Goal: Task Accomplishment & Management: Manage account settings

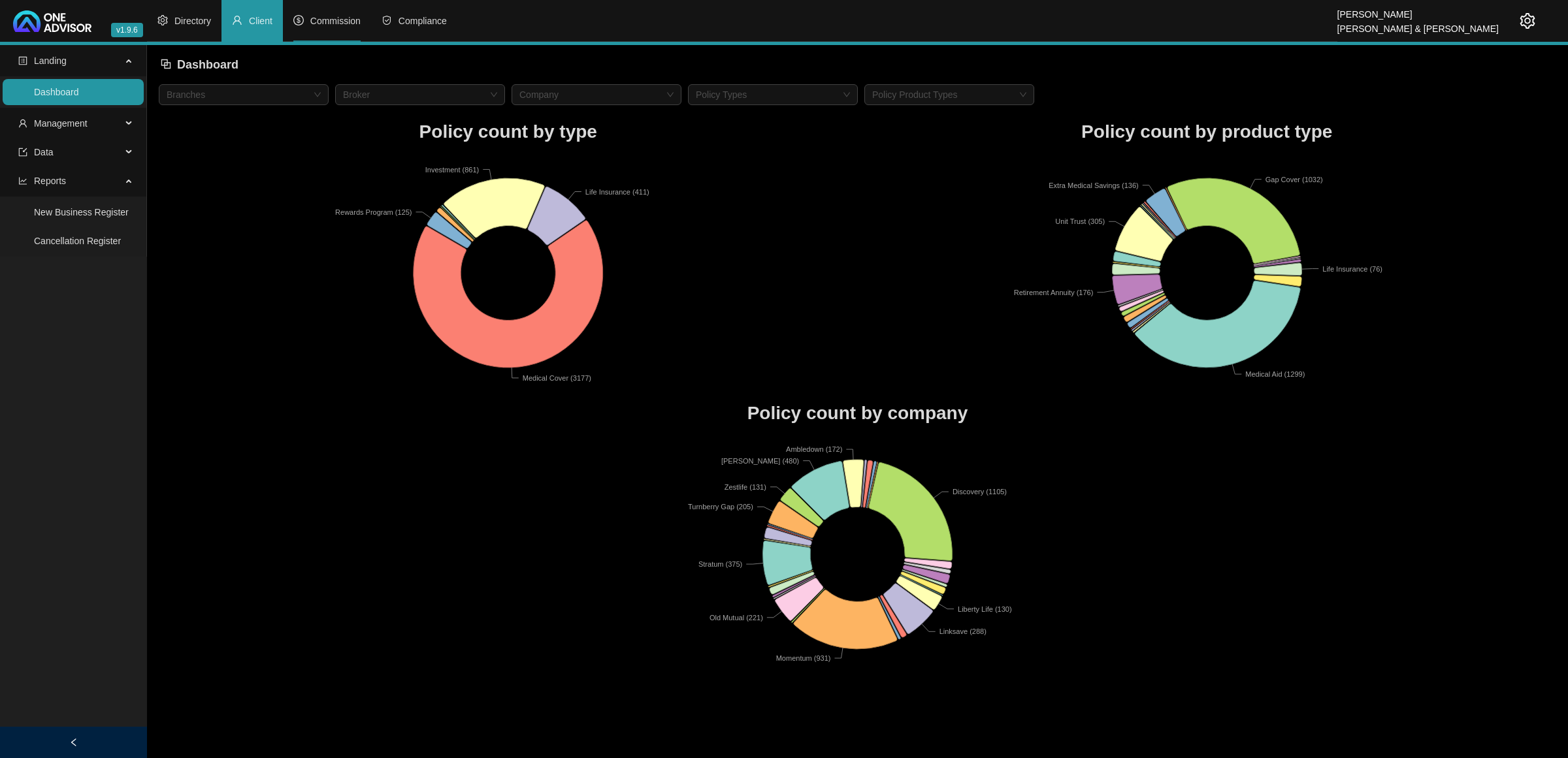
click at [328, 18] on li "Commission" at bounding box center [327, 20] width 88 height 42
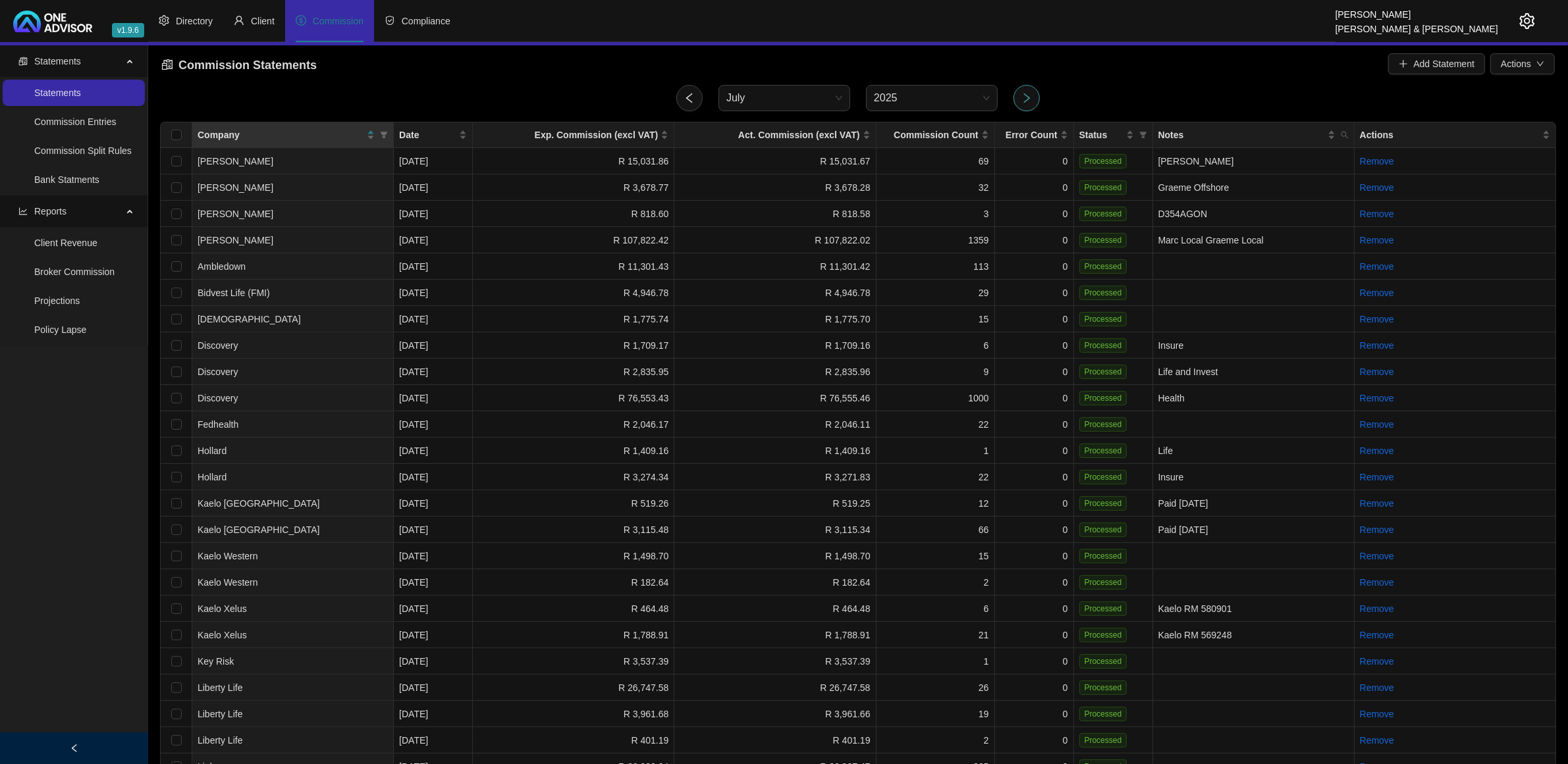
click at [1024, 99] on icon "right" at bounding box center [1026, 98] width 12 height 12
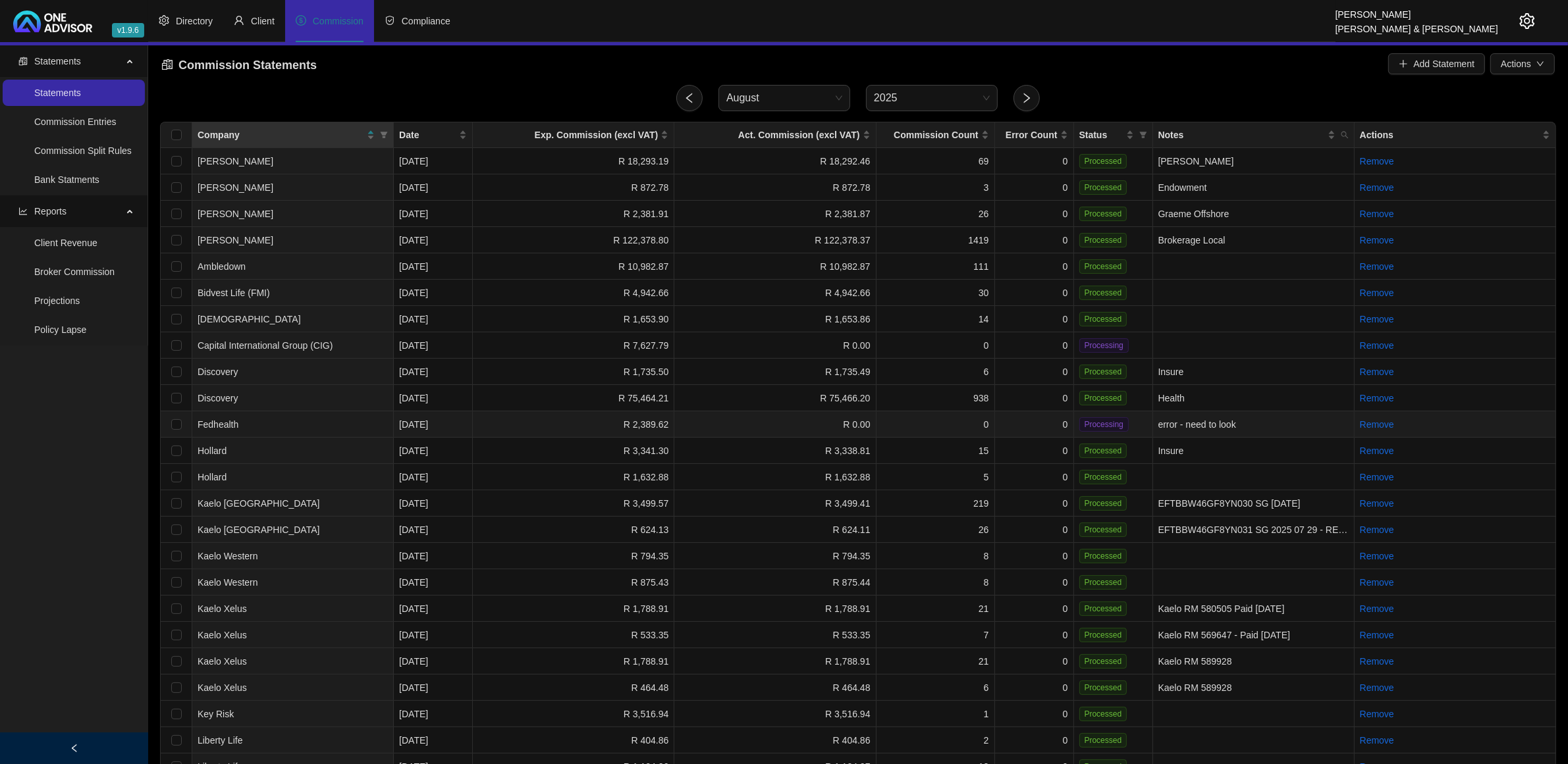
click at [300, 428] on td "Fedhealth" at bounding box center [293, 424] width 201 height 27
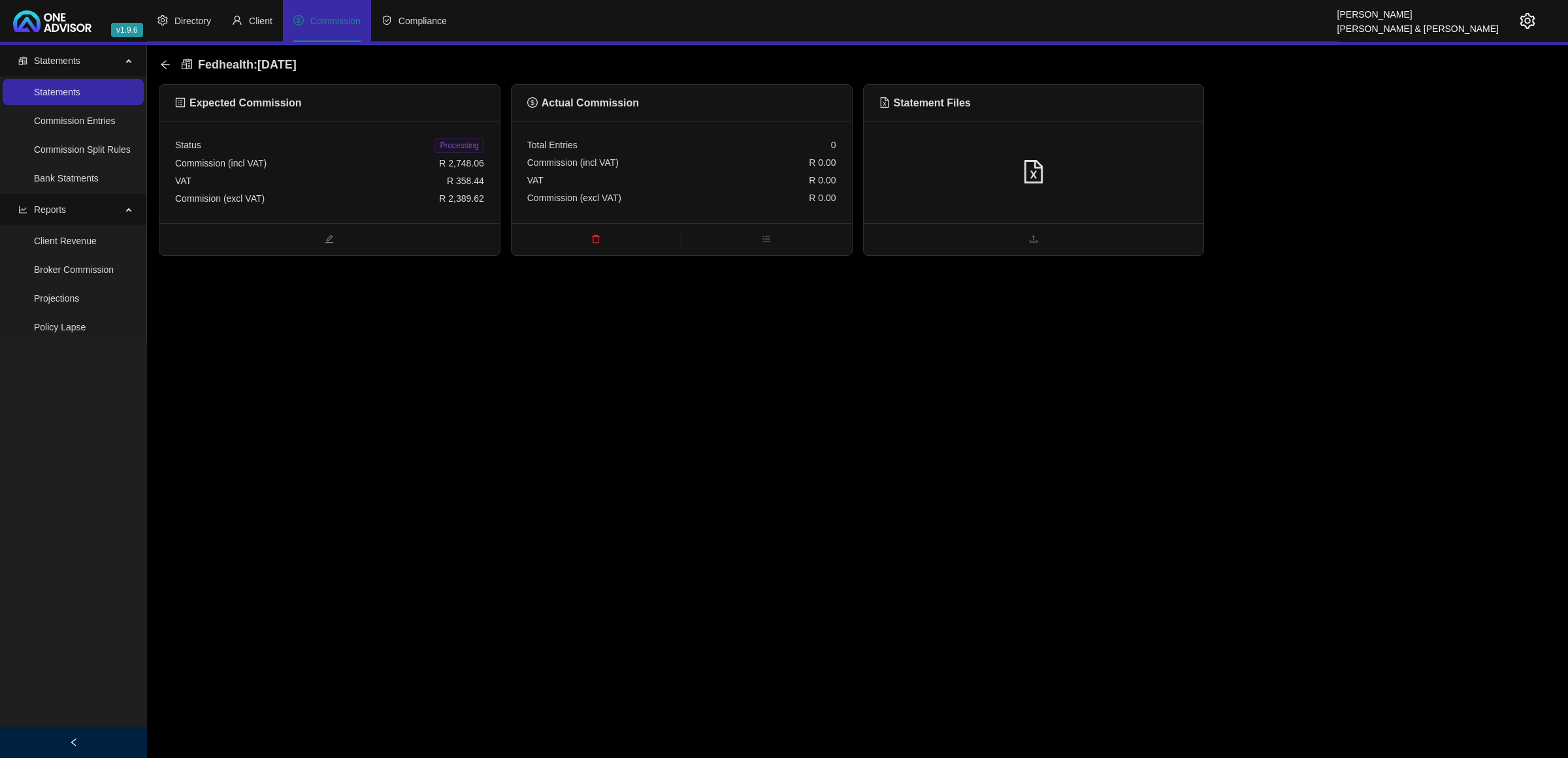
click at [996, 164] on div at bounding box center [1034, 173] width 309 height 25
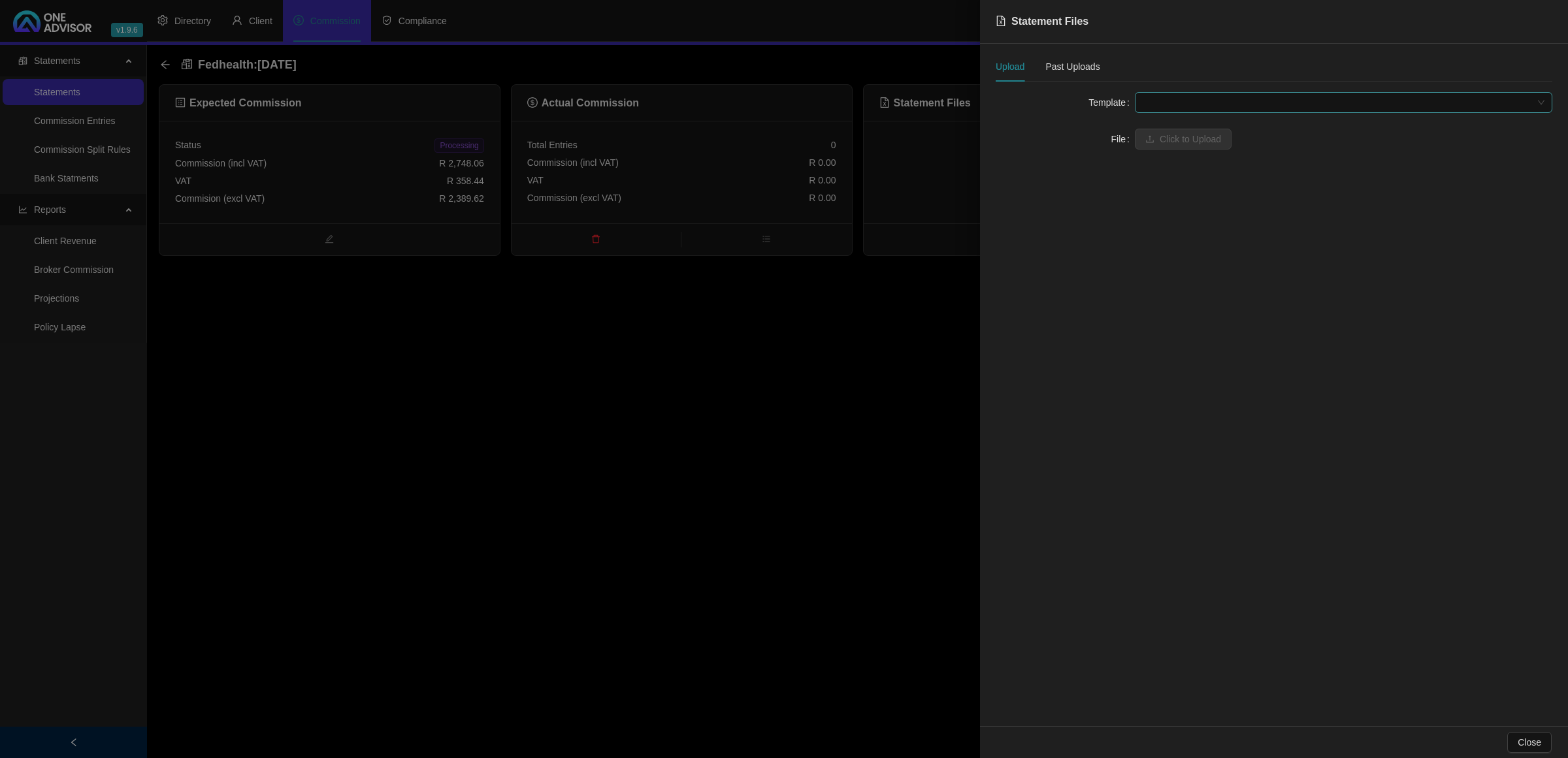
drag, startPoint x: 1190, startPoint y: 93, endPoint x: 1183, endPoint y: 112, distance: 20.2
click at [1189, 95] on span at bounding box center [1344, 102] width 402 height 20
click at [1173, 135] on div "Fedhealth" at bounding box center [1343, 129] width 396 height 15
click at [1174, 135] on span "Click to Upload" at bounding box center [1190, 140] width 61 height 15
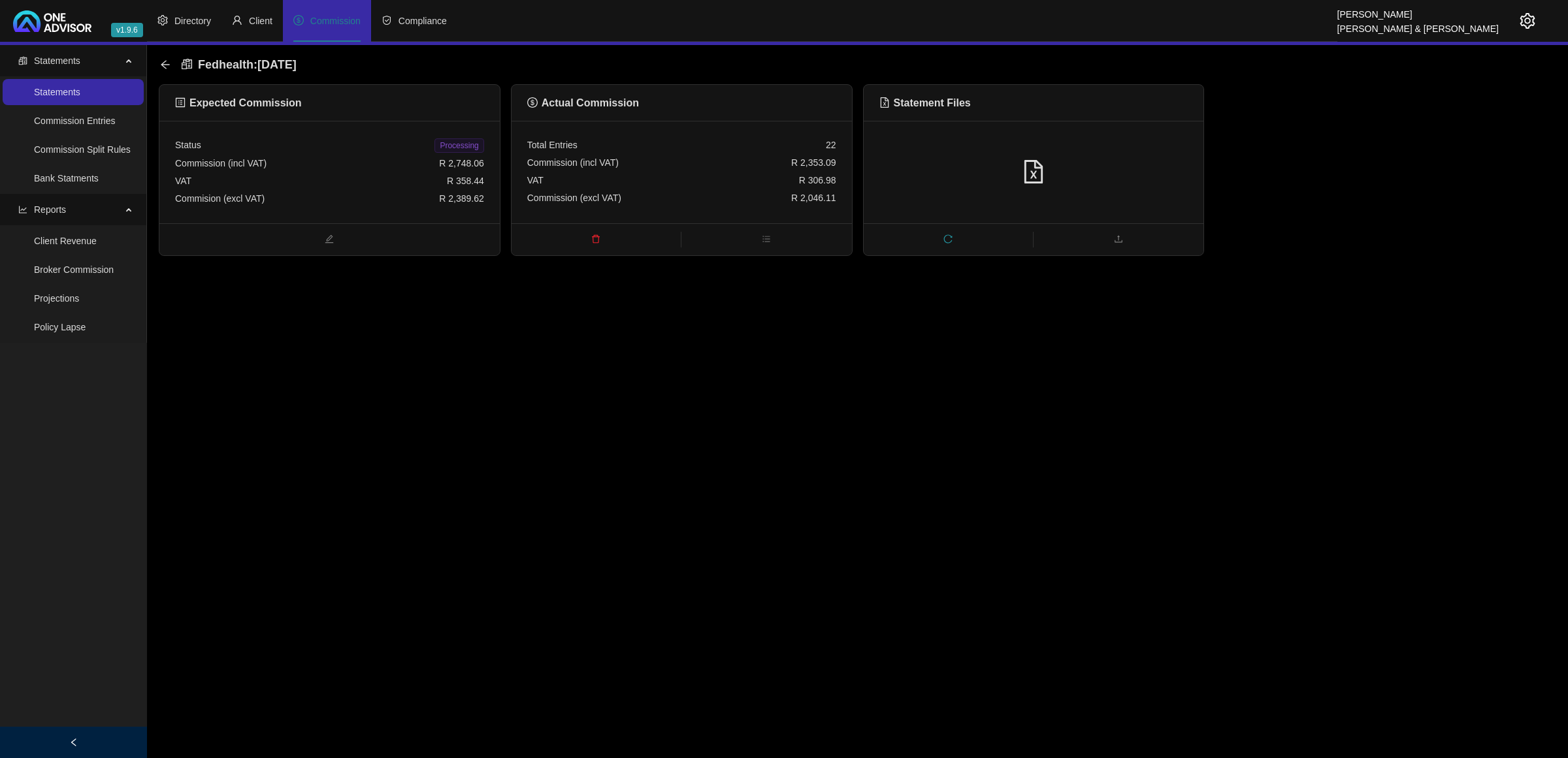
click at [724, 189] on div "Commission (excl VAT) R 2,046.11" at bounding box center [681, 198] width 309 height 18
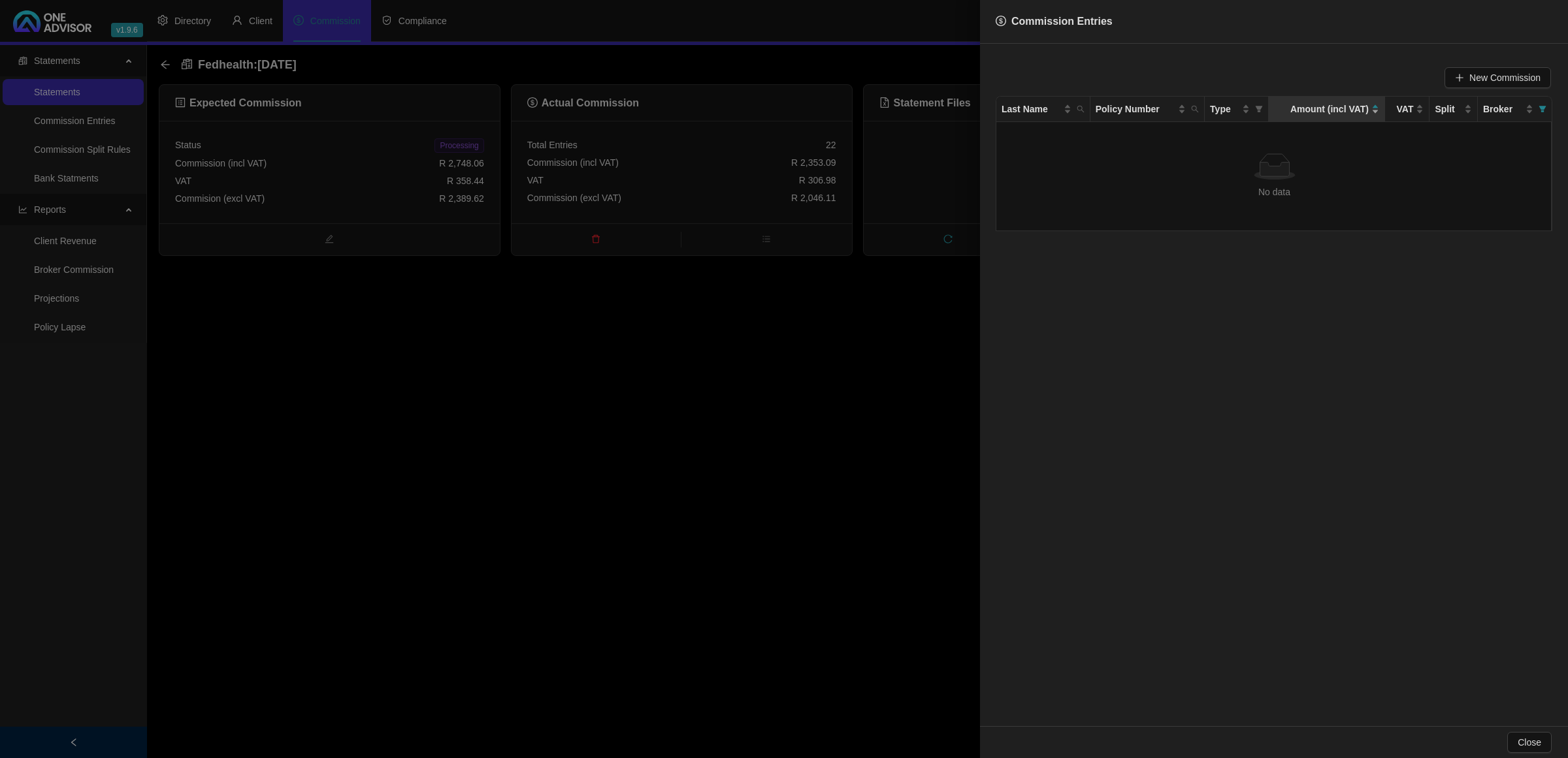
click at [1377, 107] on div "Amount (incl VAT)" at bounding box center [1326, 109] width 105 height 15
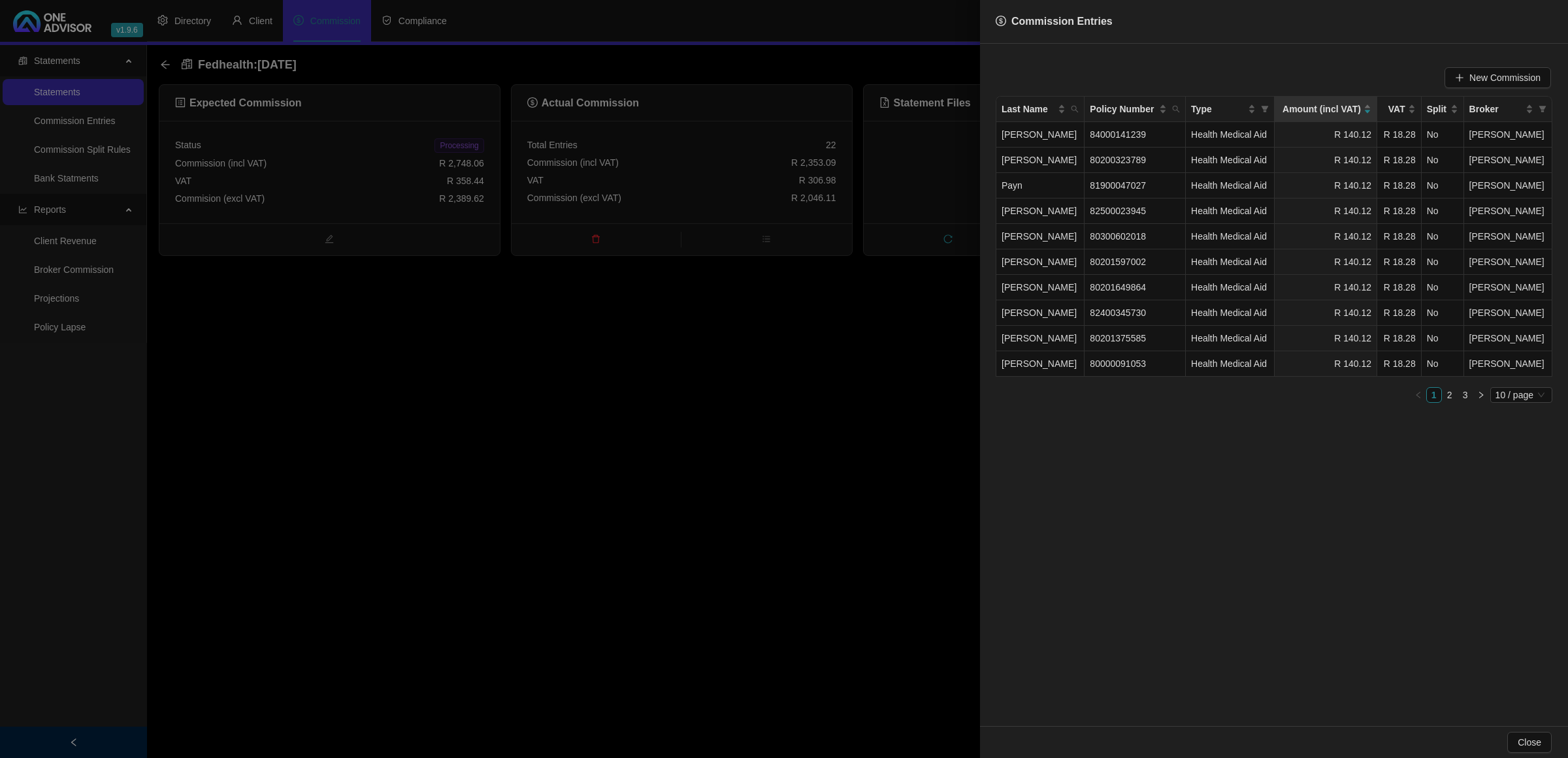
click at [795, 475] on div at bounding box center [784, 379] width 1568 height 758
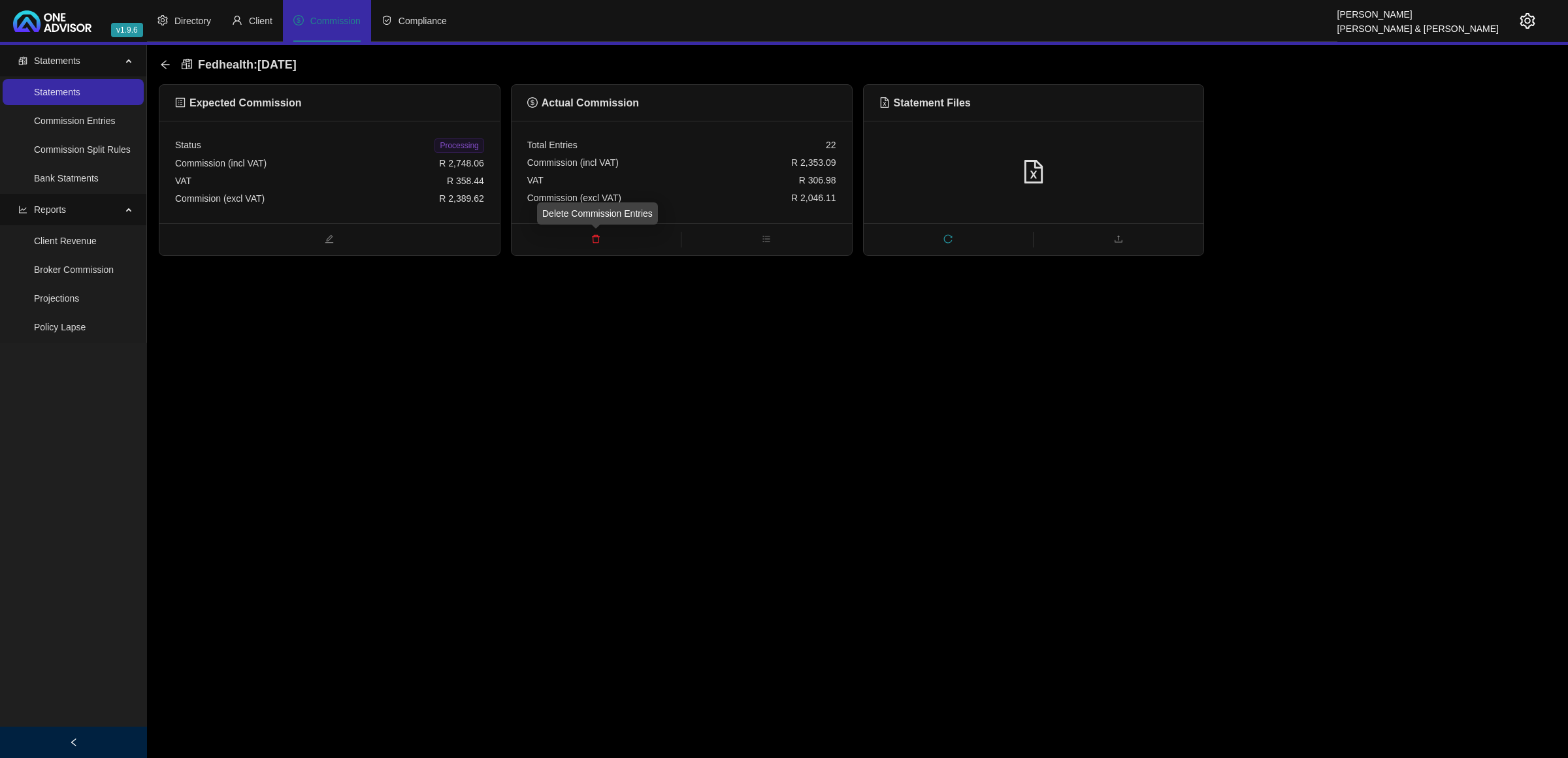
click at [592, 235] on icon "delete" at bounding box center [596, 239] width 10 height 10
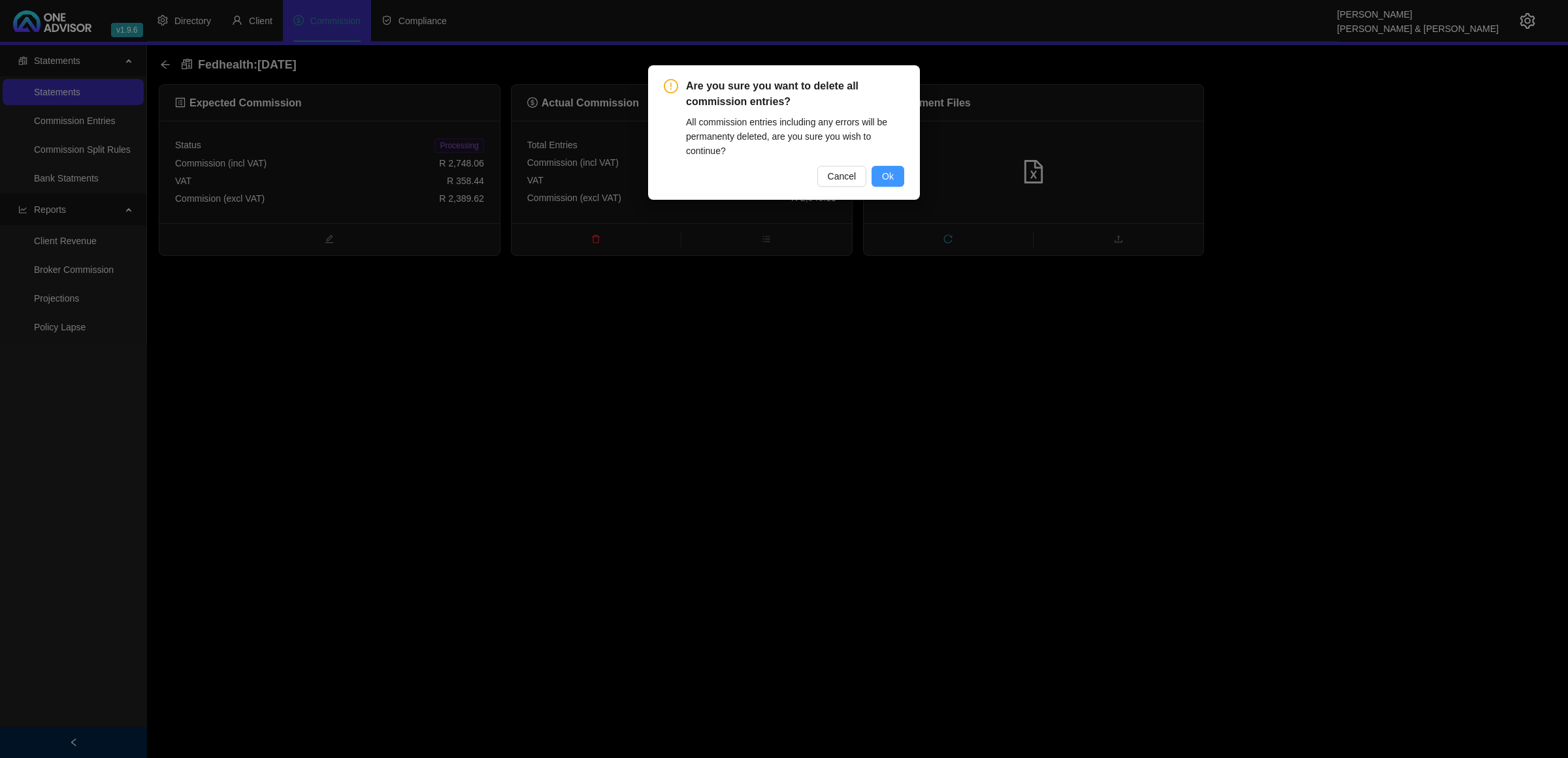
click at [887, 180] on span "Ok" at bounding box center [887, 176] width 12 height 15
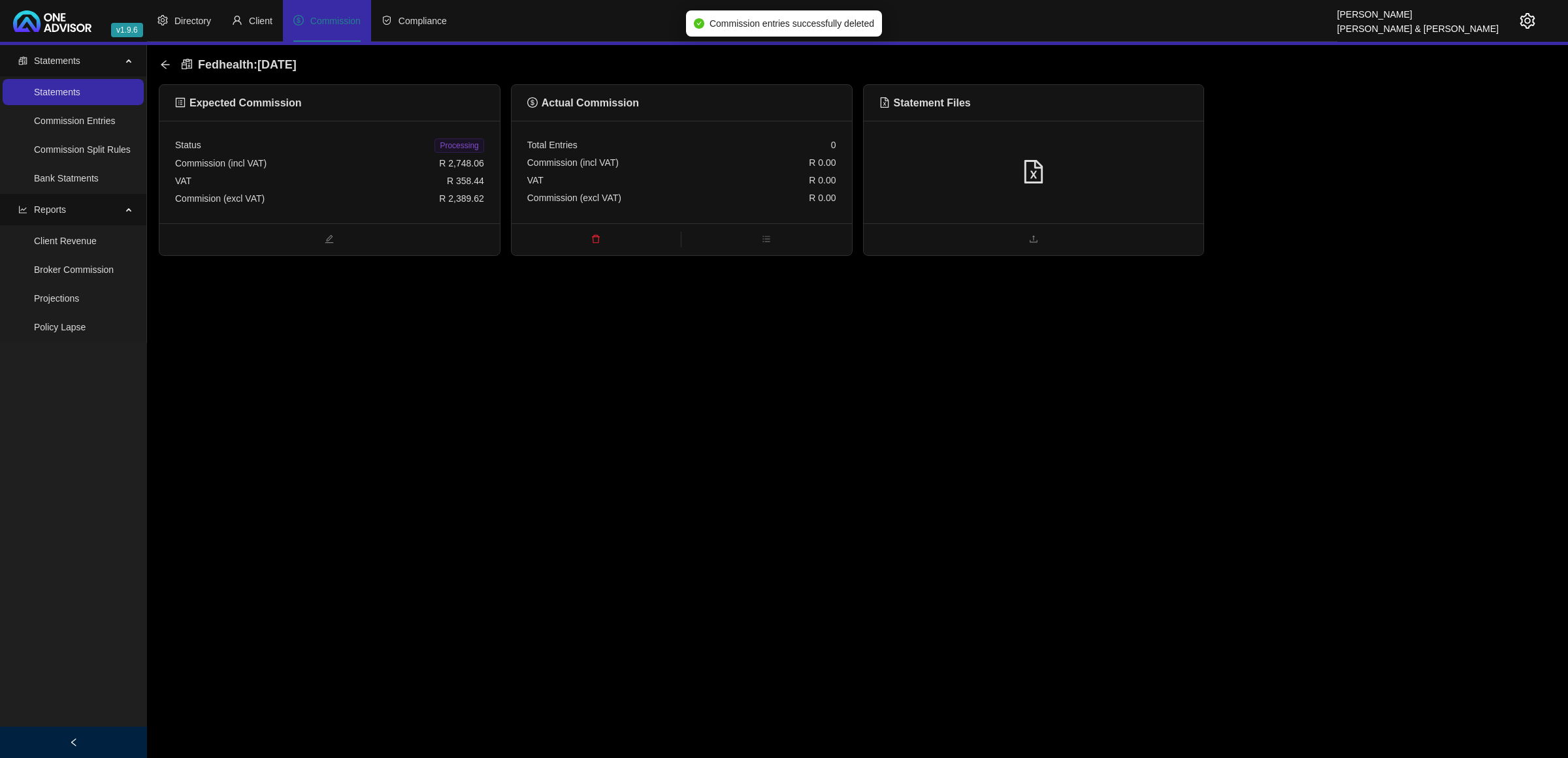
click at [159, 61] on div "Fedhealth : [DATE]" at bounding box center [857, 65] width 1397 height 39
click at [162, 66] on icon "arrow-left" at bounding box center [165, 64] width 10 height 10
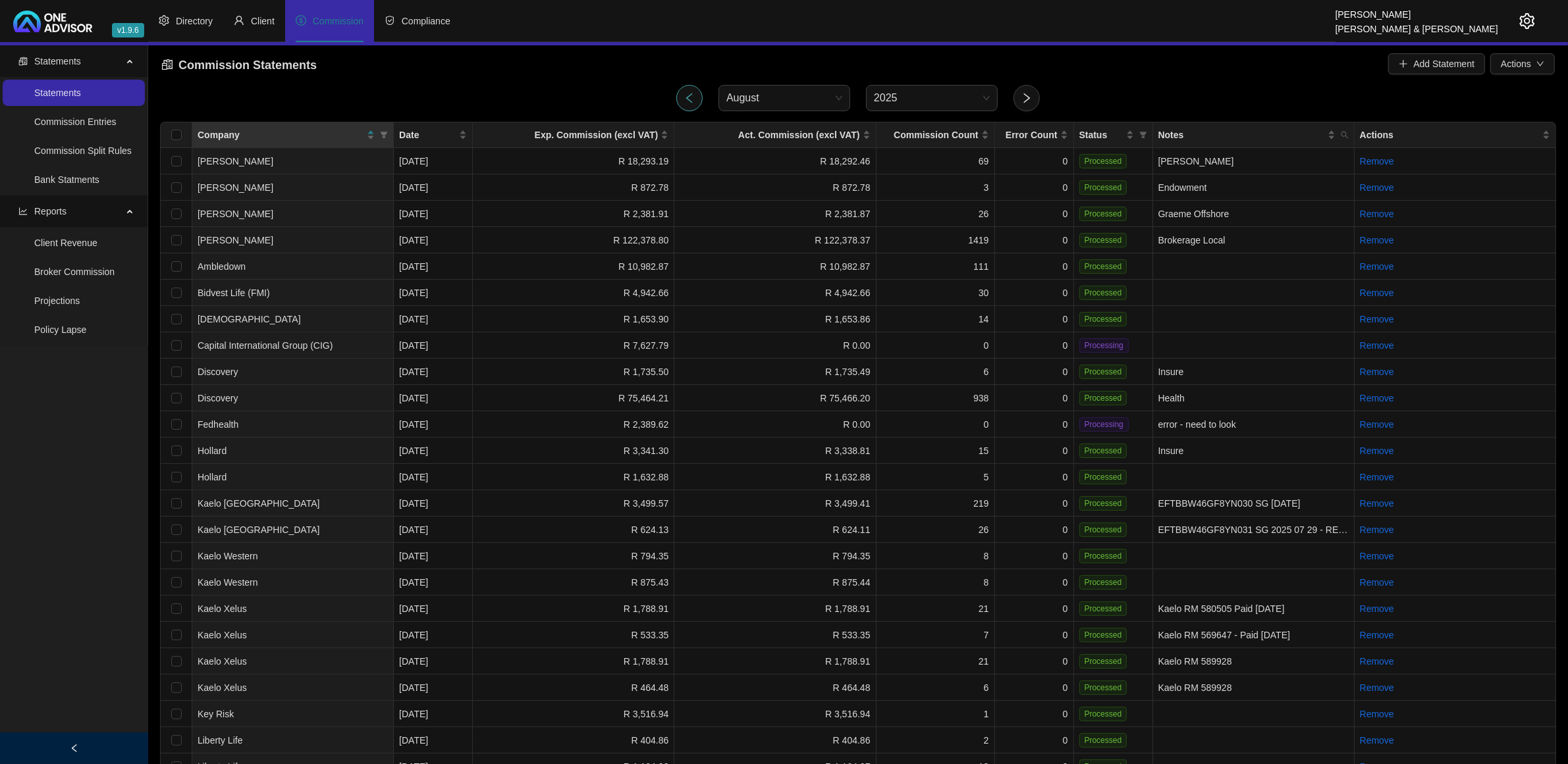
click at [690, 93] on icon "left" at bounding box center [690, 98] width 12 height 12
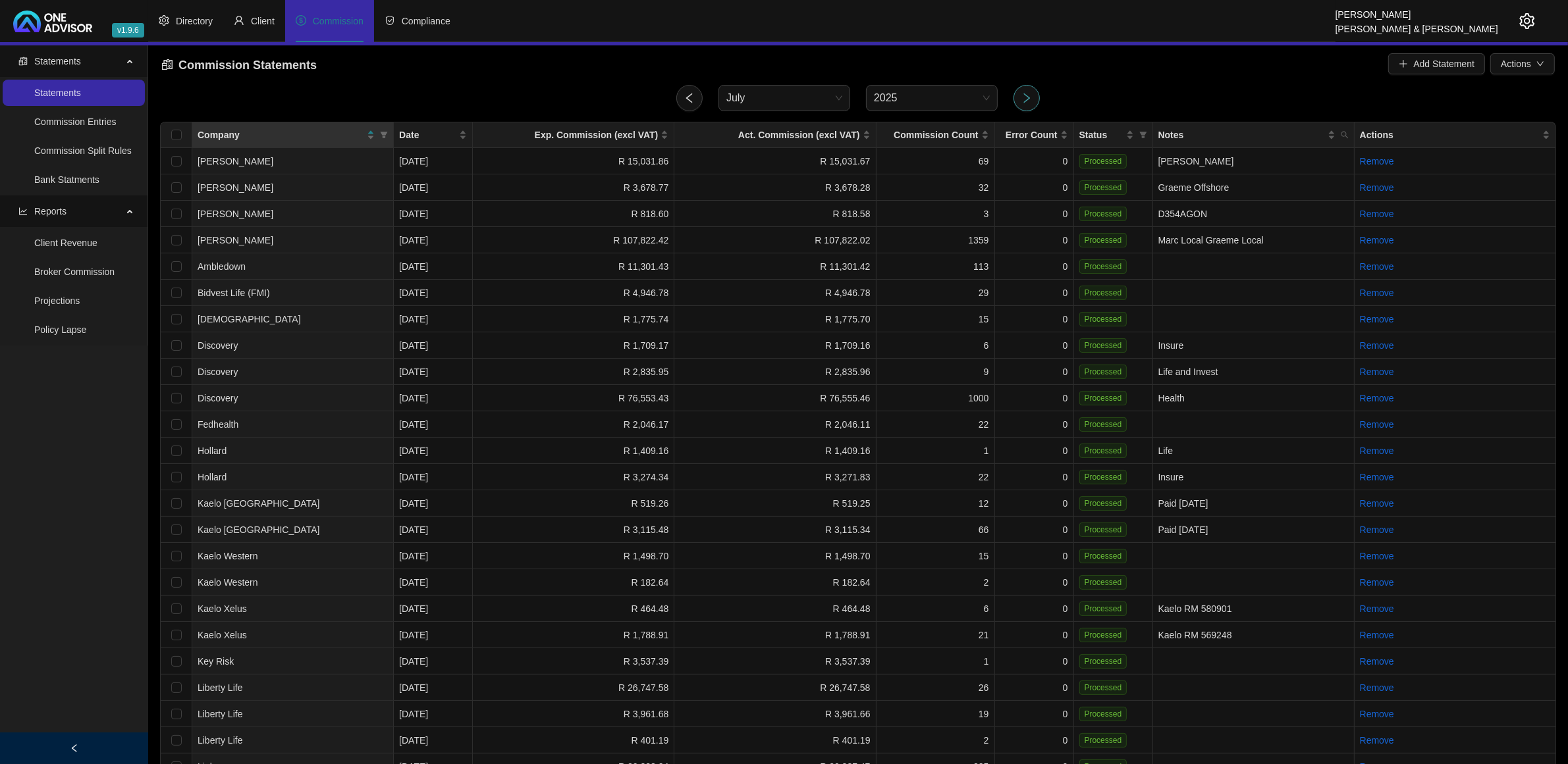
click at [1022, 93] on icon "right" at bounding box center [1026, 98] width 12 height 12
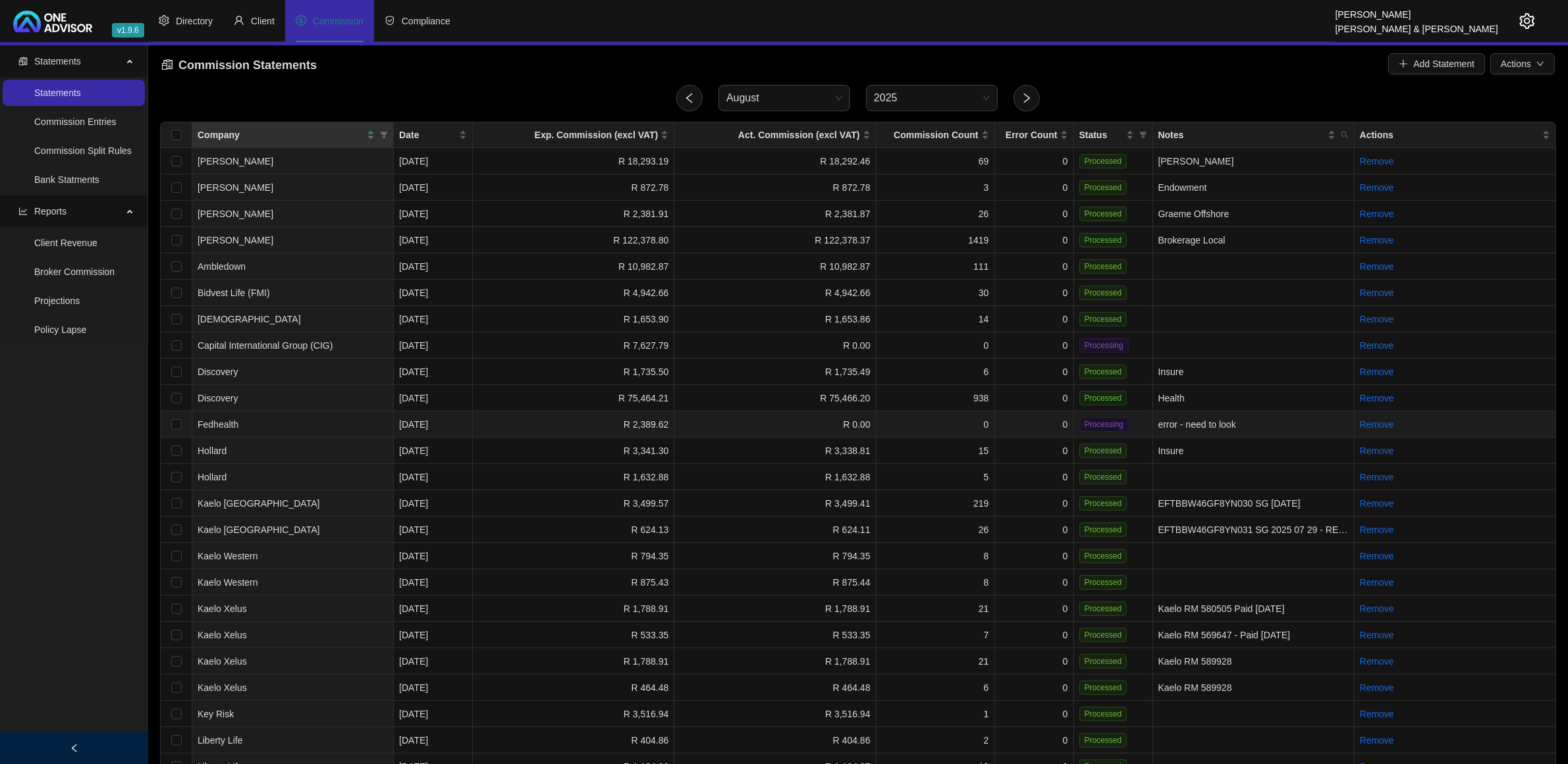
click at [1032, 416] on td "0" at bounding box center [1034, 424] width 79 height 27
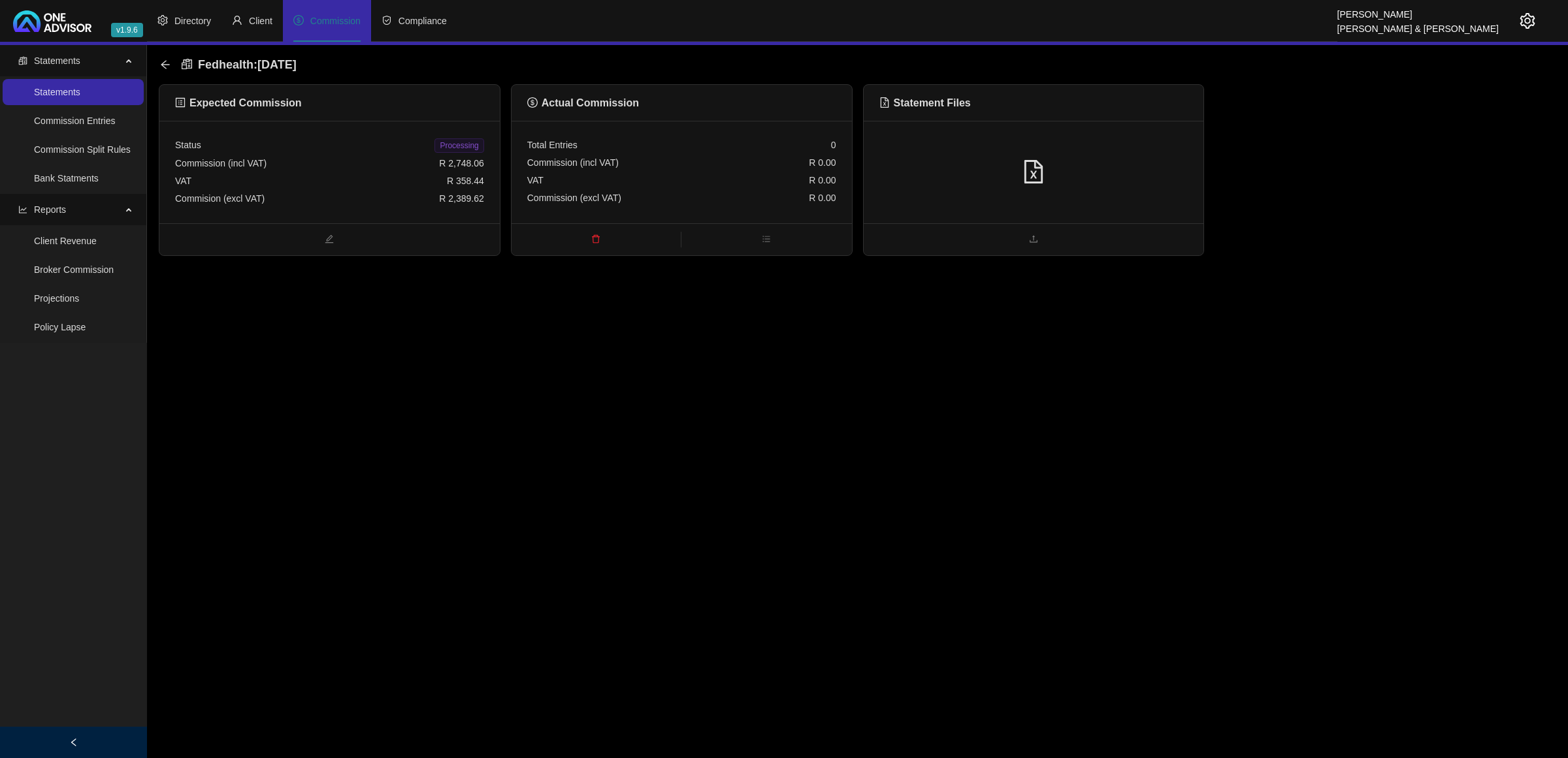
click at [1042, 155] on div at bounding box center [1034, 172] width 341 height 102
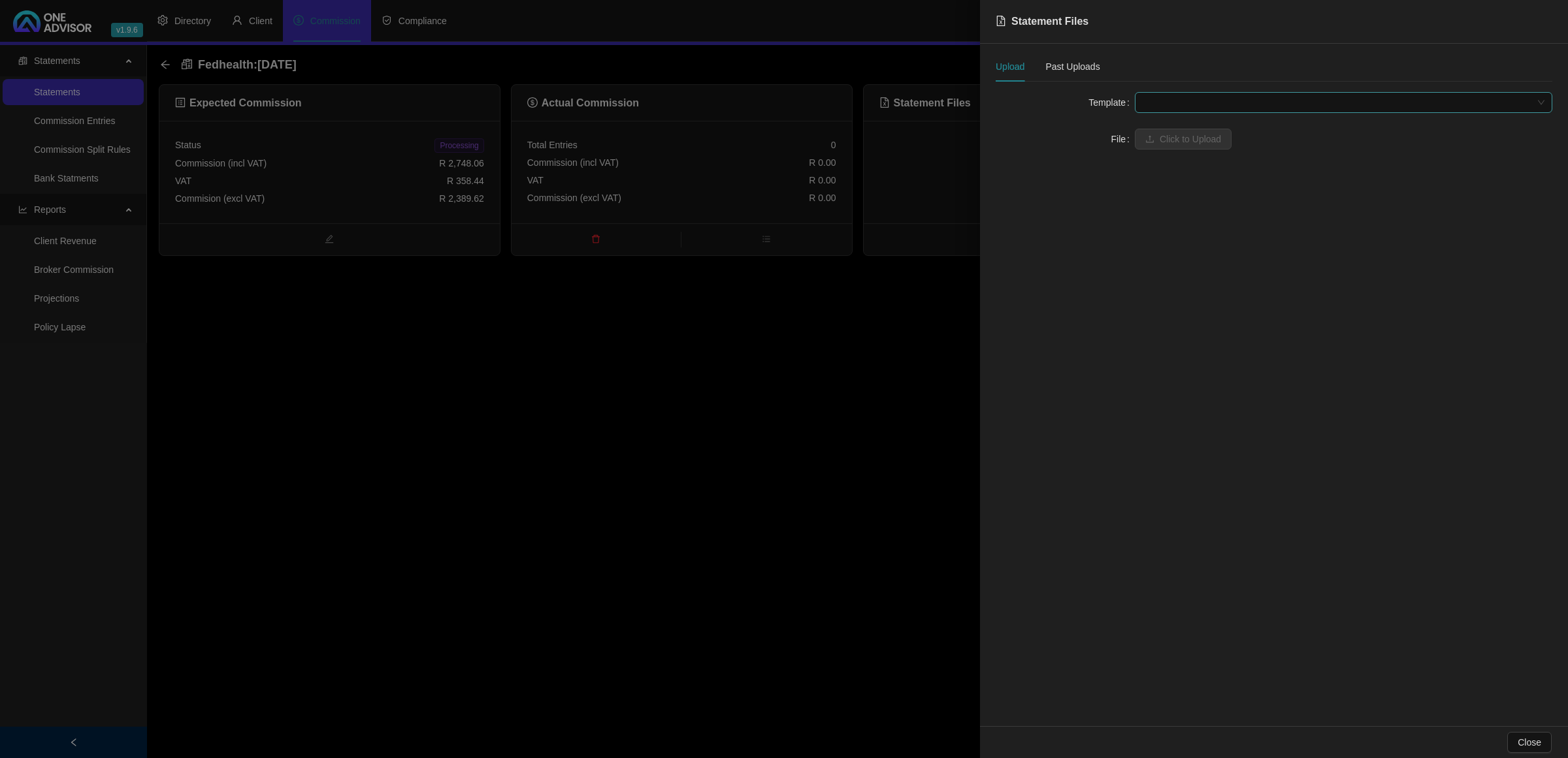
click at [1328, 102] on span at bounding box center [1344, 102] width 402 height 20
click at [1170, 122] on div "Fedhealth" at bounding box center [1343, 129] width 396 height 15
click at [1158, 140] on button "Click to Upload" at bounding box center [1183, 139] width 96 height 21
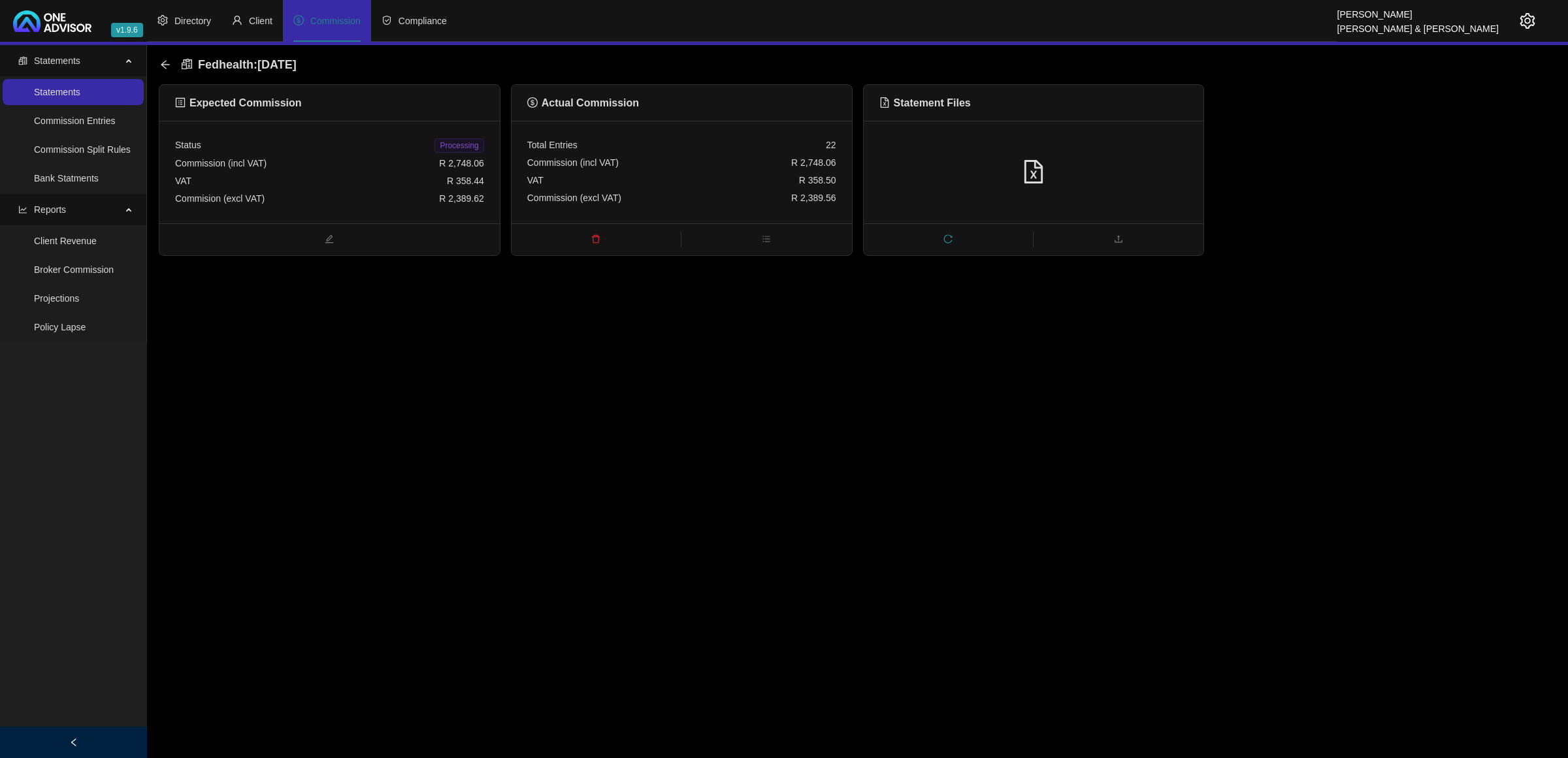
click at [461, 148] on span "Processing" at bounding box center [458, 145] width 49 height 15
click at [219, 151] on div "Status Processed" at bounding box center [329, 145] width 309 height 18
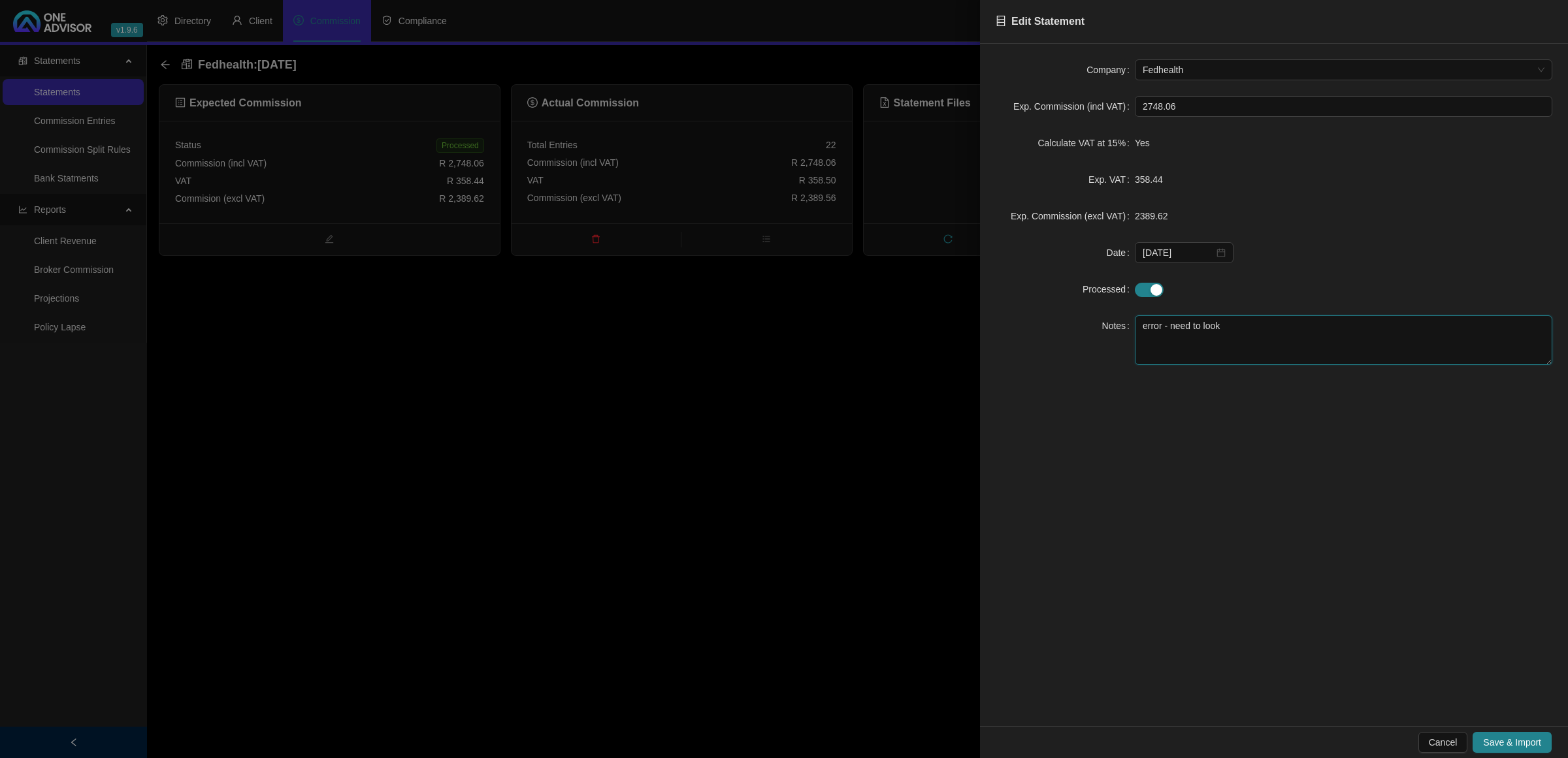
drag, startPoint x: 1235, startPoint y: 331, endPoint x: 902, endPoint y: 333, distance: 333.0
click at [903, 333] on div "Edit Statement Company Fedhealth Exp. Commission (incl VAT) 2748.06 Calculate V…" at bounding box center [784, 379] width 1568 height 758
click at [1518, 748] on span "Save & Import" at bounding box center [1512, 743] width 58 height 15
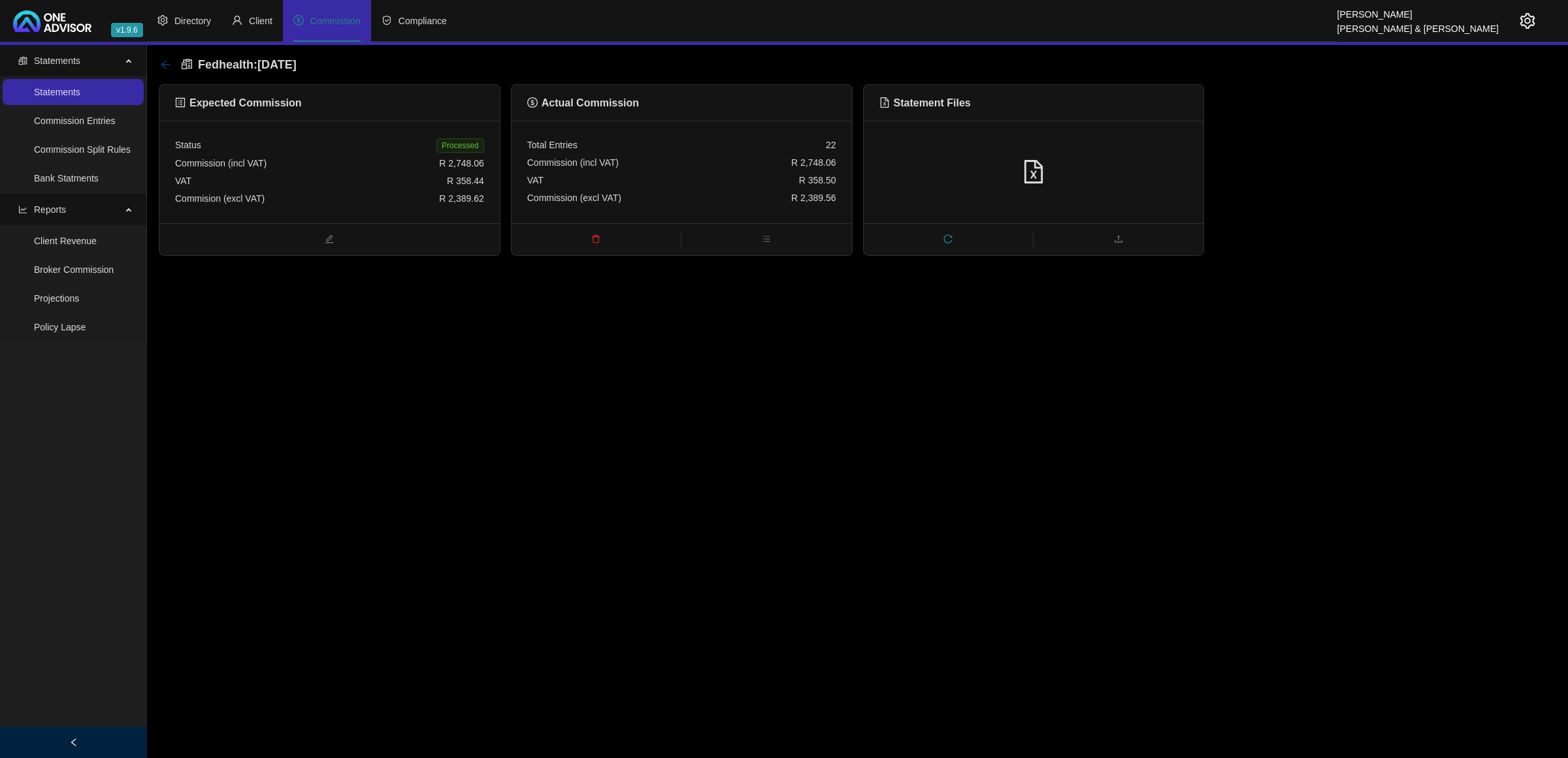
click at [161, 64] on icon "arrow-left" at bounding box center [165, 64] width 10 height 10
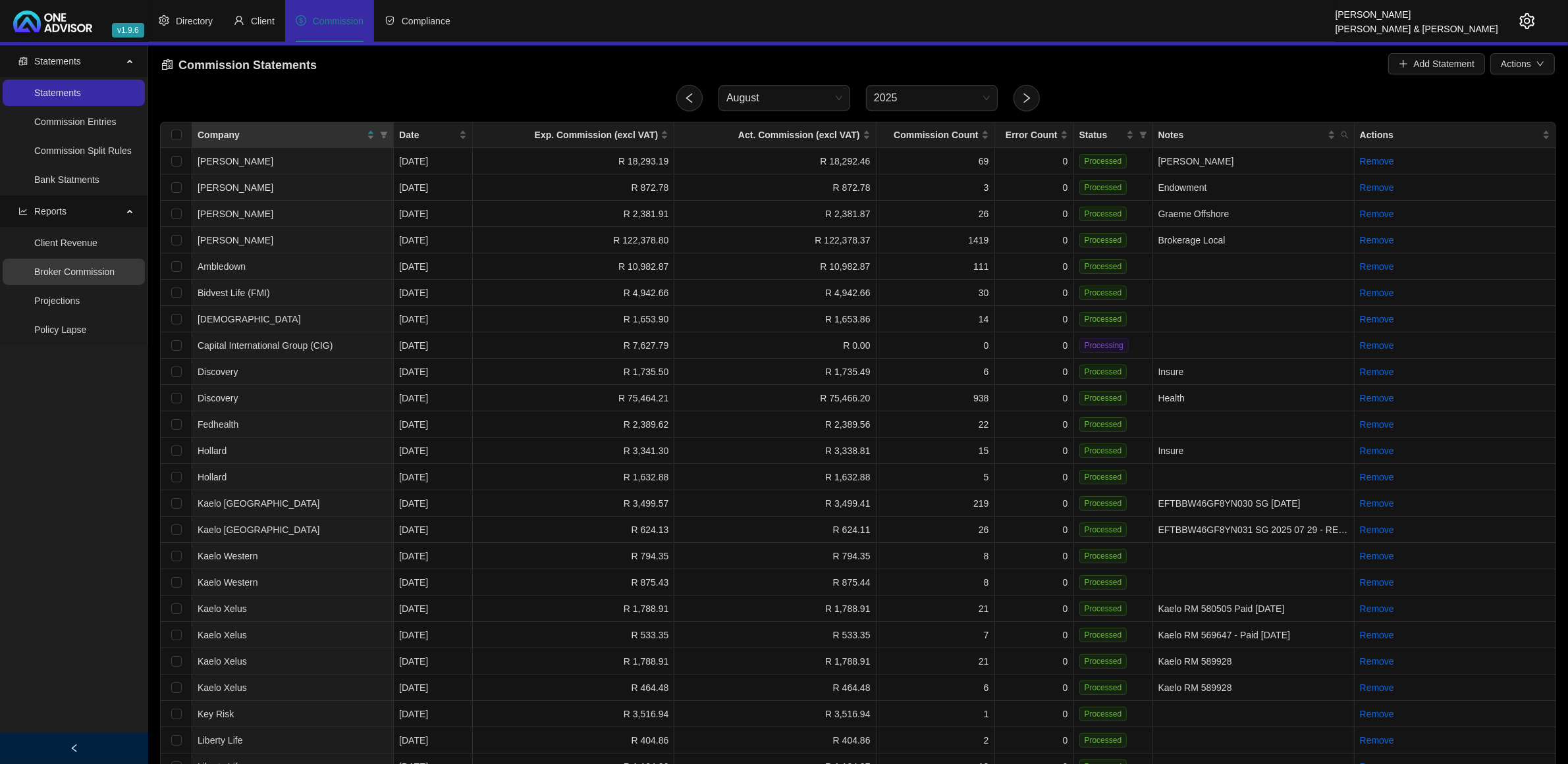
click at [97, 267] on link "Broker Commission" at bounding box center [74, 272] width 80 height 10
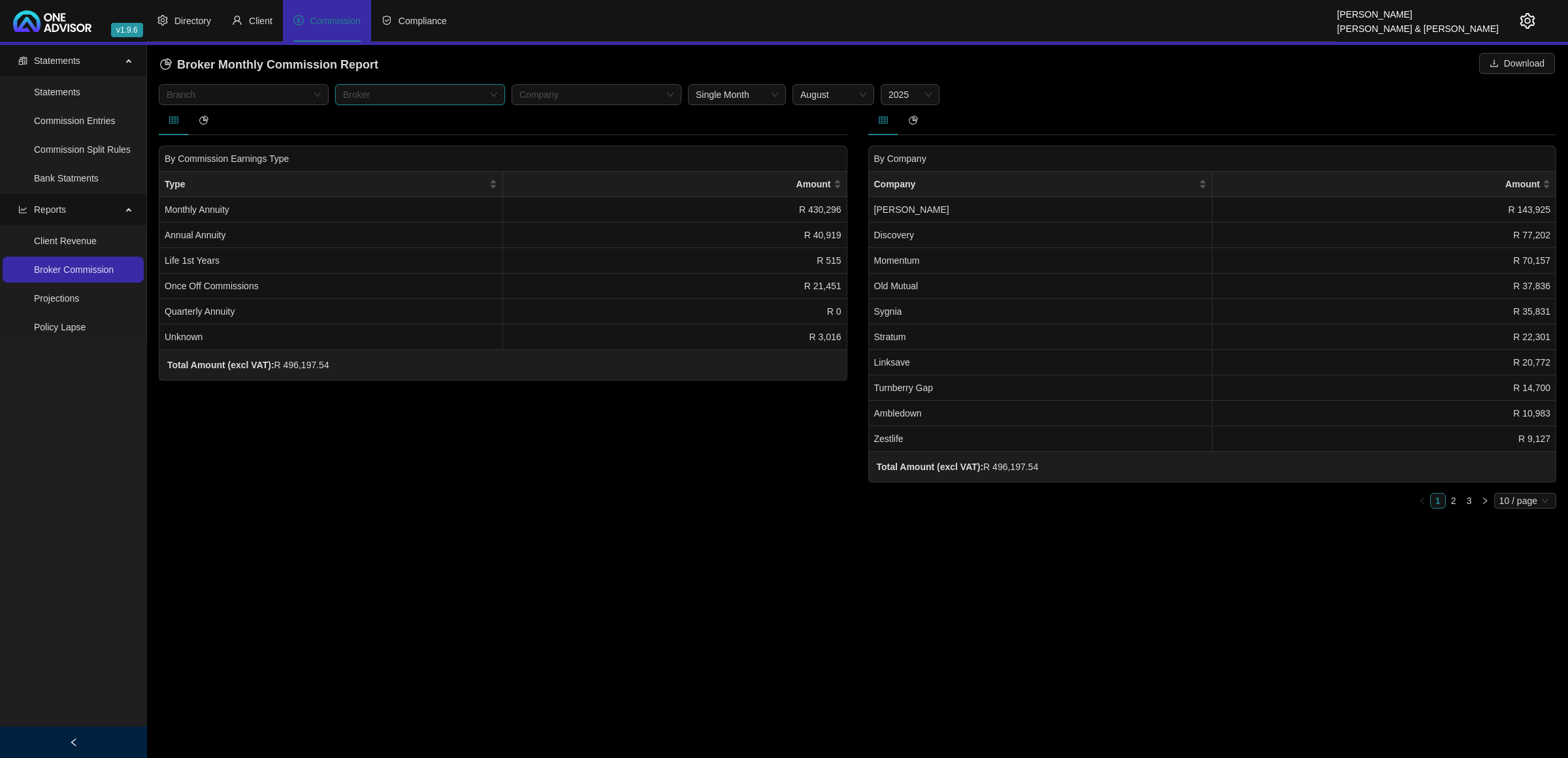
click at [491, 96] on div "Broker" at bounding box center [420, 94] width 170 height 21
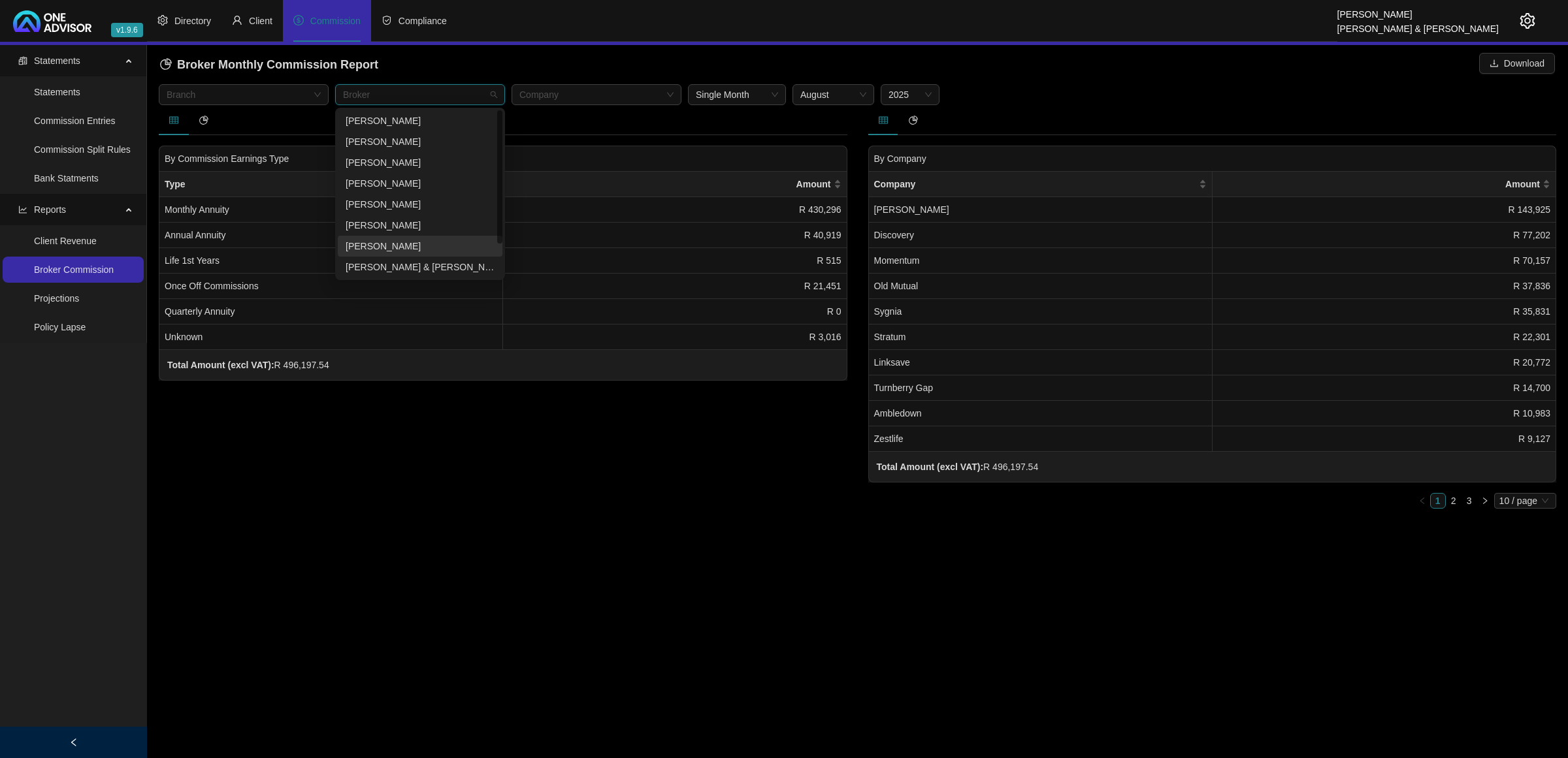
click at [383, 246] on div "[PERSON_NAME]" at bounding box center [420, 246] width 149 height 15
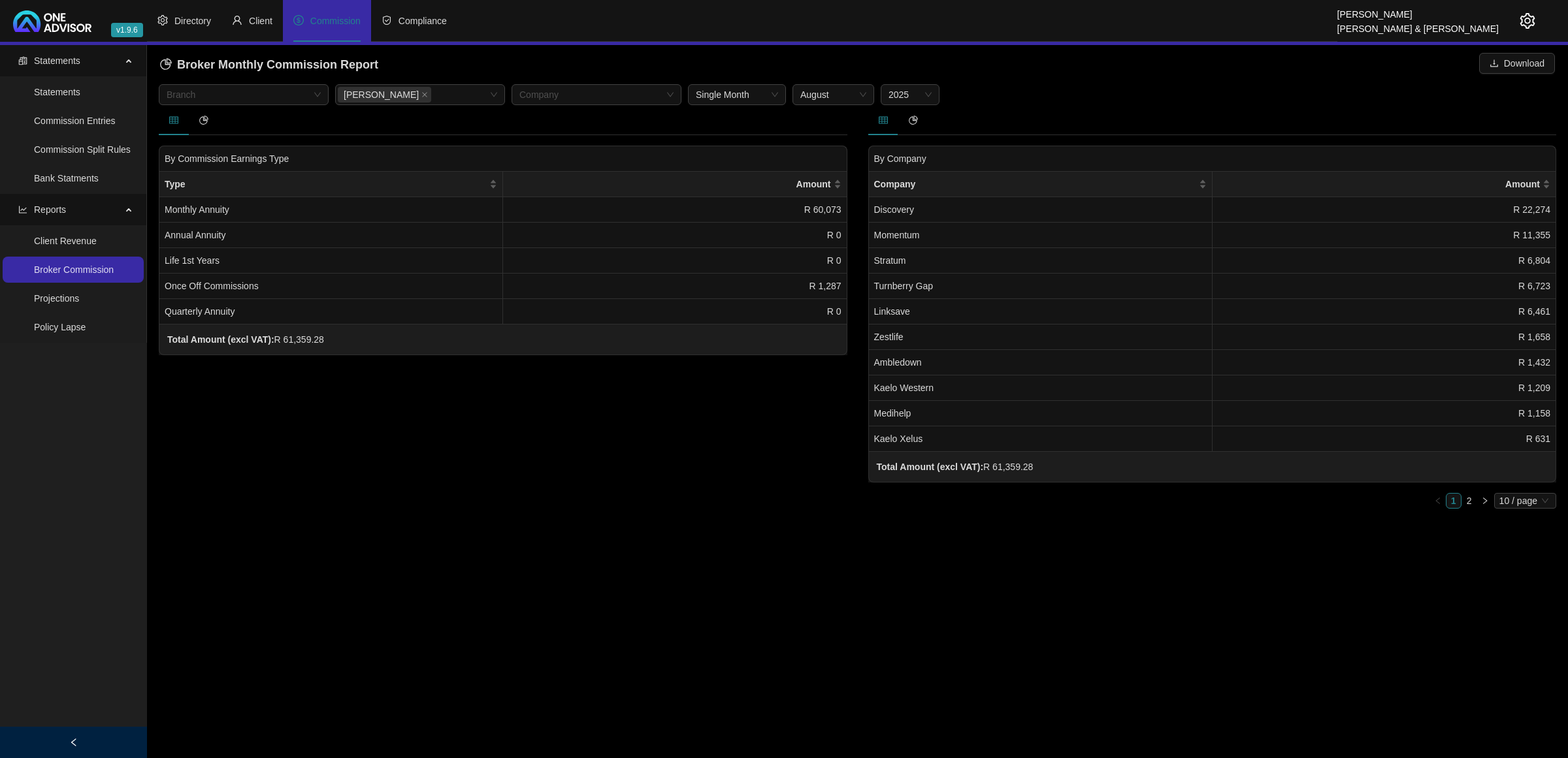
click at [712, 425] on div "By Commission Earnings Type Type Amount Monthly Annuity R 60,073 Annual Annuity…" at bounding box center [503, 312] width 709 height 414
click at [1526, 65] on span "Download" at bounding box center [1523, 64] width 40 height 15
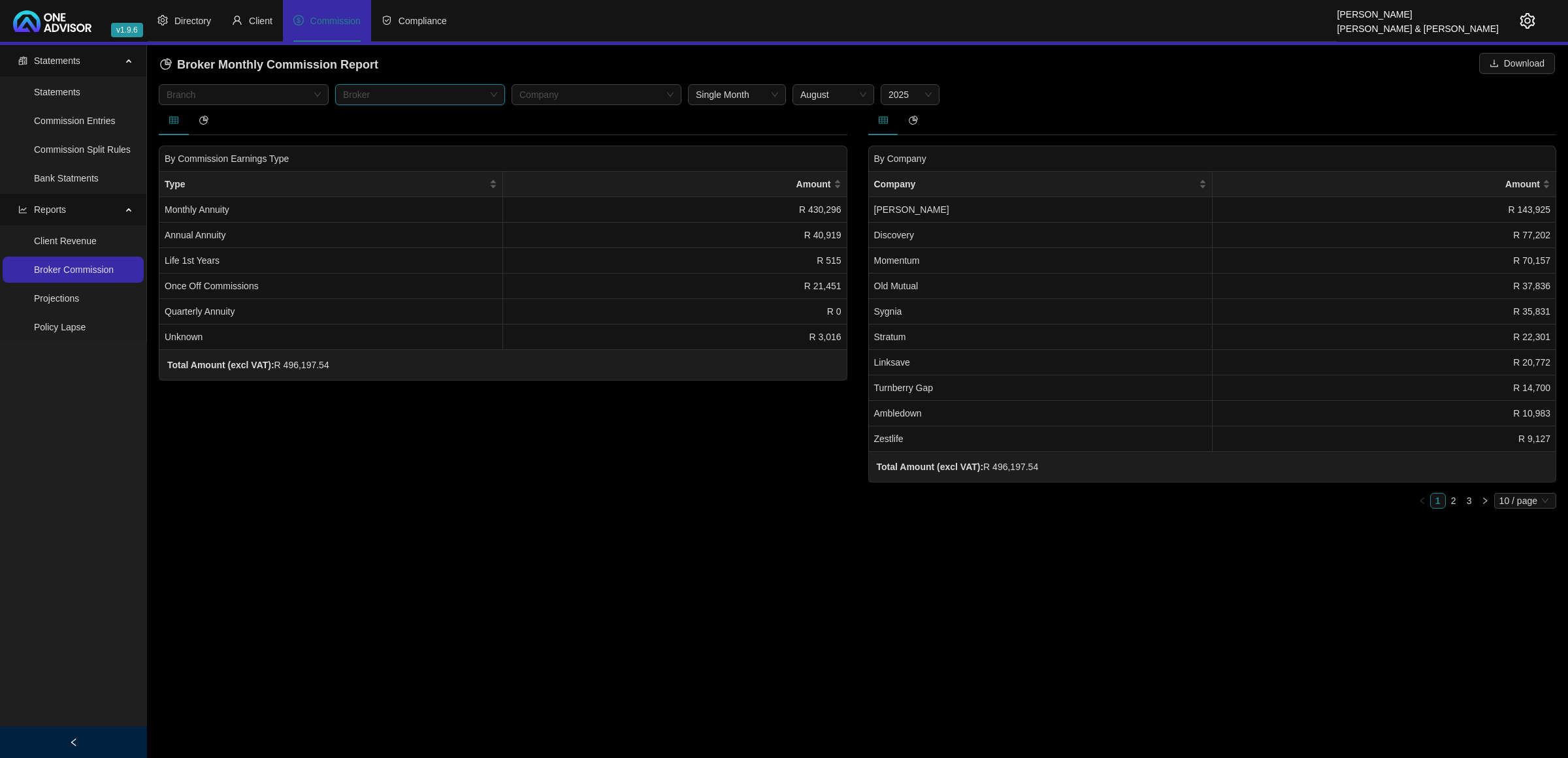
click at [494, 93] on div "Broker" at bounding box center [420, 94] width 170 height 21
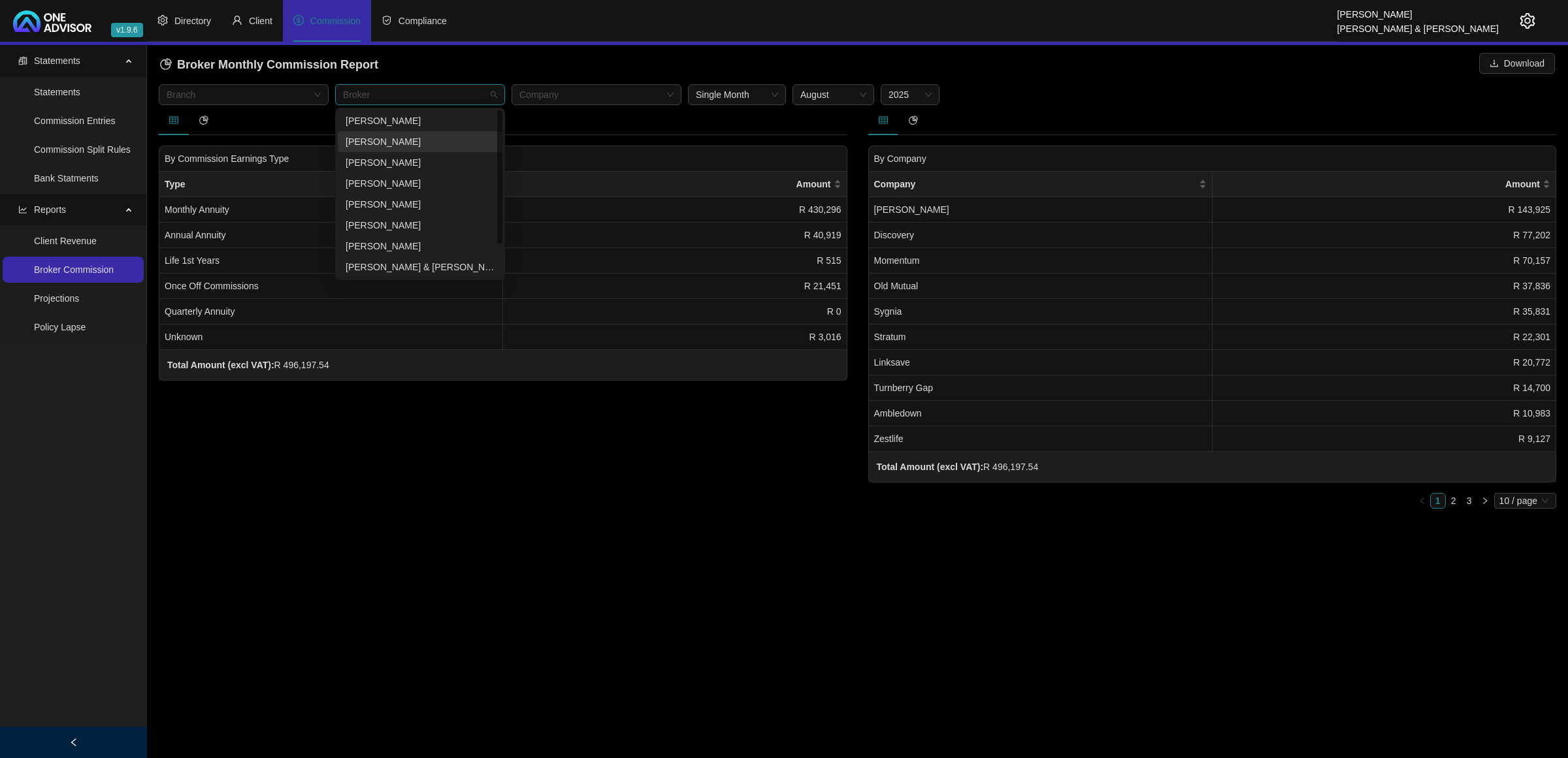
click at [404, 132] on div "[PERSON_NAME]" at bounding box center [420, 142] width 164 height 21
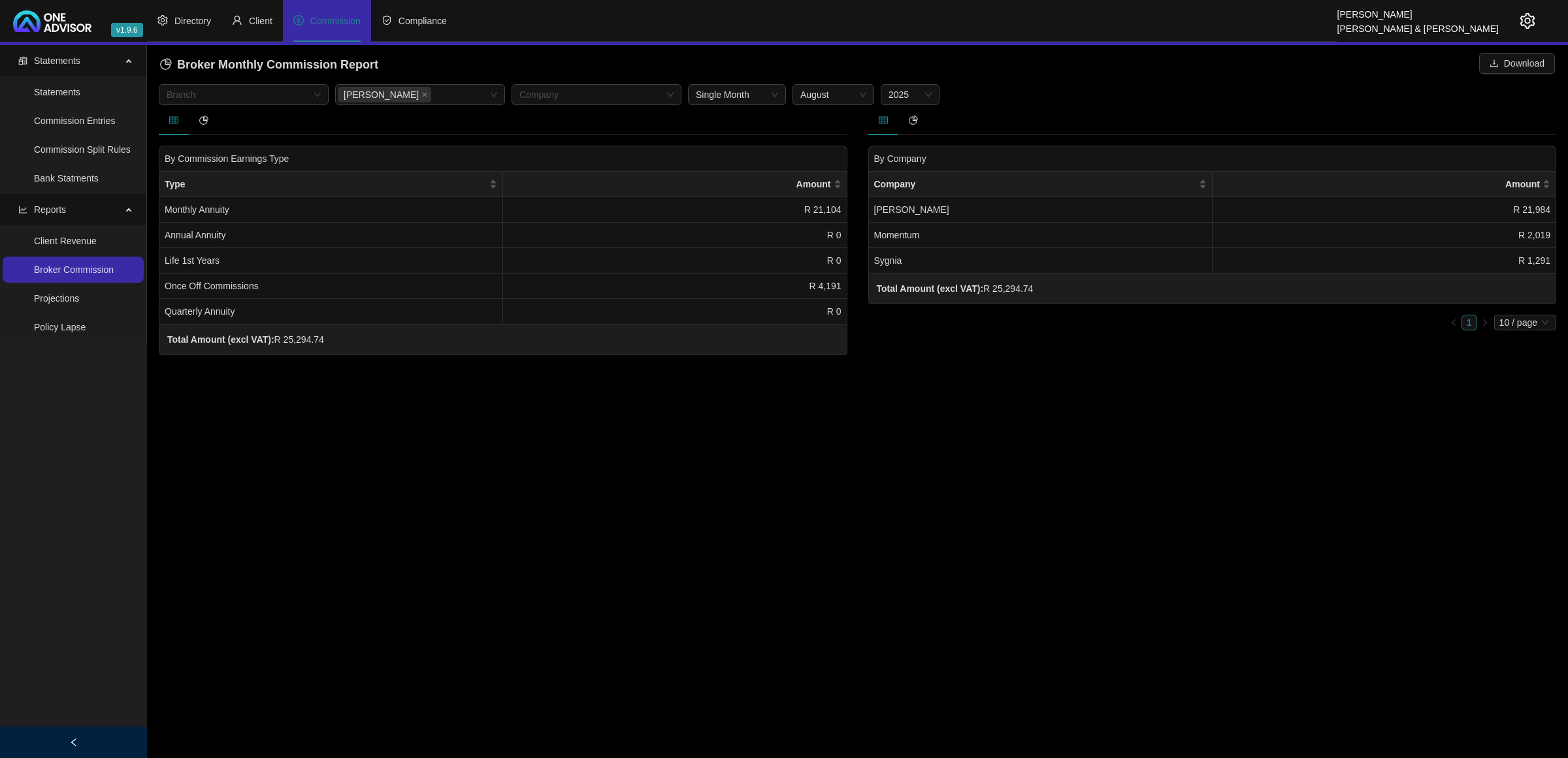
click at [779, 403] on main "Statements Statements Commission Entries Commission Split Rules Bank Statments …" at bounding box center [784, 402] width 1568 height 713
click at [1527, 60] on span "Download" at bounding box center [1523, 64] width 40 height 15
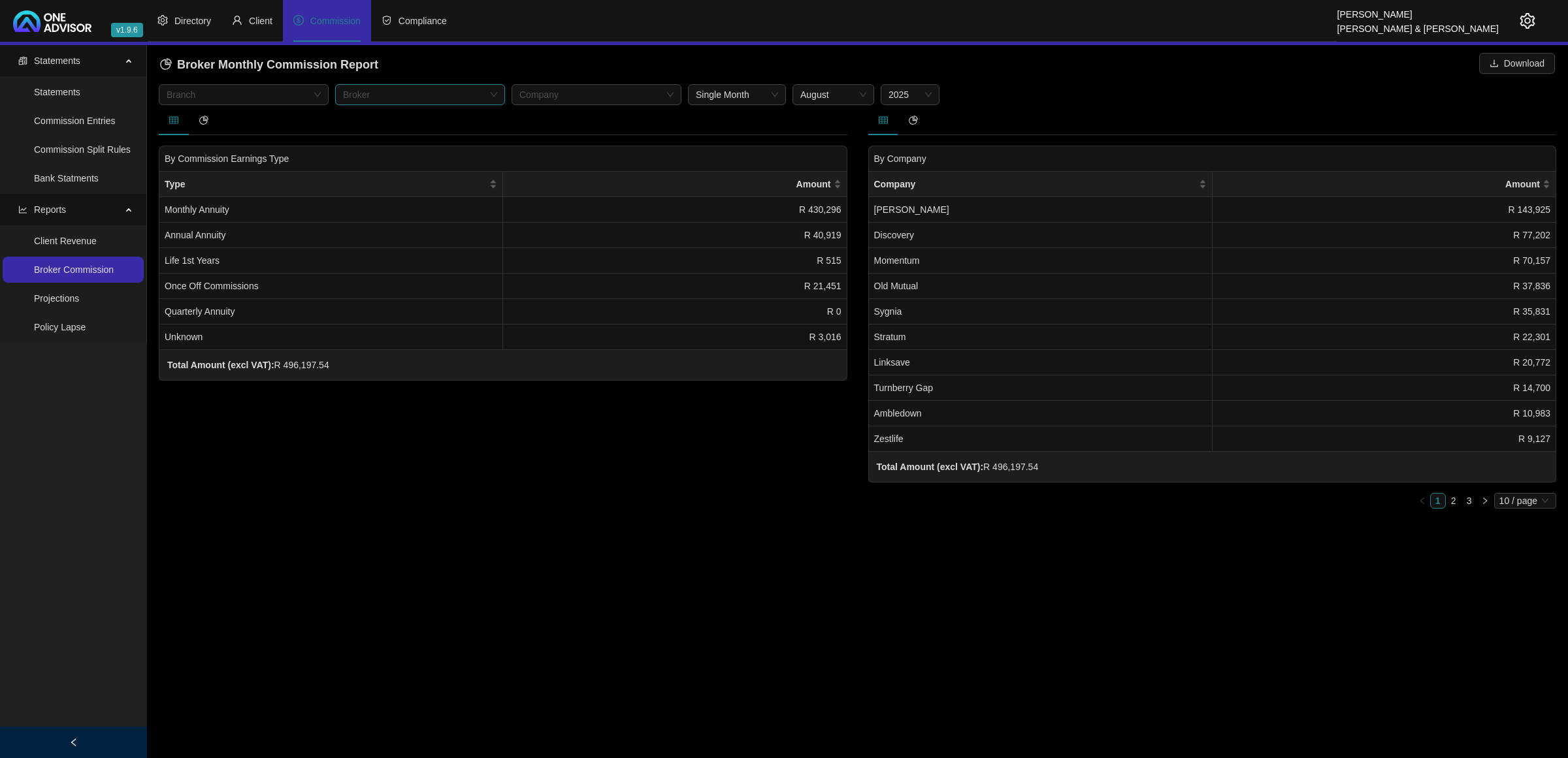
click at [488, 90] on div at bounding box center [413, 94] width 151 height 10
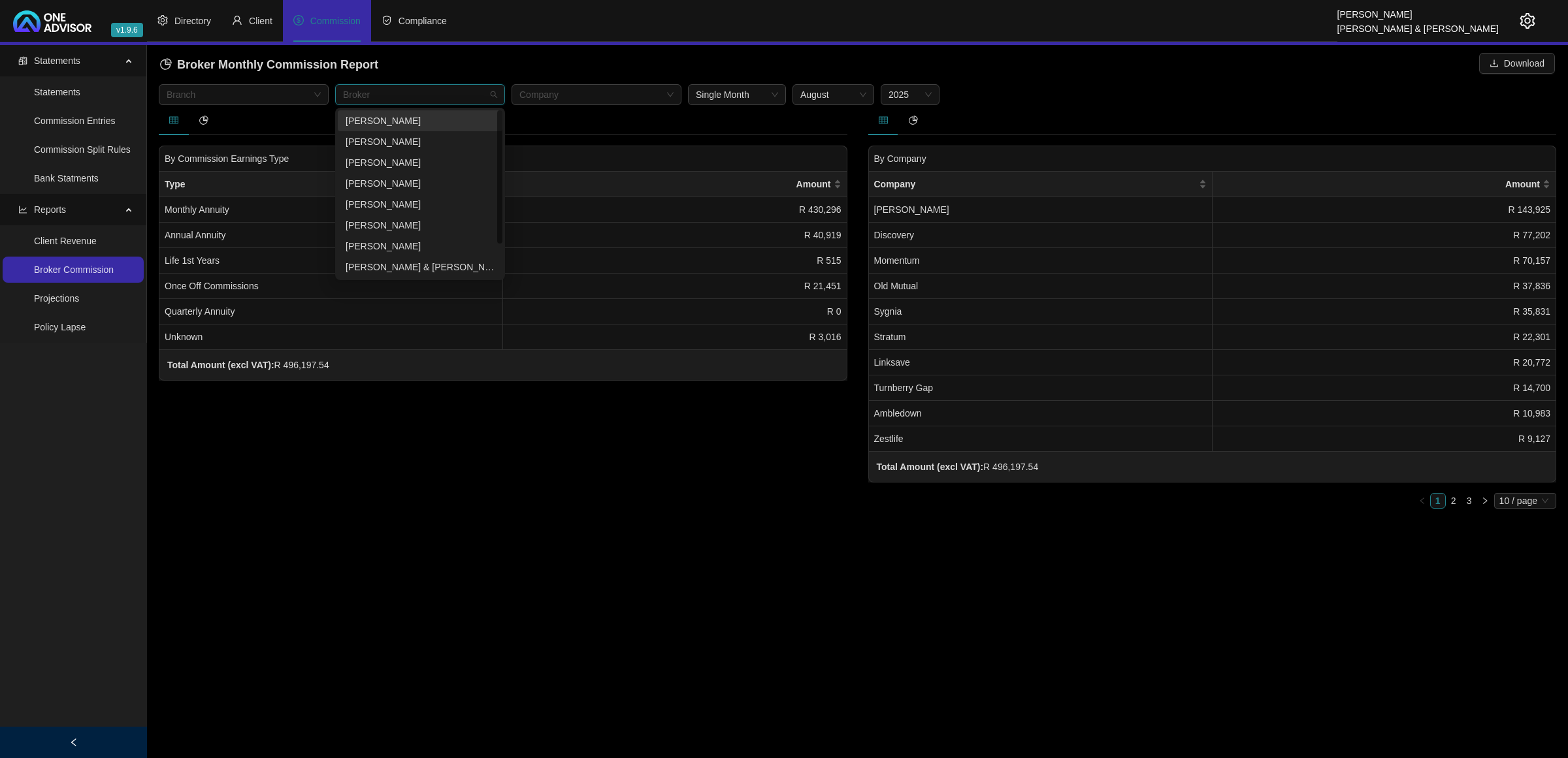
click at [407, 115] on div "[PERSON_NAME]" at bounding box center [420, 121] width 149 height 15
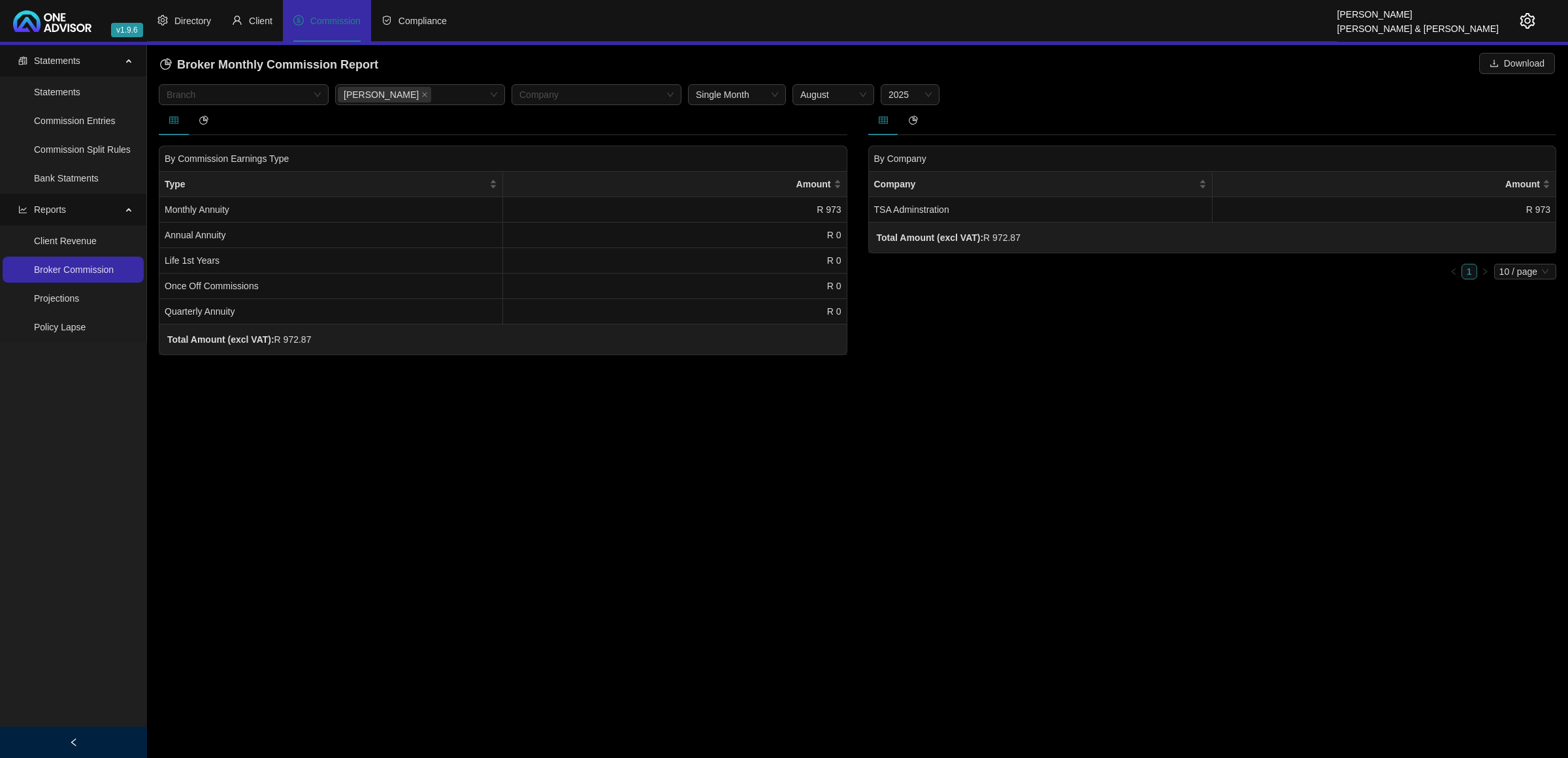
click at [771, 436] on main "Statements Statements Commission Entries Commission Split Rules Bank Statments …" at bounding box center [784, 402] width 1568 height 713
click at [1506, 60] on span "Download" at bounding box center [1523, 64] width 40 height 15
click at [421, 96] on icon "close" at bounding box center [424, 94] width 7 height 7
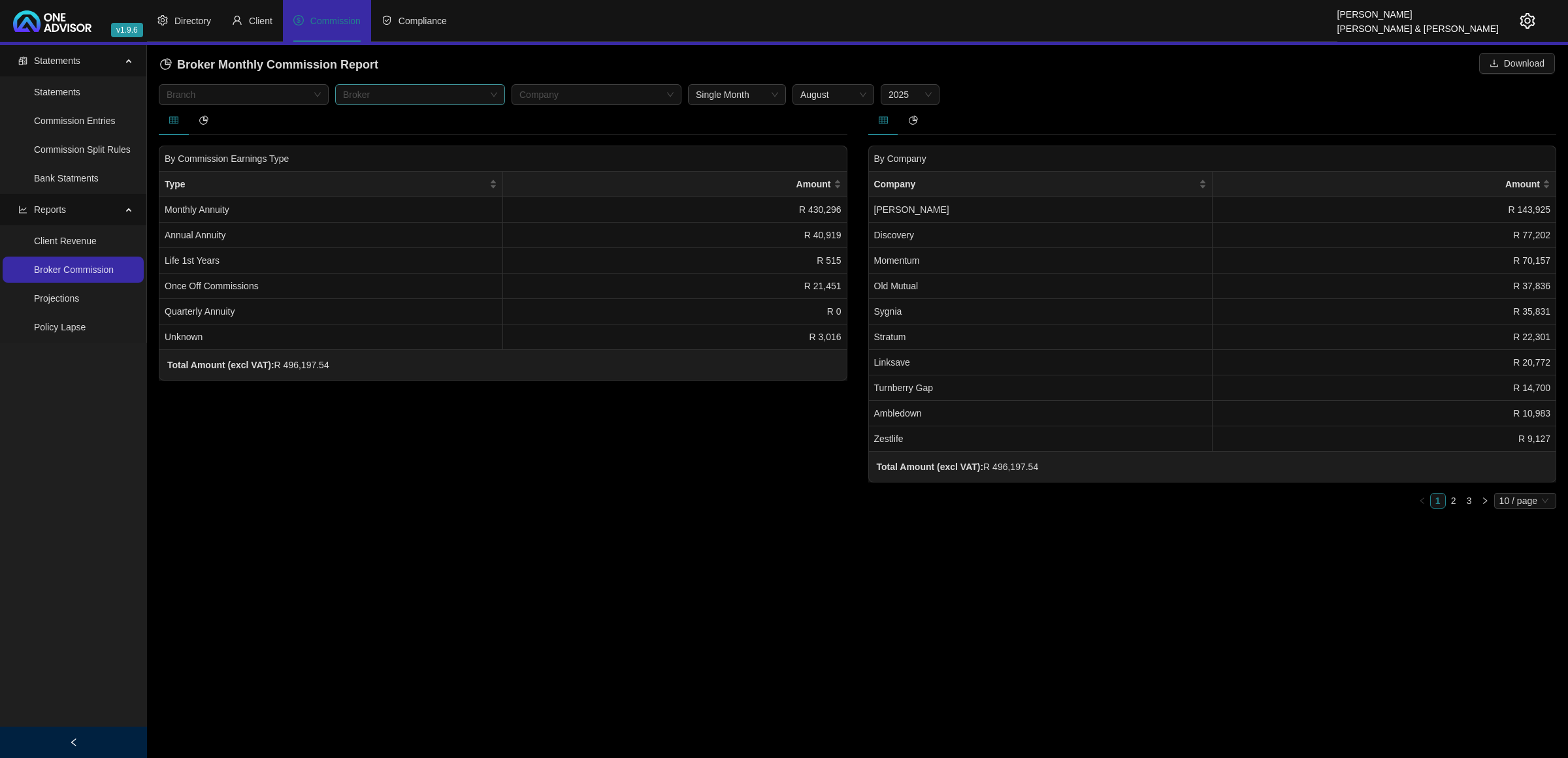
click at [494, 93] on div "Broker" at bounding box center [420, 94] width 170 height 21
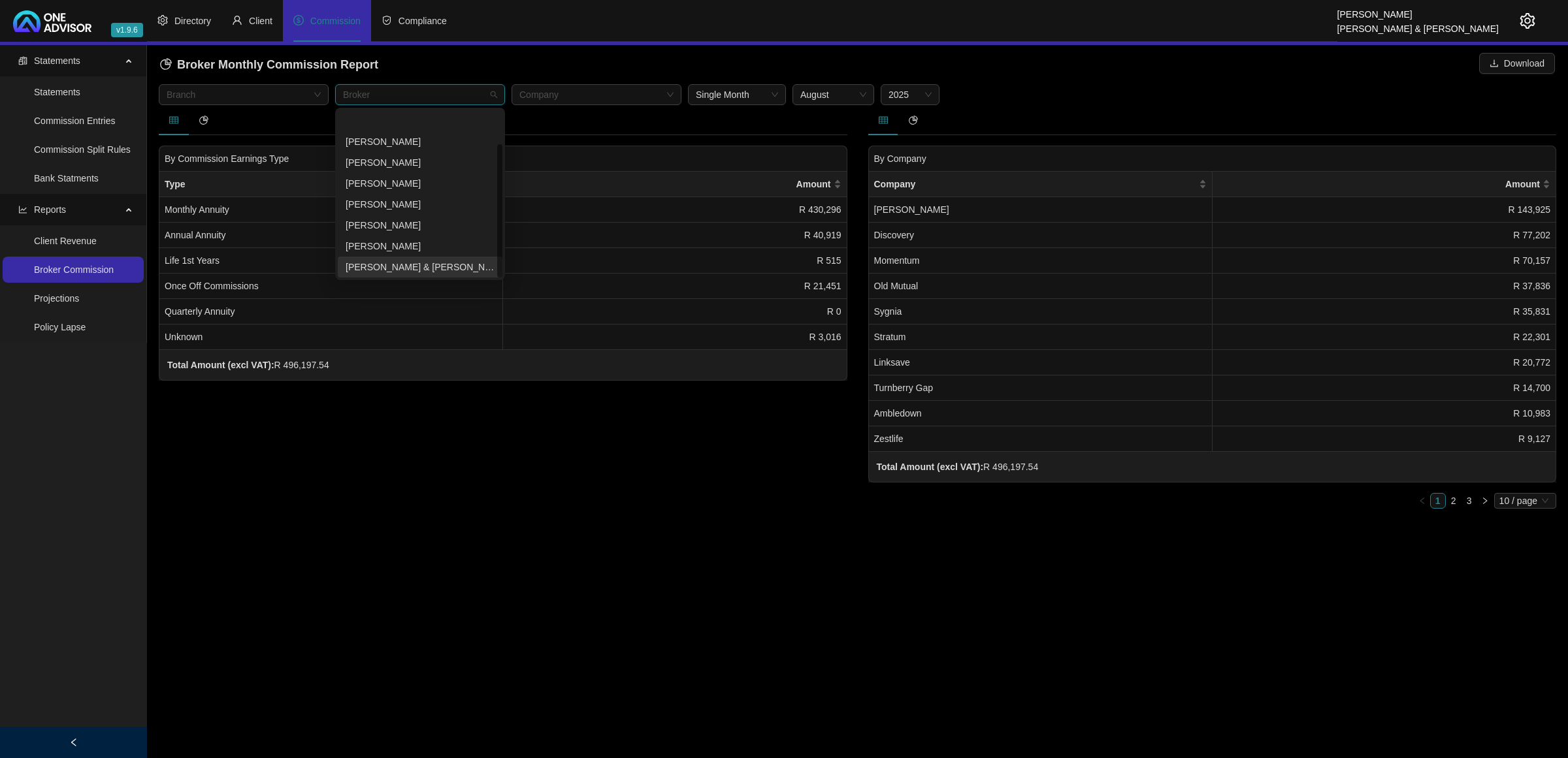
scroll to position [41, 0]
click at [423, 254] on div "[PERSON_NAME]" at bounding box center [420, 246] width 164 height 21
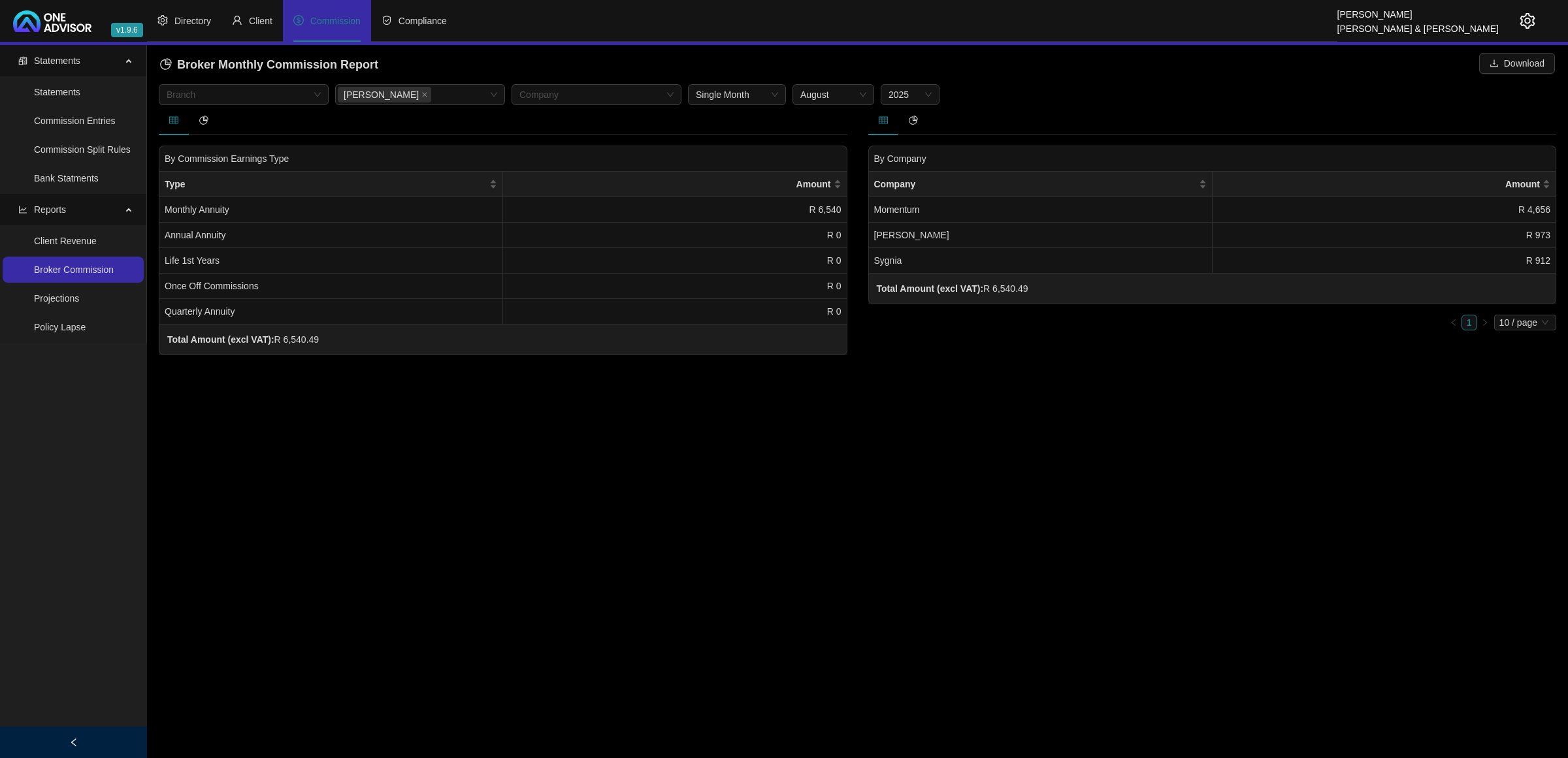
click at [550, 490] on main "Statements Statements Commission Entries Commission Split Rules Bank Statments …" at bounding box center [784, 402] width 1568 height 713
click at [1514, 70] on span "Download" at bounding box center [1523, 64] width 40 height 15
click at [253, 21] on span "Client" at bounding box center [260, 20] width 23 height 10
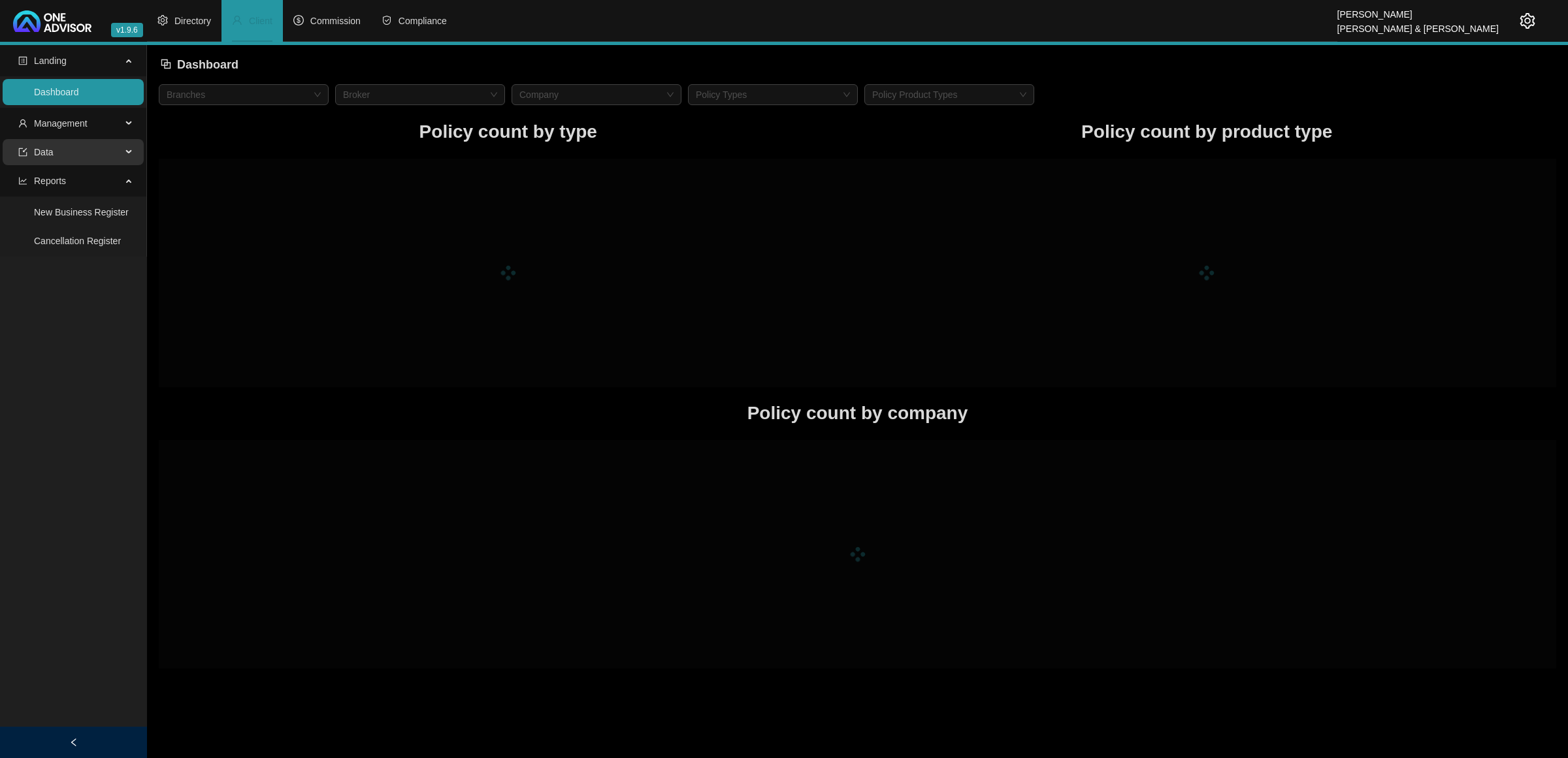
click at [74, 157] on span "Data" at bounding box center [69, 152] width 103 height 26
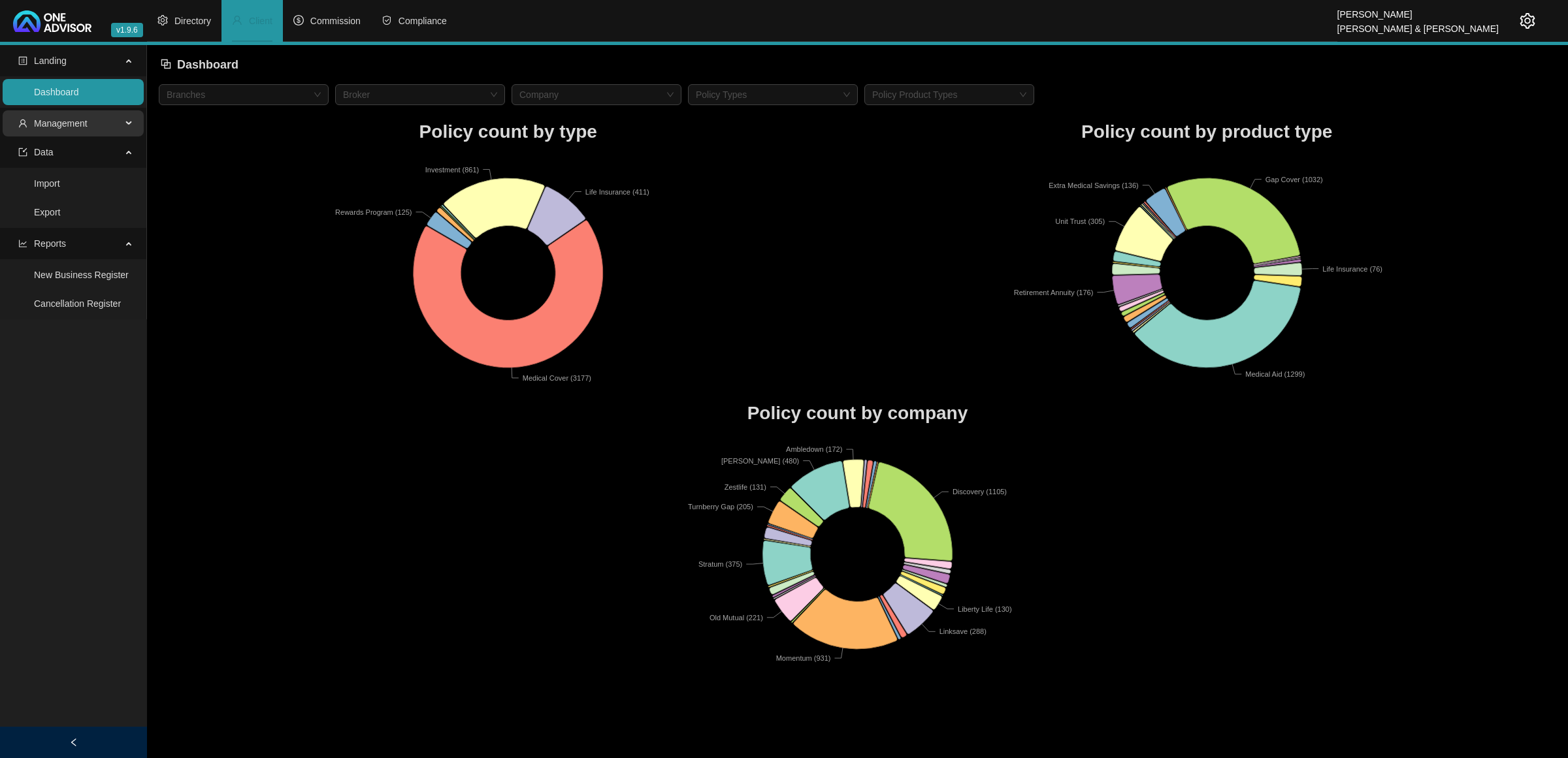
click at [67, 123] on span "Management" at bounding box center [60, 124] width 53 height 10
click at [58, 218] on link "Tasks" at bounding box center [45, 212] width 23 height 10
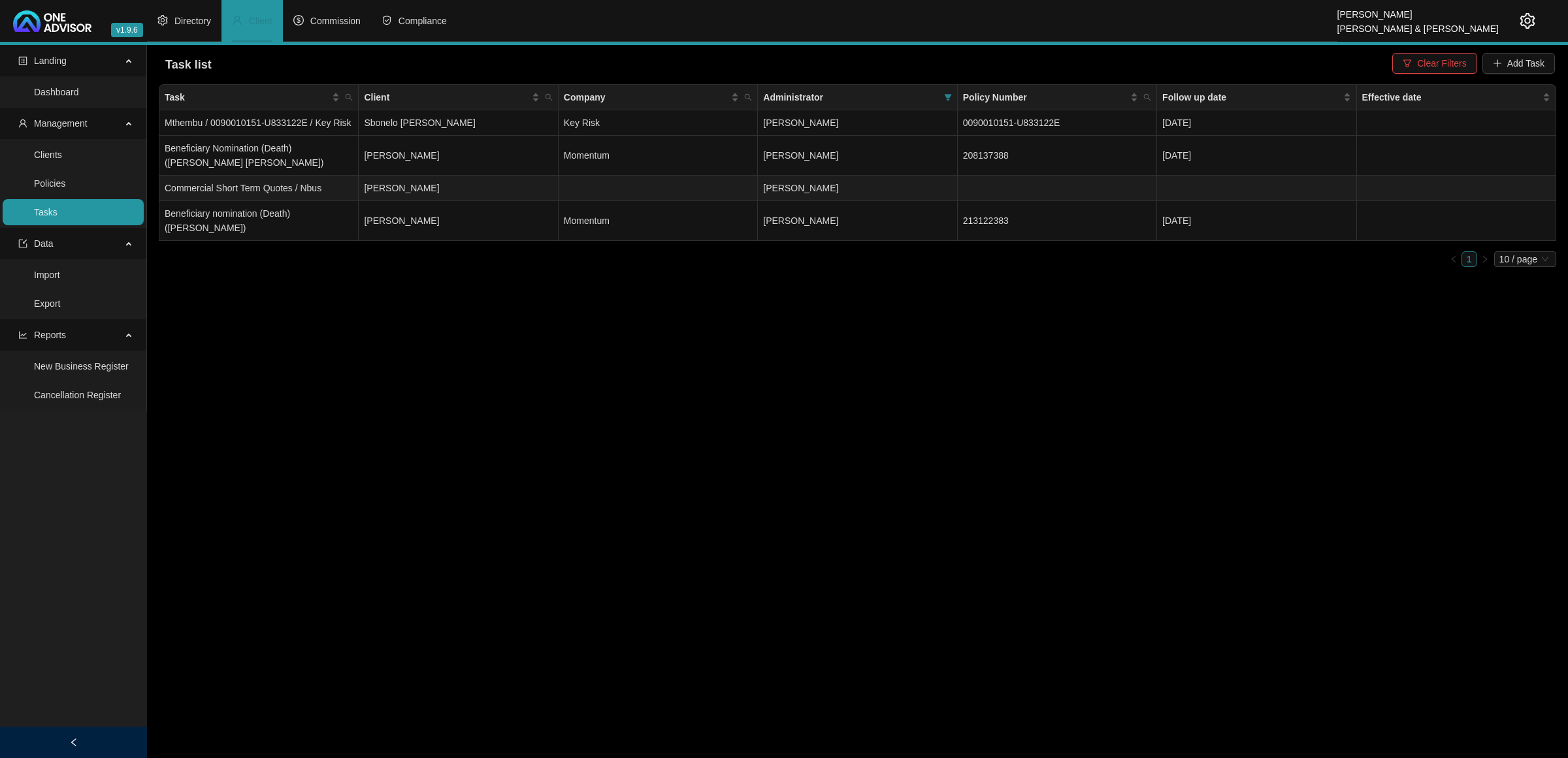
click at [508, 185] on td "[PERSON_NAME]" at bounding box center [458, 188] width 200 height 26
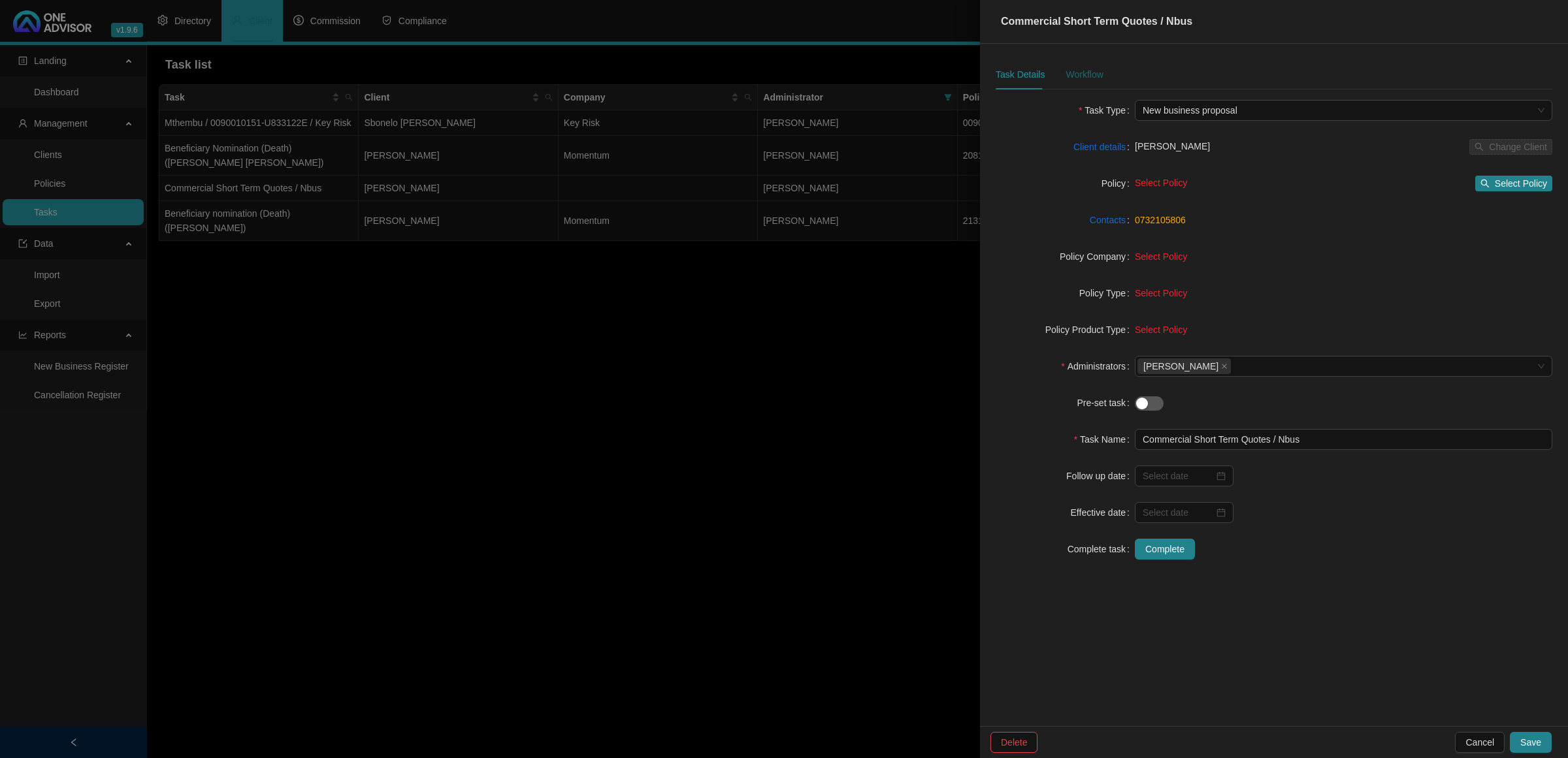
click at [1076, 70] on div "Workflow" at bounding box center [1083, 75] width 37 height 15
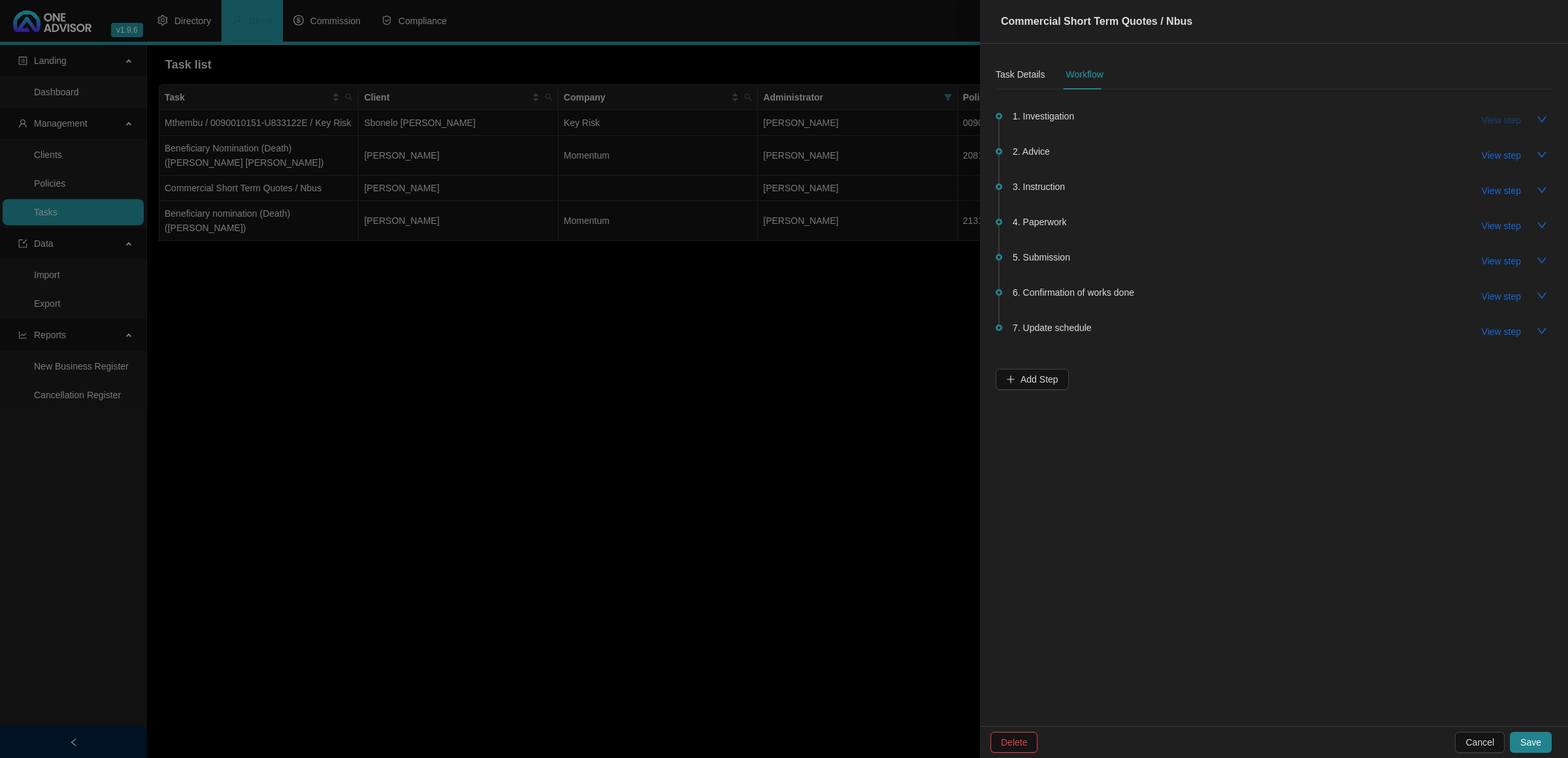
click at [1496, 121] on span "View step" at bounding box center [1501, 121] width 39 height 15
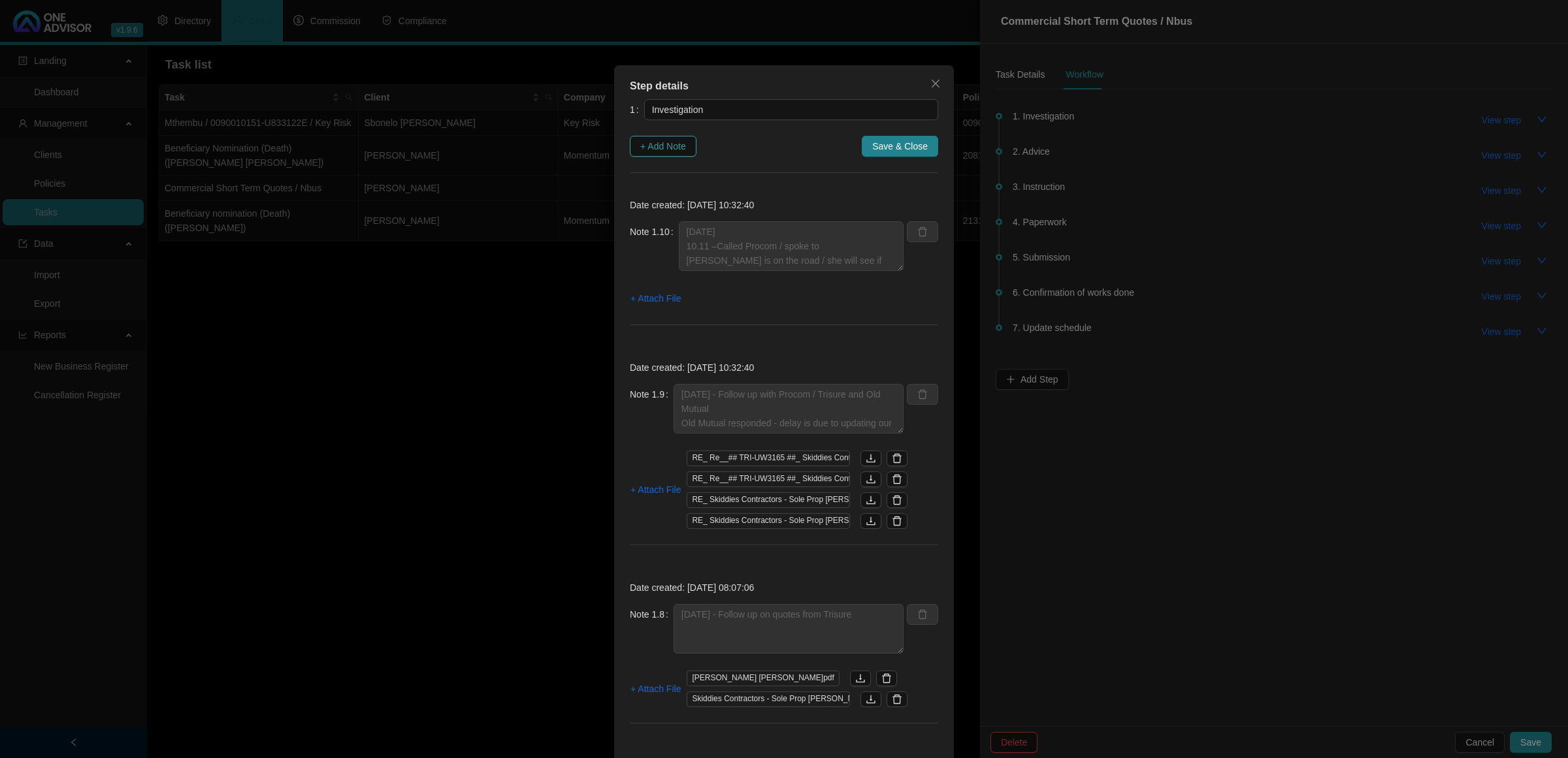
click at [661, 136] on button "+ Add Note" at bounding box center [662, 146] width 67 height 21
type textarea "[DATE] 10.11 –Called Procom / spoke to [PERSON_NAME] is on the road / she will …"
type textarea "[DATE] - Follow up with Procom / Trisure and Old Mutual Old Mutual responded - …"
type textarea "[DATE] - Follow up on quotes from Trisure"
type textarea "[DATE] - Requested quote from Momentum Commercial"
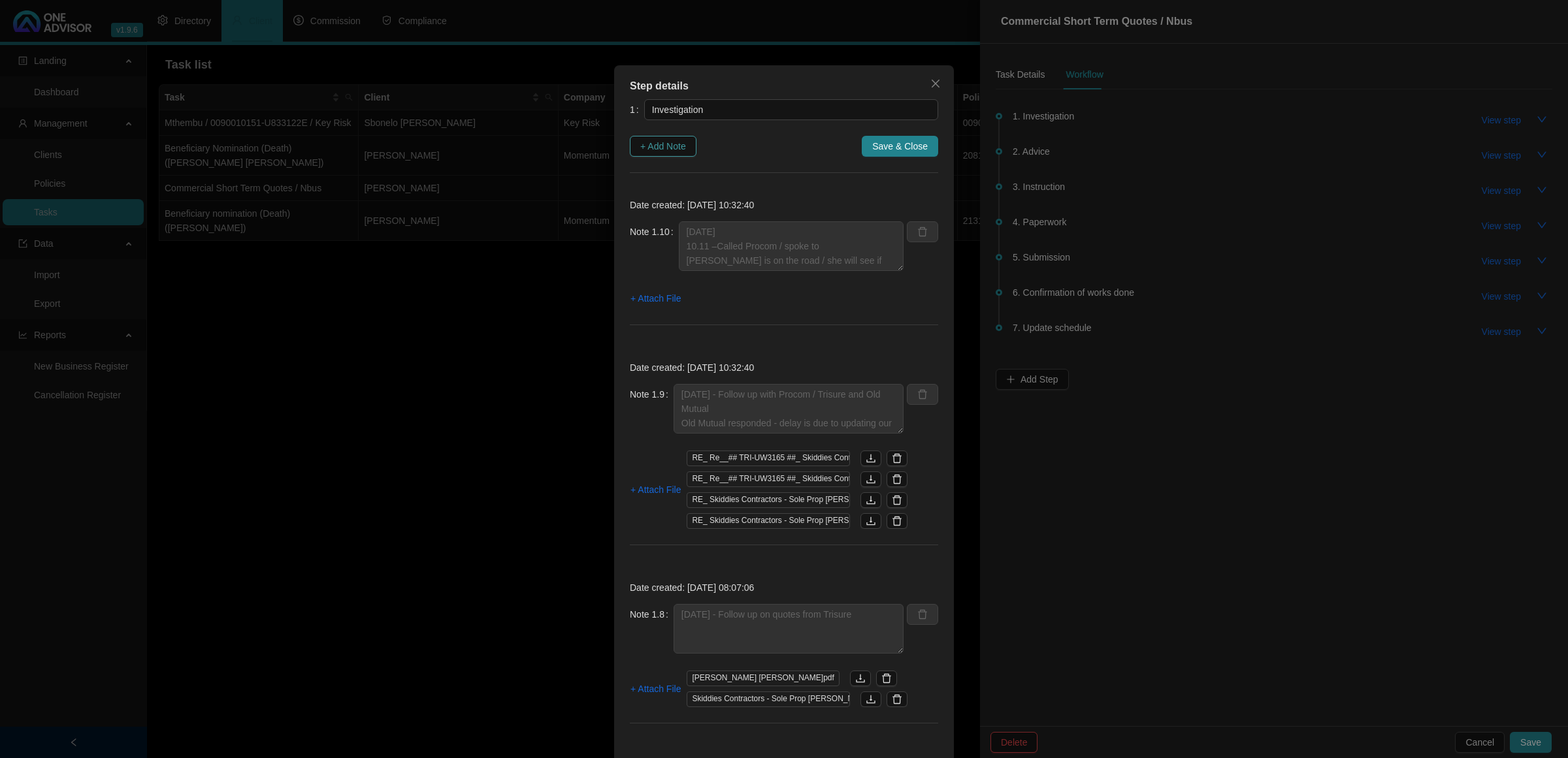
type textarea "[DATE] Received Procom Personal Quote back"
type textarea "[DATE]- Received personal quote from Procom / Asked [PERSON_NAME] to please inc…"
type textarea "[DATE] [PERSON_NAME] sent a whatsapp there will only be 3 vehicles the 2018 Hyu…"
type textarea "[DATE] - Emailed Old Mutual / Trisure and Procom and requested quotations"
type textarea "[DATE] -15.26 - Called and Spoke to [PERSON_NAME] to gather some information 1.…"
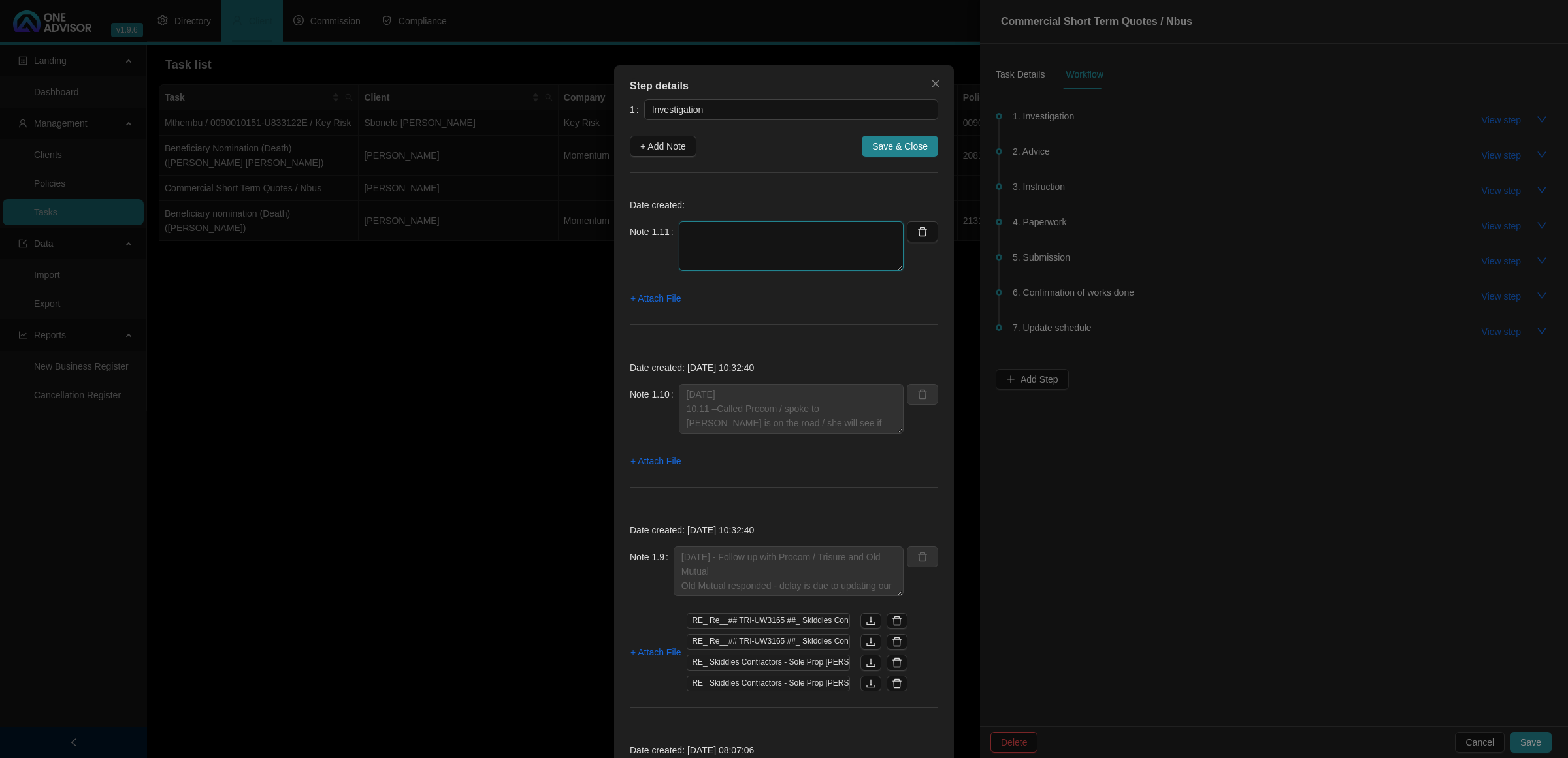
click at [713, 236] on textarea at bounding box center [790, 246] width 224 height 50
click at [665, 301] on span "+ Attach File" at bounding box center [655, 299] width 50 height 15
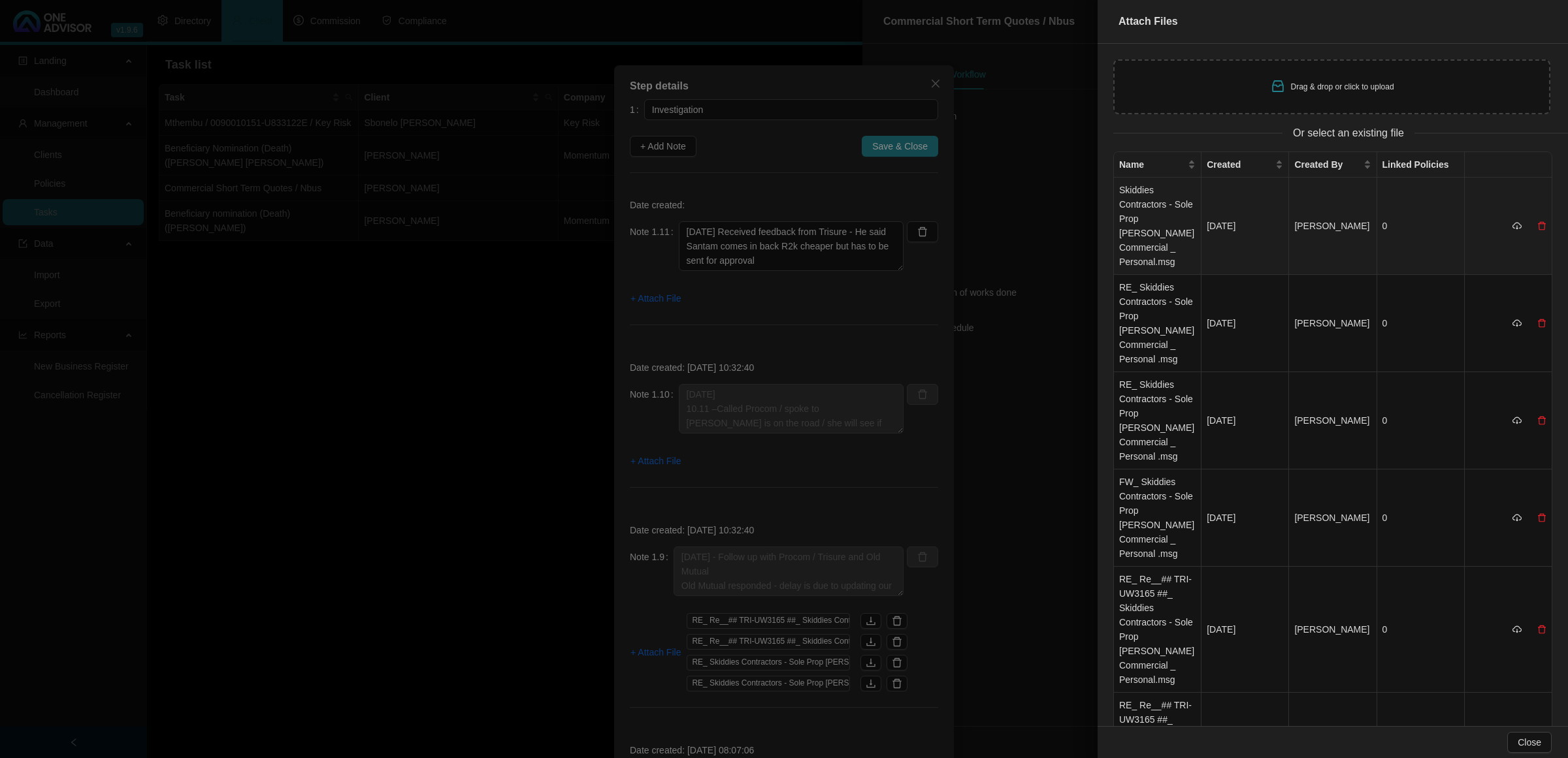
click at [1159, 211] on td "Skiddies Contractors - Sole Prop [PERSON_NAME] Commercial _ Personal.msg" at bounding box center [1158, 226] width 88 height 97
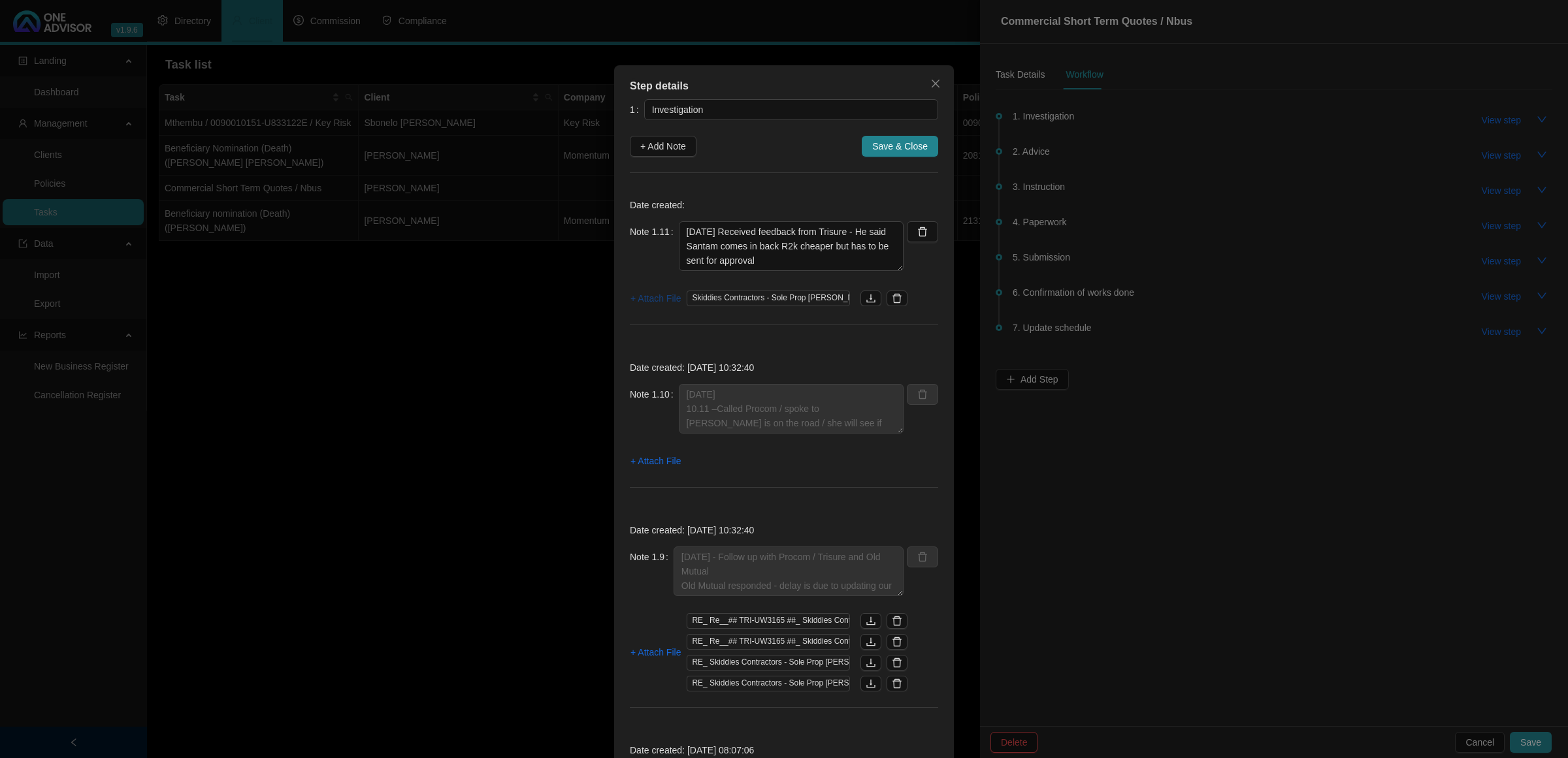
click at [674, 296] on span "+ Attach File" at bounding box center [655, 299] width 50 height 15
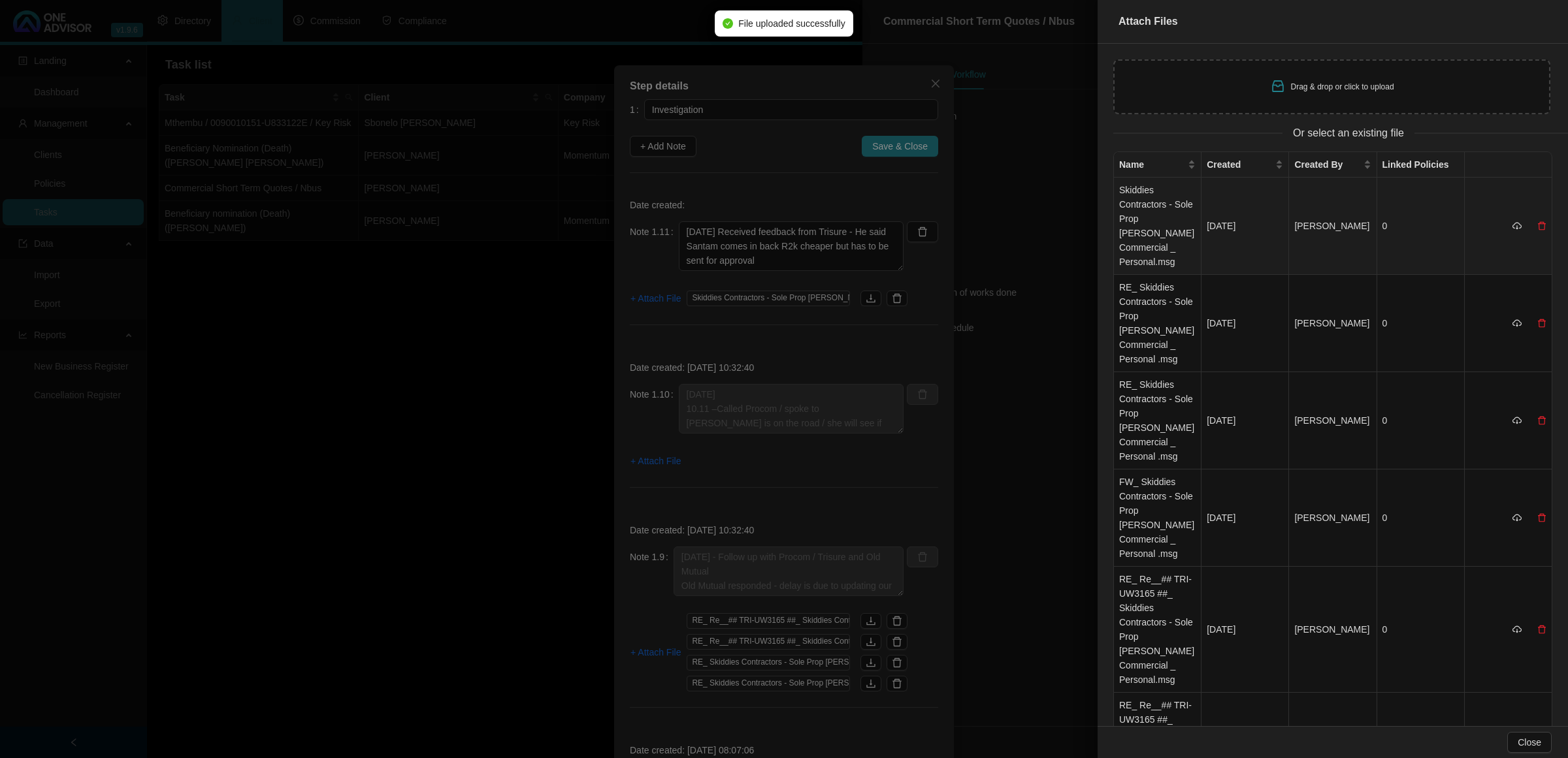
click at [1159, 232] on td "Skiddies Contractors - Sole Prop [PERSON_NAME] Commercial _ Personal.msg" at bounding box center [1158, 226] width 88 height 97
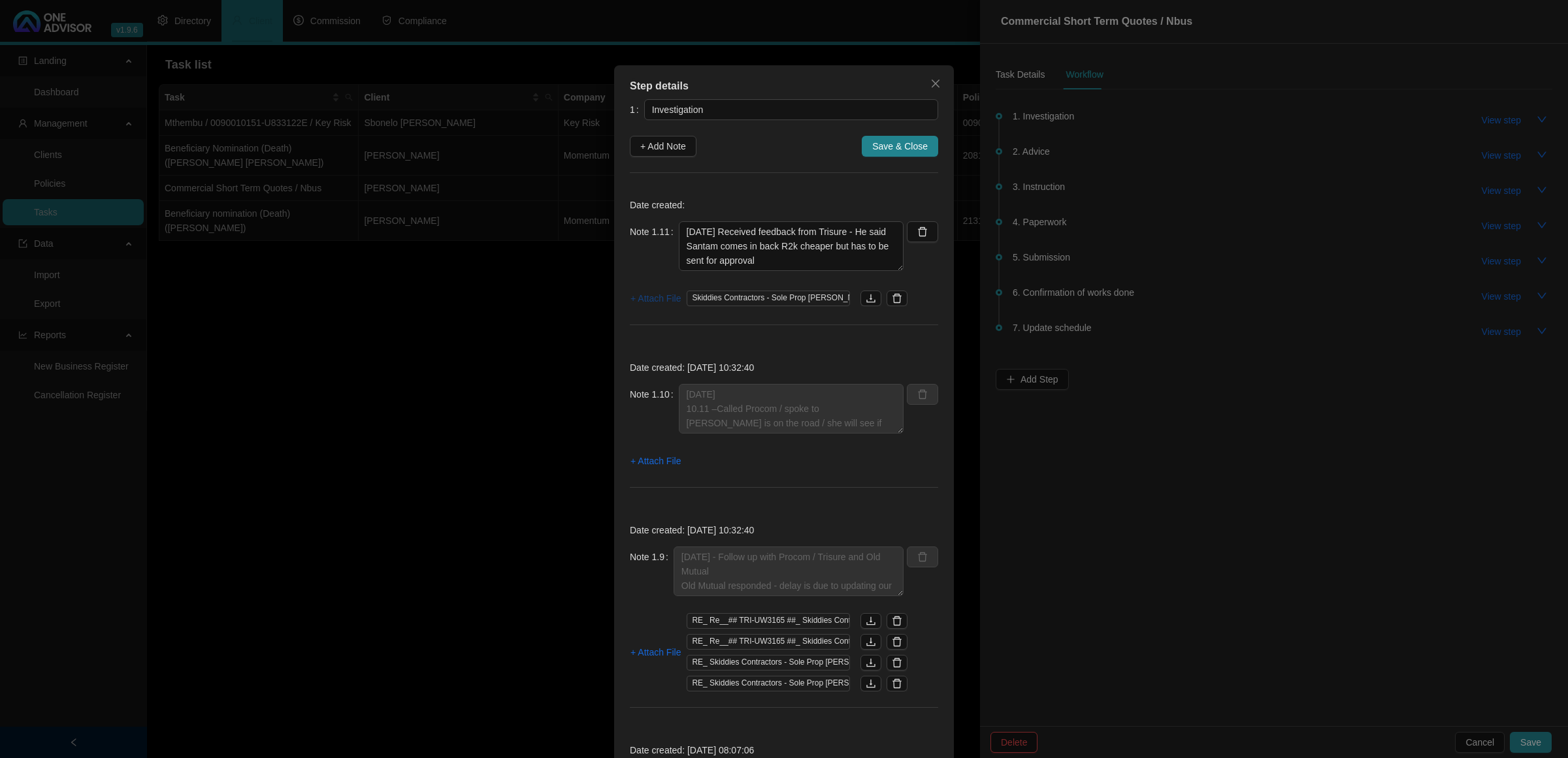
click at [663, 301] on span "+ Attach File" at bounding box center [655, 299] width 50 height 15
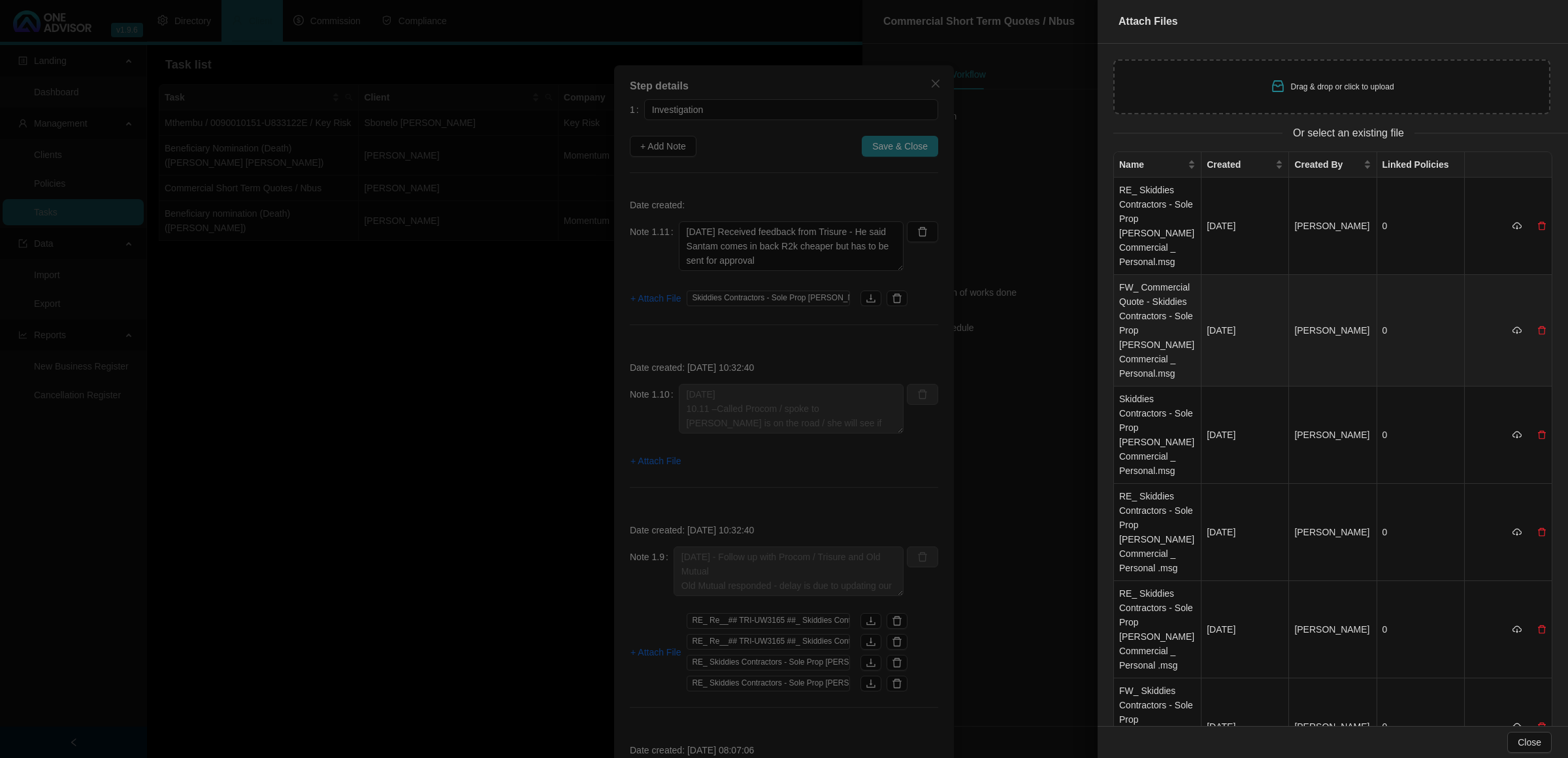
click at [1164, 312] on td "FW_ Commercial Quote - Skiddies Contractors - Sole Prop [PERSON_NAME] Commercia…" at bounding box center [1158, 330] width 88 height 112
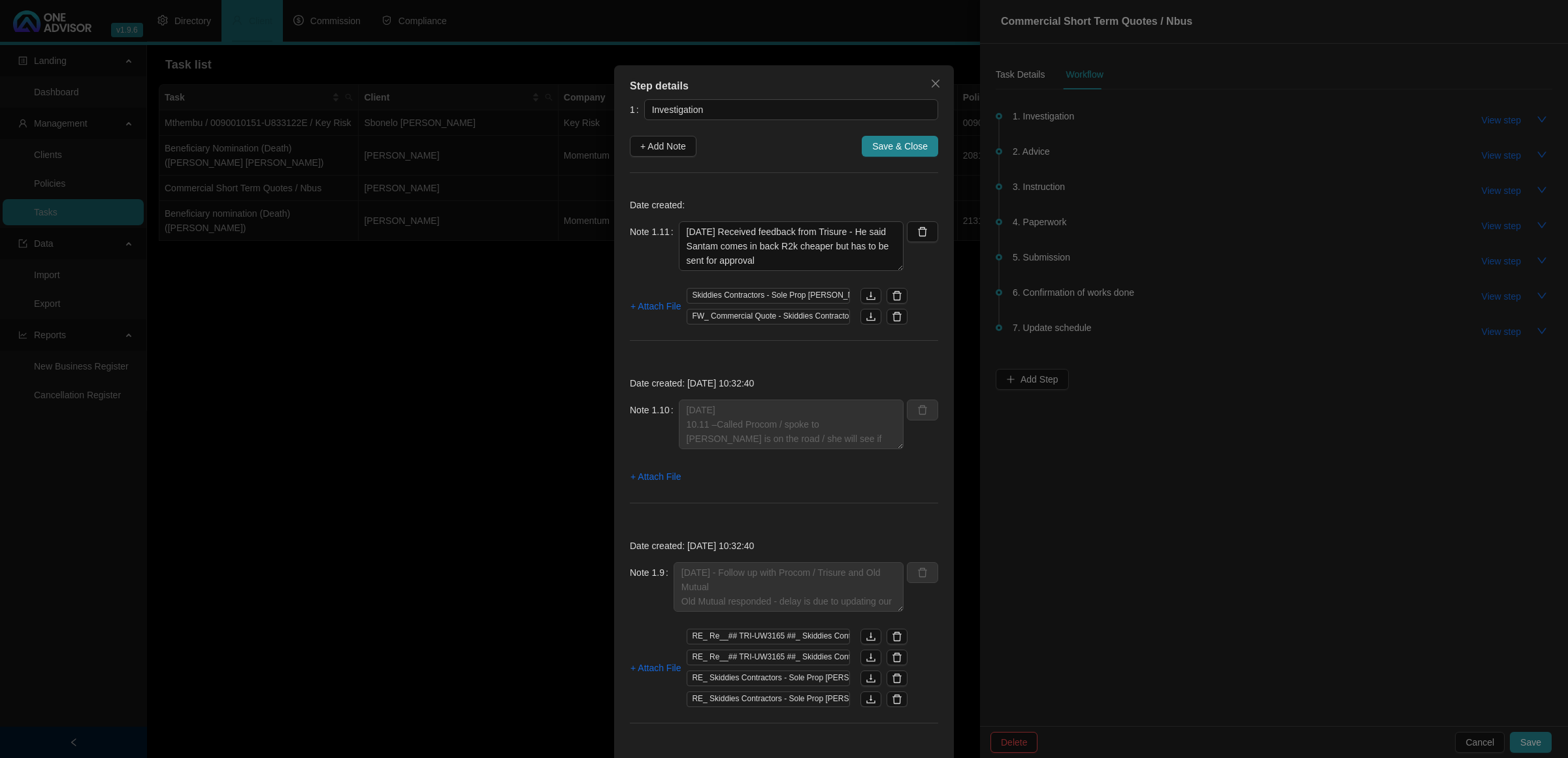
click at [892, 301] on icon "delete" at bounding box center [897, 296] width 10 height 10
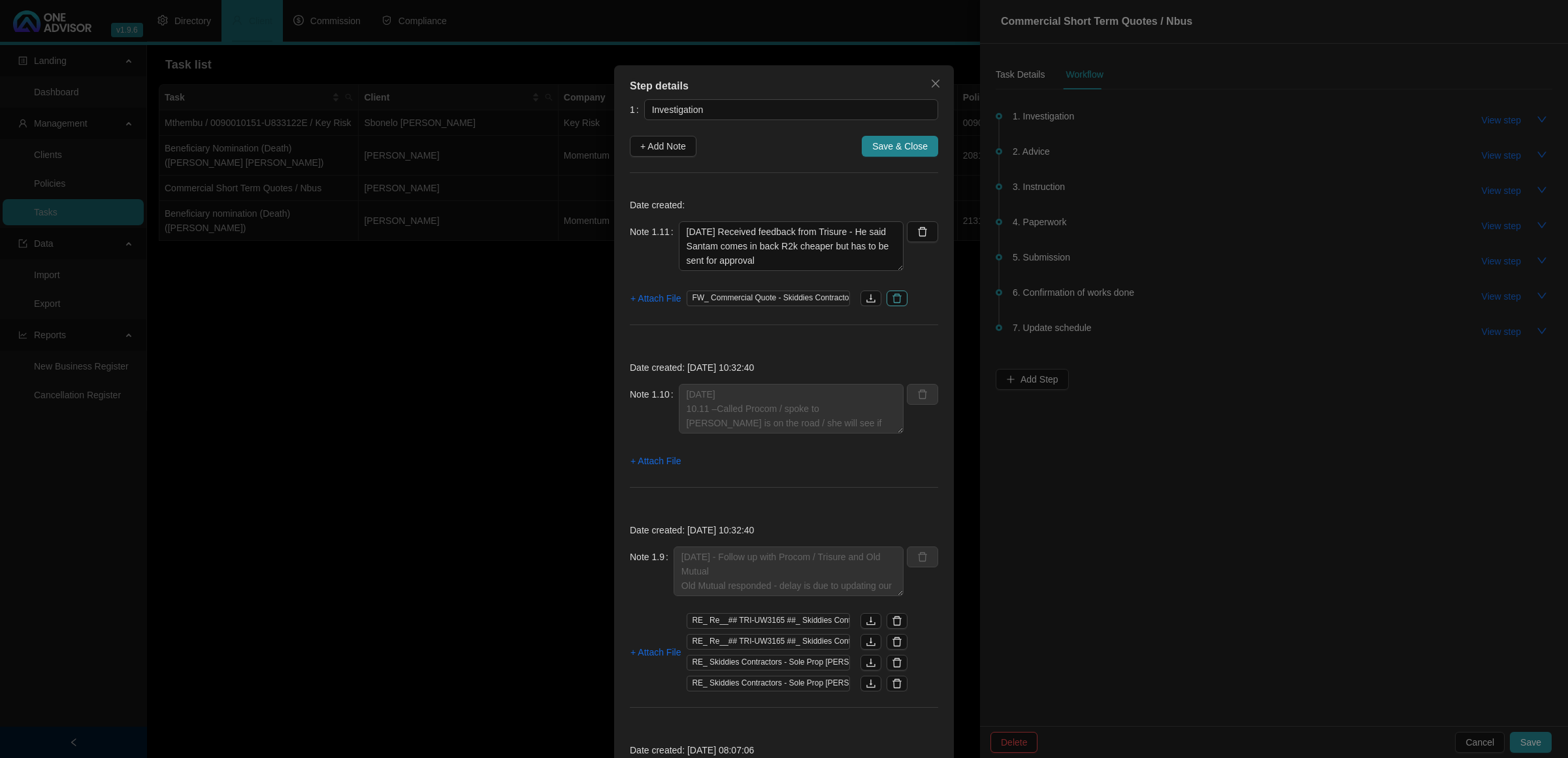
click at [893, 303] on icon "delete" at bounding box center [898, 298] width 10 height 10
click at [670, 297] on span "+ Attach File" at bounding box center [655, 299] width 50 height 15
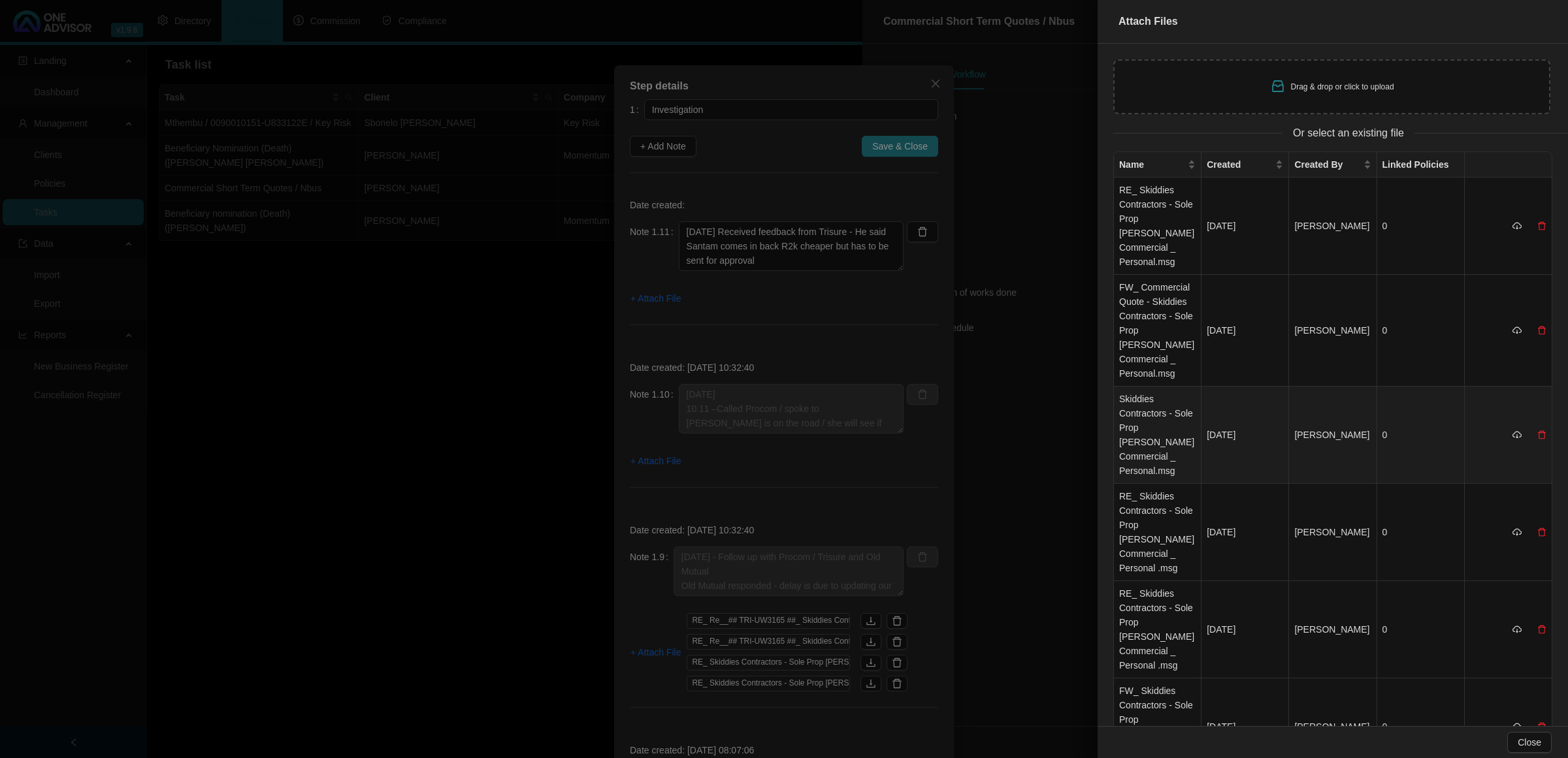
click at [1162, 427] on td "Skiddies Contractors - Sole Prop [PERSON_NAME] Commercial _ Personal.msg" at bounding box center [1158, 435] width 88 height 97
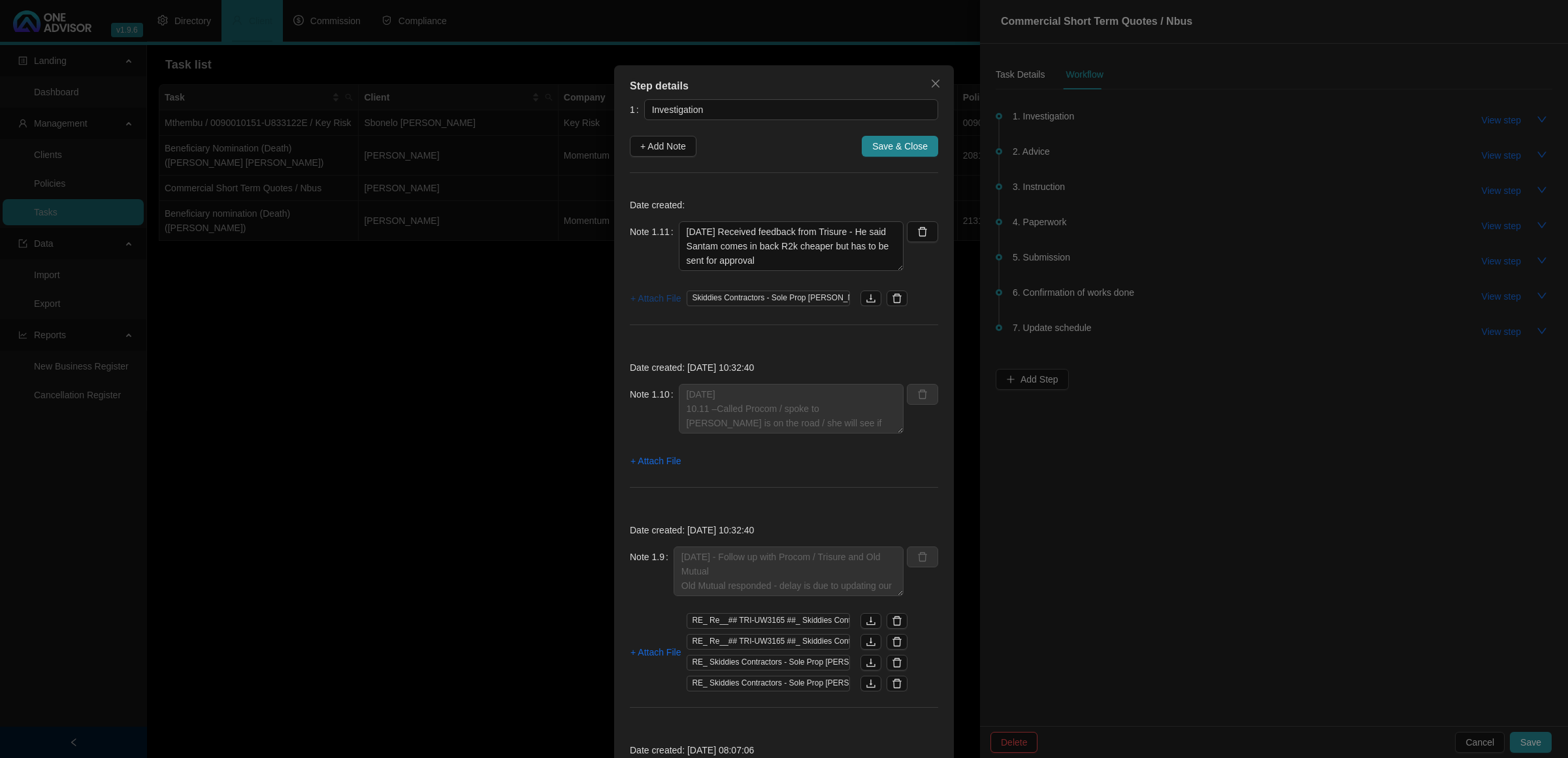
click at [648, 301] on span "+ Attach File" at bounding box center [655, 299] width 50 height 15
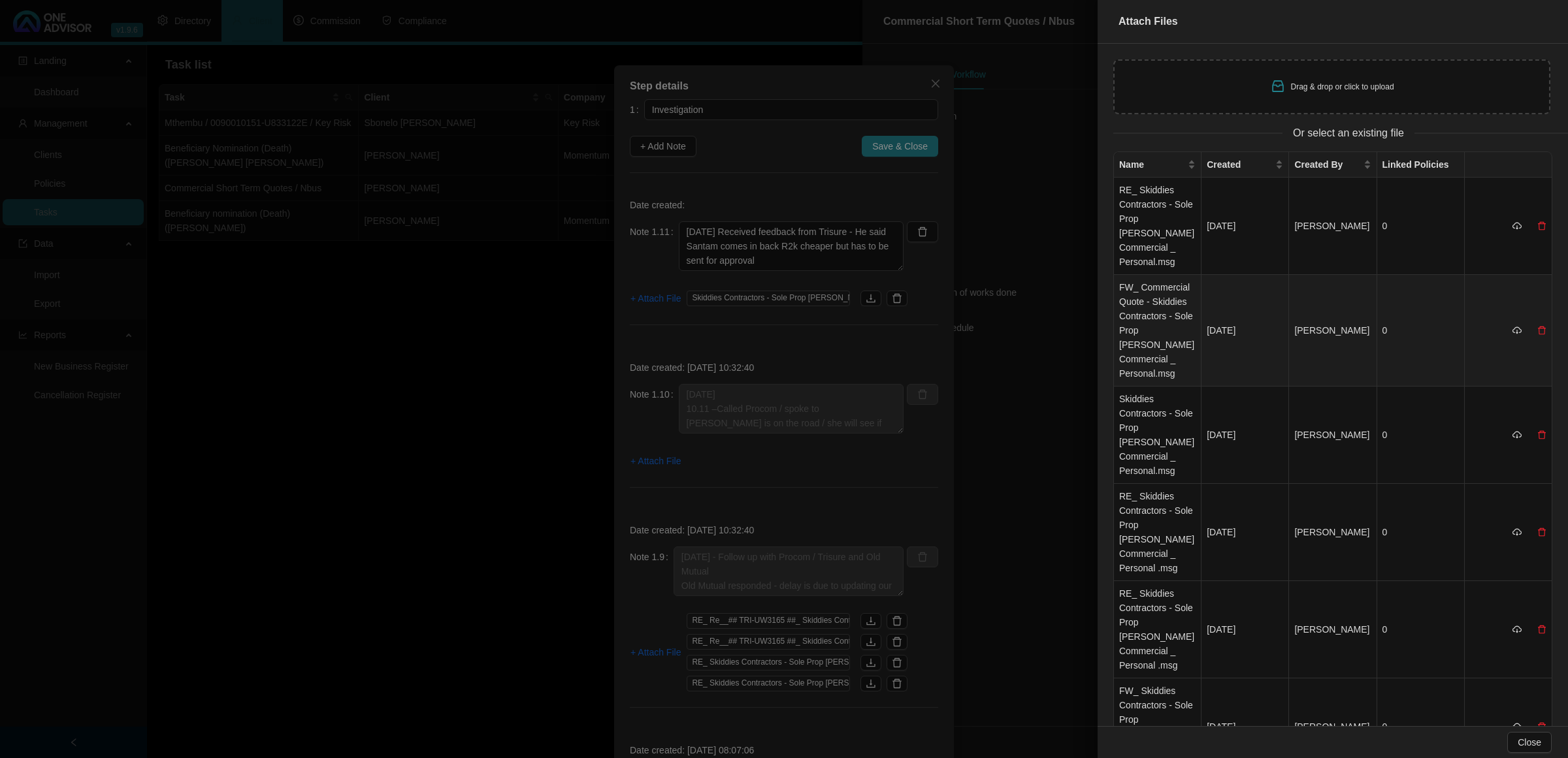
click at [1168, 308] on td "FW_ Commercial Quote - Skiddies Contractors - Sole Prop [PERSON_NAME] Commercia…" at bounding box center [1158, 330] width 88 height 112
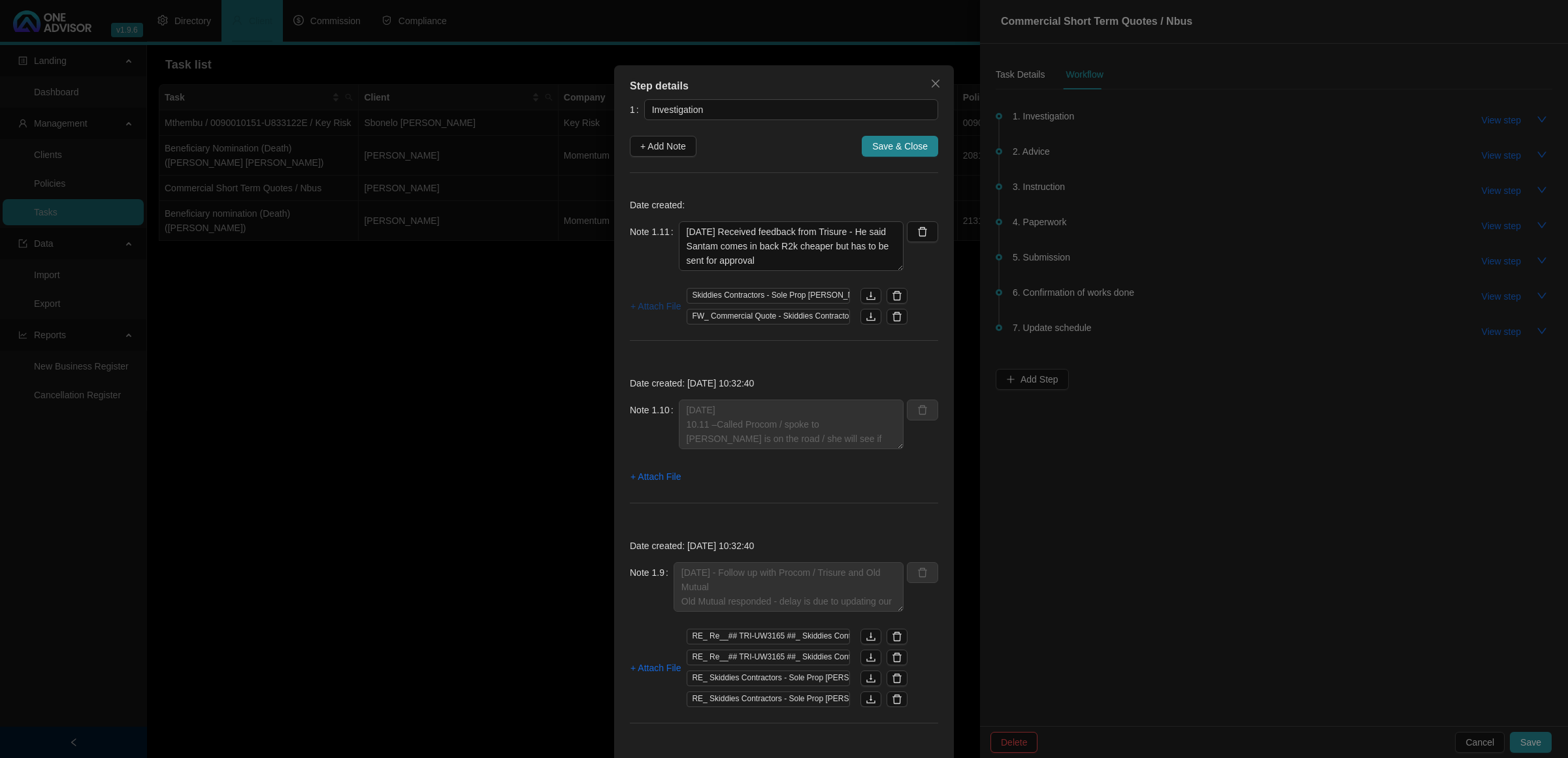
click at [642, 307] on span "+ Attach File" at bounding box center [655, 306] width 50 height 15
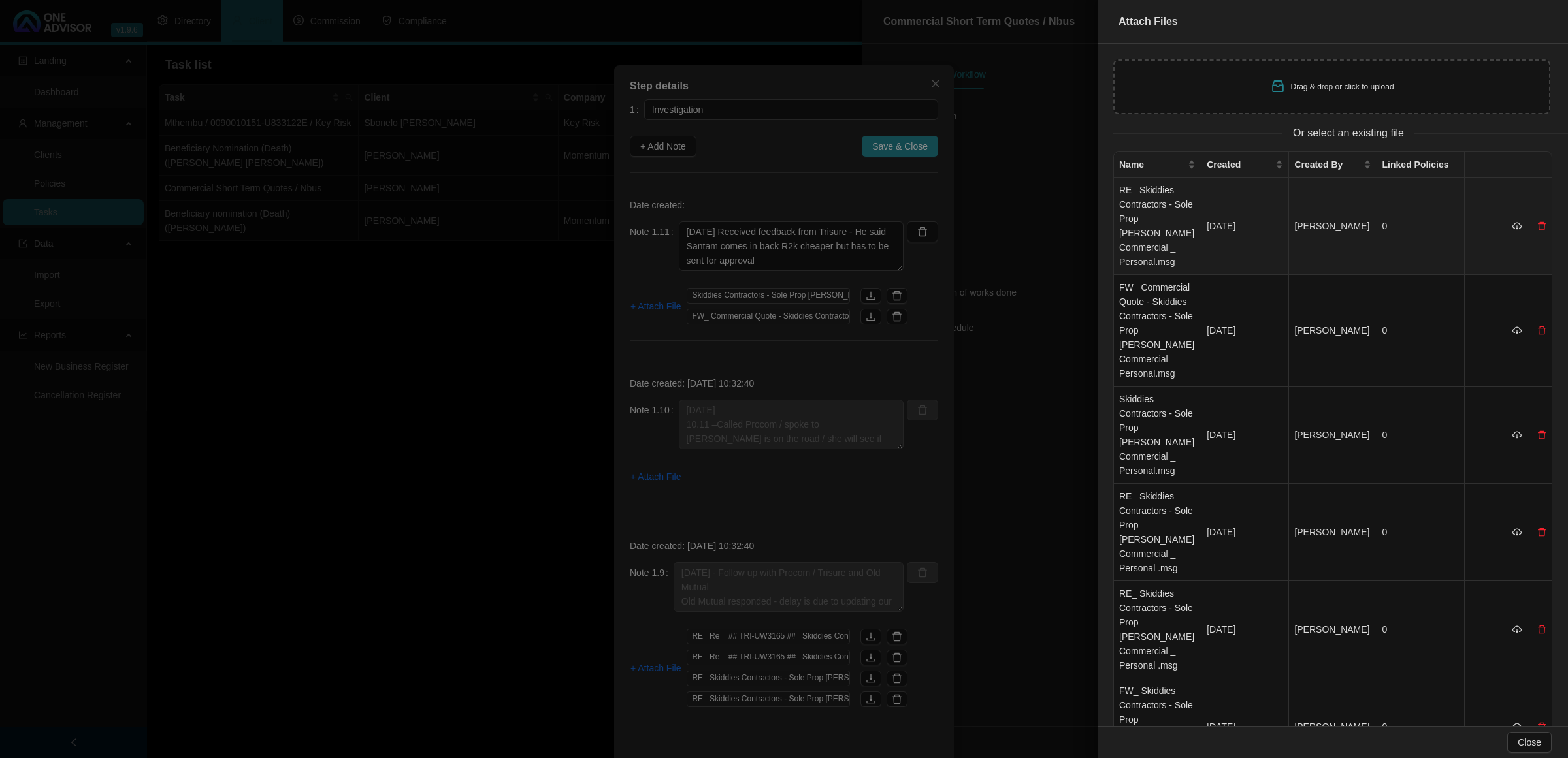
click at [1167, 230] on td "RE_ Skiddies Contractors - Sole Prop [PERSON_NAME] Commercial _ Personal.msg" at bounding box center [1158, 226] width 88 height 97
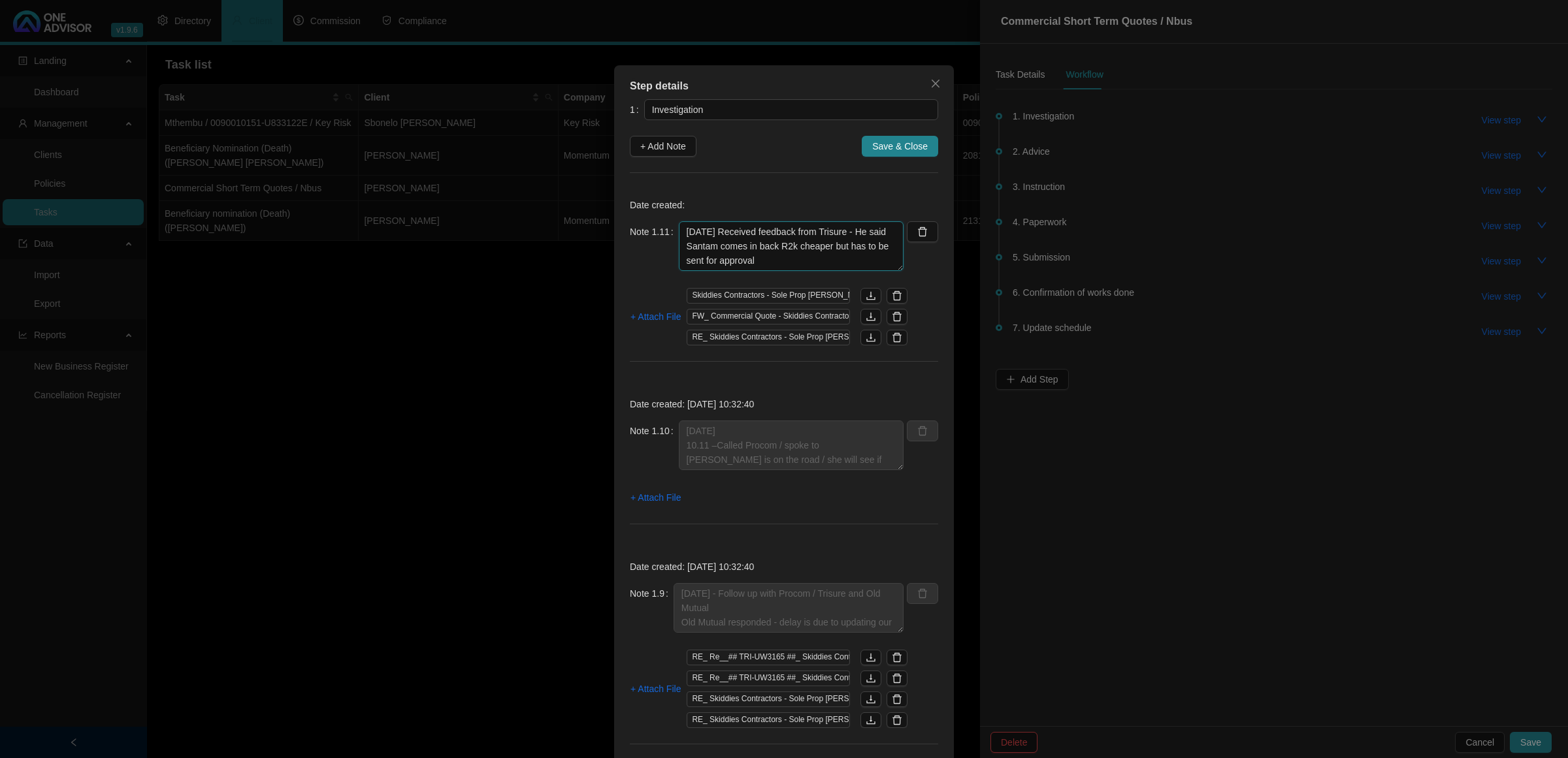
click at [824, 253] on textarea "[DATE] Received feedback from Trisure - He said Santam comes in back R2k cheape…" at bounding box center [790, 246] width 224 height 50
click at [824, 258] on textarea "[DATE] Received feedback from Trisure - He said Santam comes in back R2k cheape…" at bounding box center [790, 246] width 224 height 50
drag, startPoint x: 880, startPoint y: 269, endPoint x: 868, endPoint y: 314, distance: 46.6
click at [868, 314] on div "Date created: Note 1.11 [DATE] Received feedback from Trisure - He said Santam …" at bounding box center [784, 283] width 308 height 189
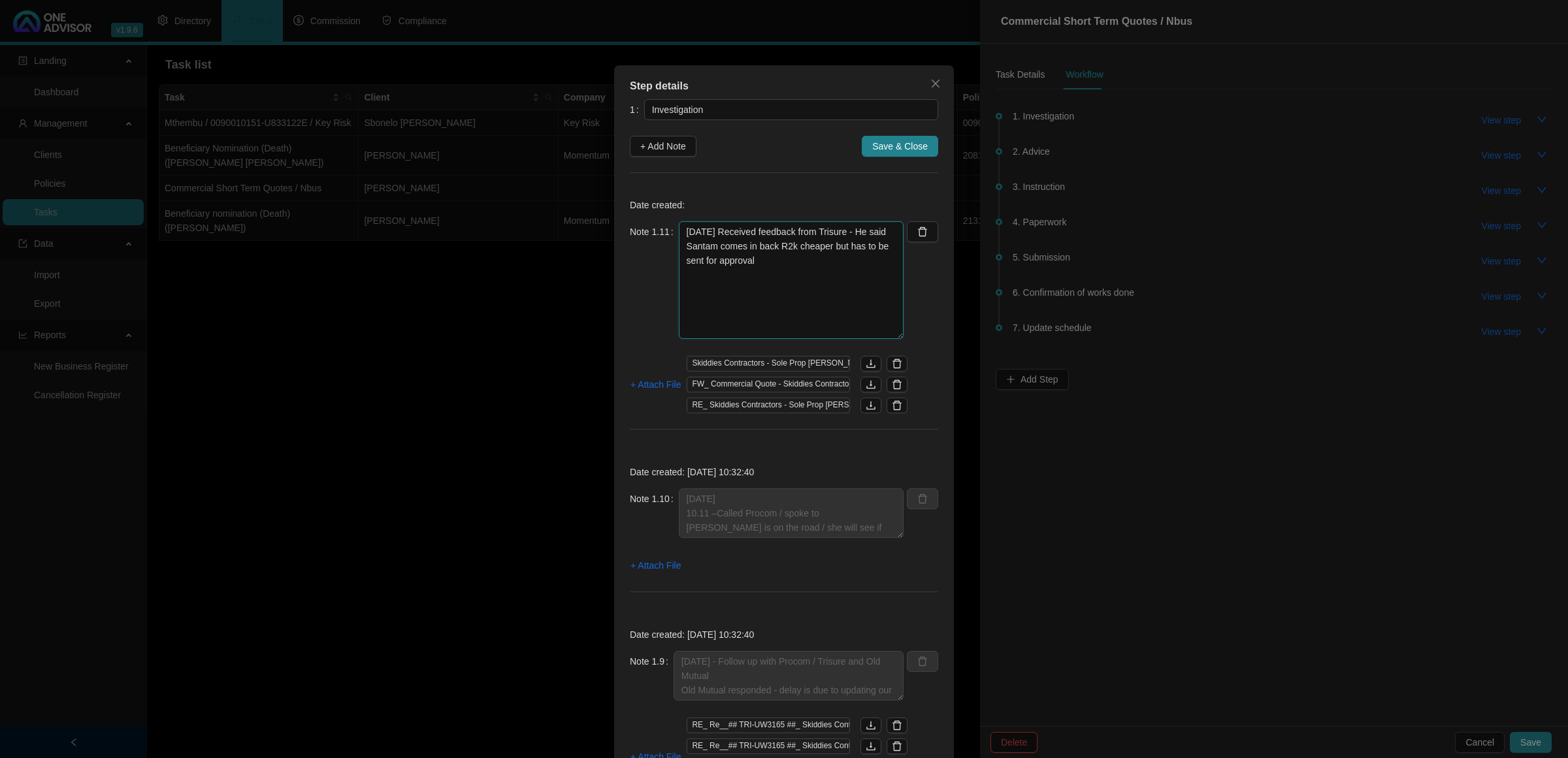
drag, startPoint x: 895, startPoint y: 265, endPoint x: 824, endPoint y: 302, distance: 80.1
click at [889, 336] on textarea "[DATE] Received feedback from Trisure - He said Santam comes in back R2k cheape…" at bounding box center [790, 280] width 224 height 118
type textarea "[DATE] Received feedback from Trisure - He said Santam comes in back R2k cheape…"
click at [656, 137] on button "+ Add Note" at bounding box center [662, 146] width 67 height 21
type textarea "[DATE] Received feedback from Trisure - He said Santam comes in back R2k cheape…"
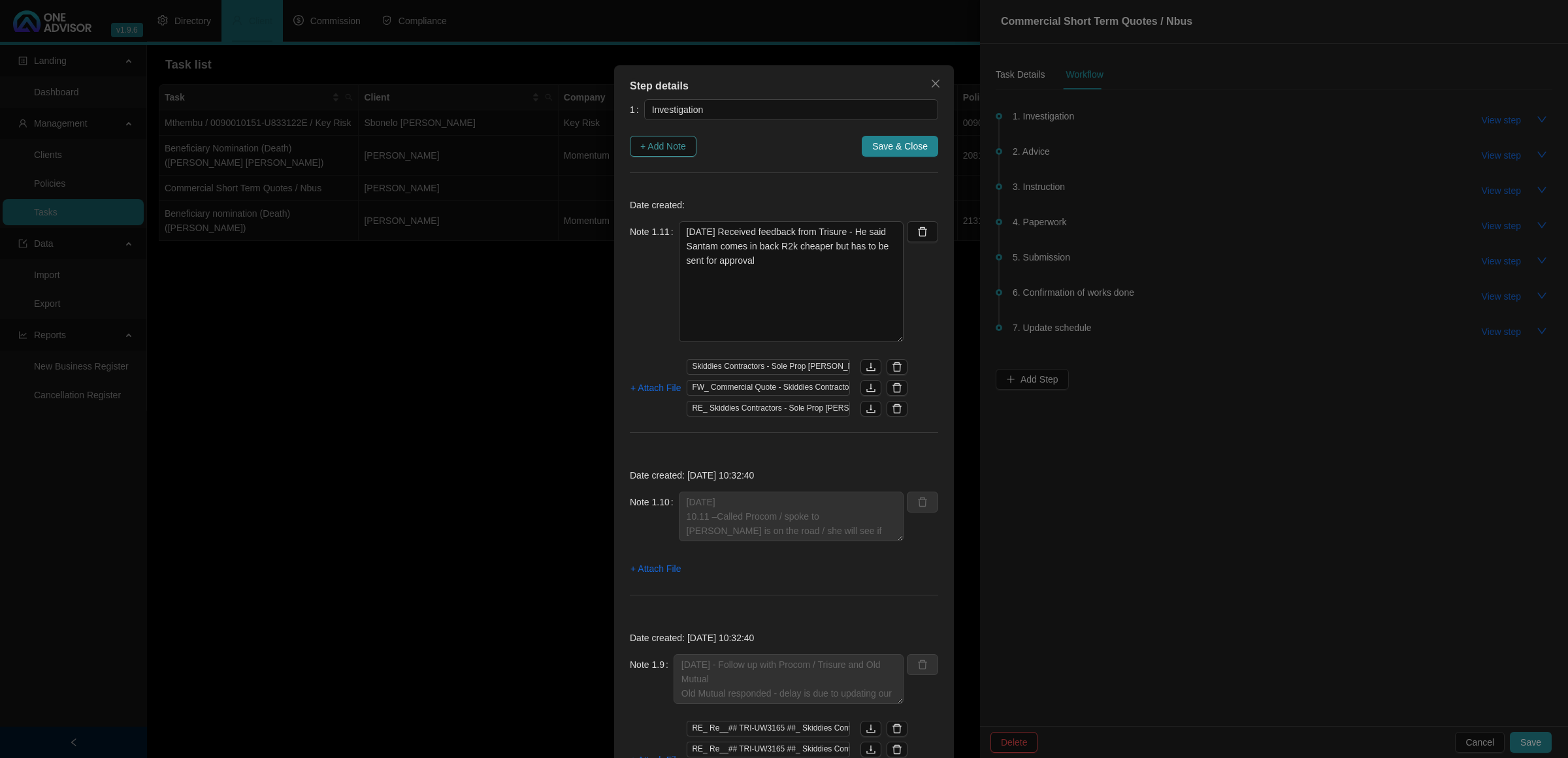
type textarea "[DATE] 10.11 –Called Procom / spoke to [PERSON_NAME] is on the road / she will …"
type textarea "[DATE] - Follow up with Procom / Trisure and Old Mutual Old Mutual responded - …"
type textarea "[DATE] - Follow up on quotes from Trisure"
type textarea "[DATE] - Requested quote from Momentum Commercial"
type textarea "[DATE] Received Procom Personal Quote back"
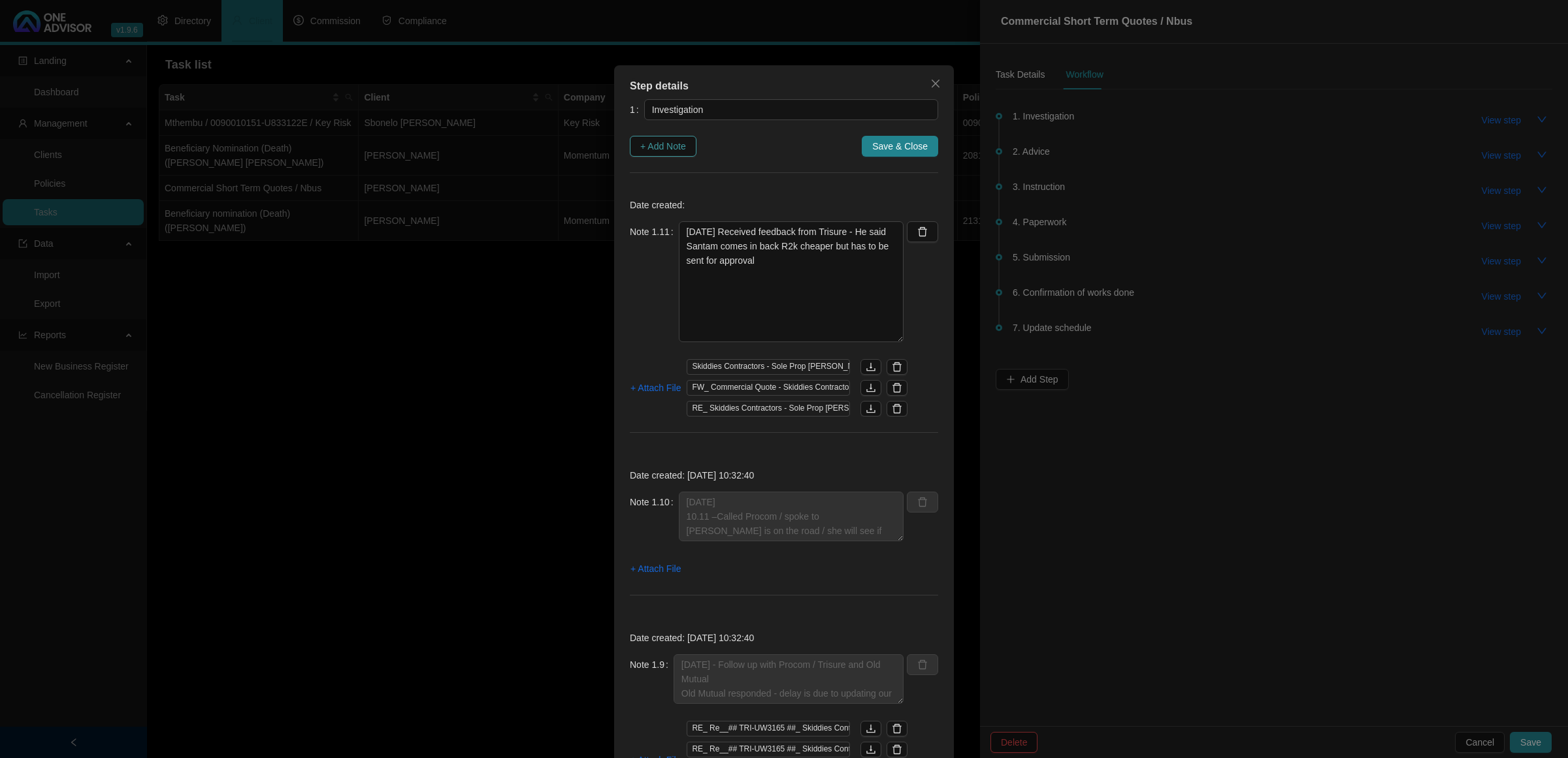
type textarea "[DATE]- Received personal quote from Procom / Asked [PERSON_NAME] to please inc…"
type textarea "[DATE] [PERSON_NAME] sent a whatsapp there will only be 3 vehicles the 2018 Hyu…"
type textarea "[DATE] - Emailed Old Mutual / Trisure and Procom and requested quotations"
type textarea "[DATE] -15.26 - Called and Spoke to [PERSON_NAME] to gather some information 1.…"
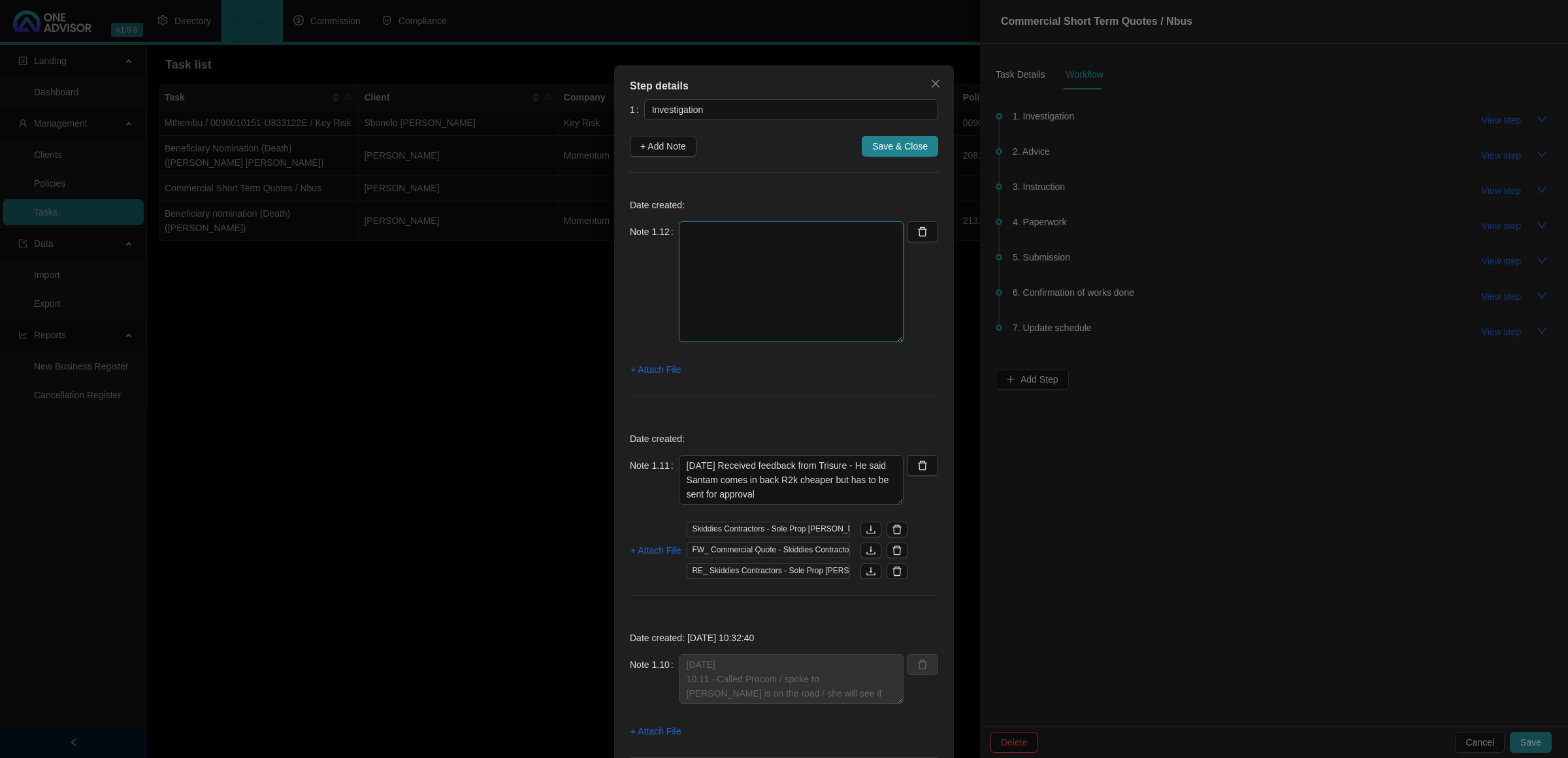
click at [754, 256] on textarea at bounding box center [790, 281] width 224 height 121
type textarea "[DATE] Let the client know that I am busy doing comparison / he informed me he …"
click at [638, 371] on span "+ Attach File" at bounding box center [655, 370] width 50 height 15
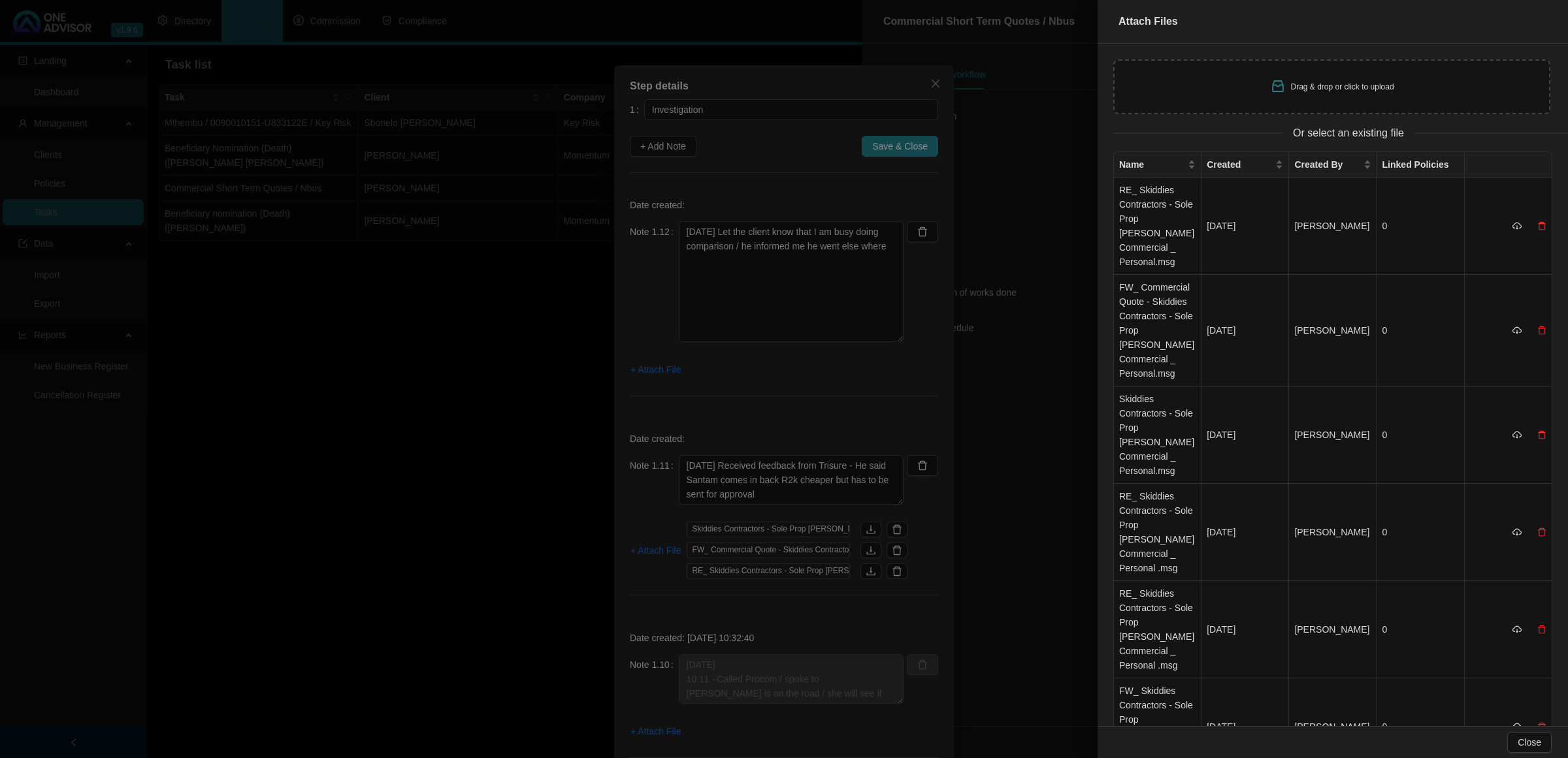
click at [1224, 93] on div "Drag & drop or click to upload" at bounding box center [1332, 86] width 437 height 55
type input "C:\fakepath\Screenshot [DATE] 155042.jpg"
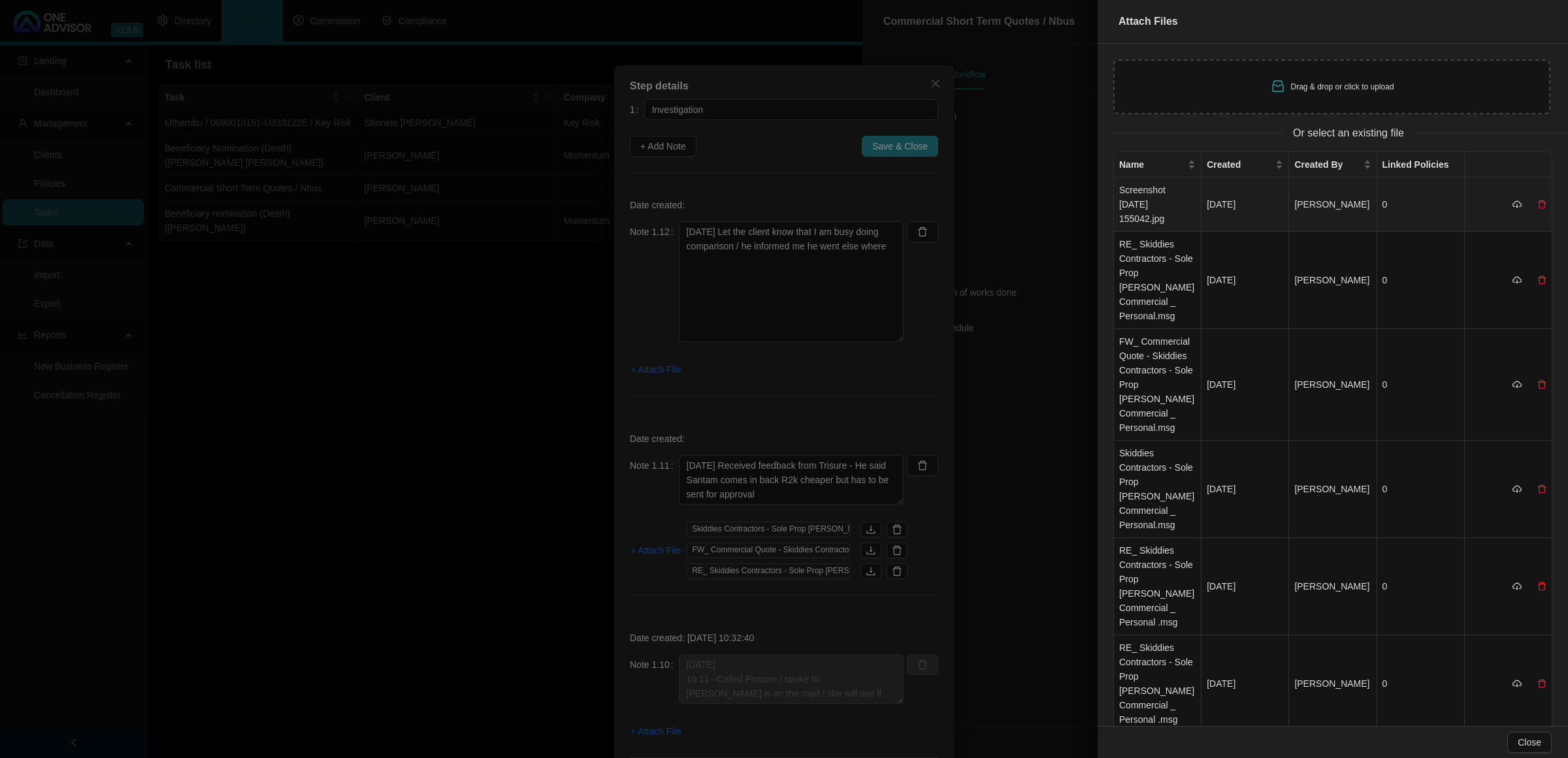
click at [1167, 198] on td "Screenshot [DATE] 155042.jpg" at bounding box center [1158, 205] width 88 height 54
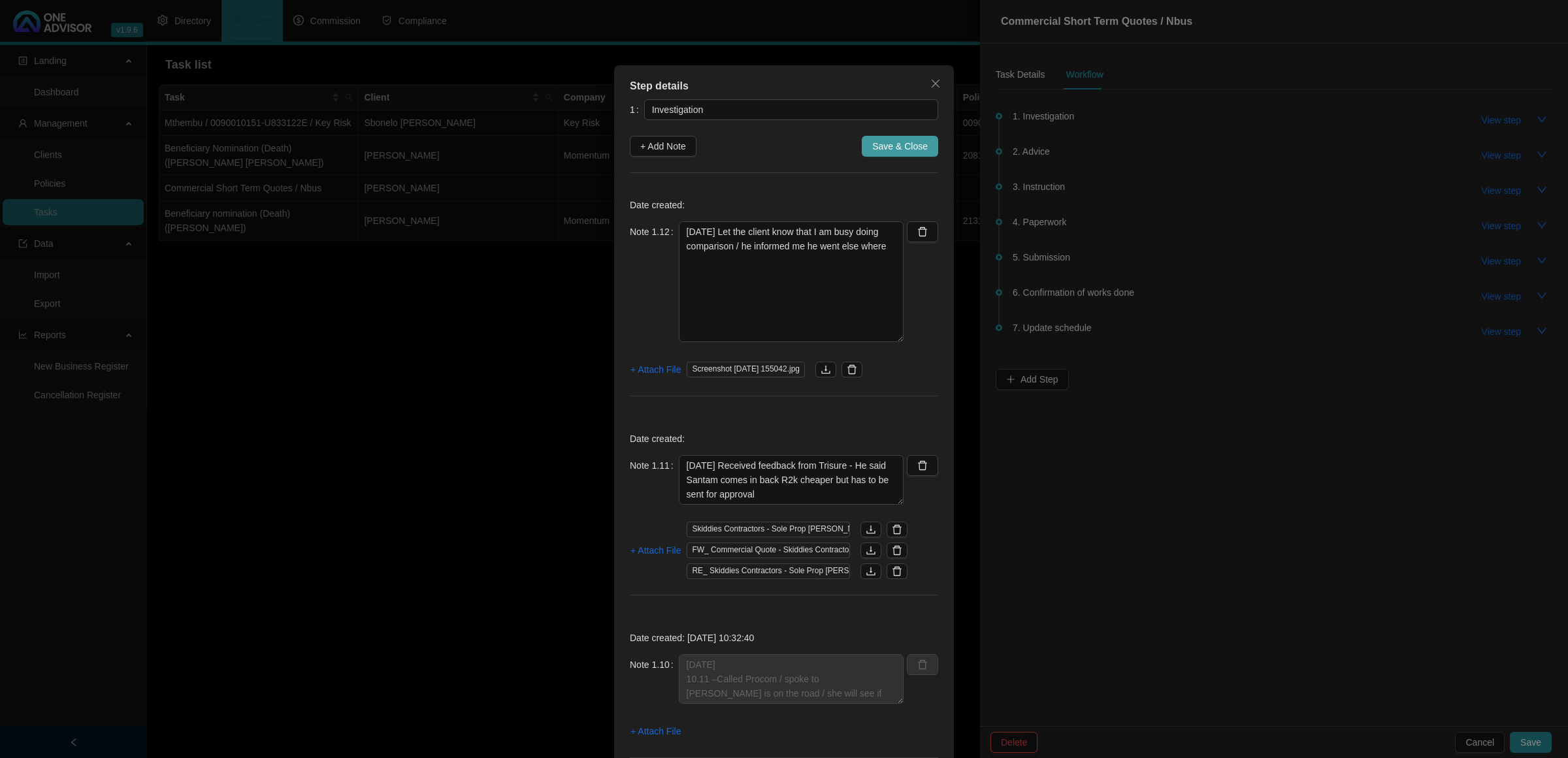
click at [885, 149] on span "Save & Close" at bounding box center [900, 146] width 56 height 15
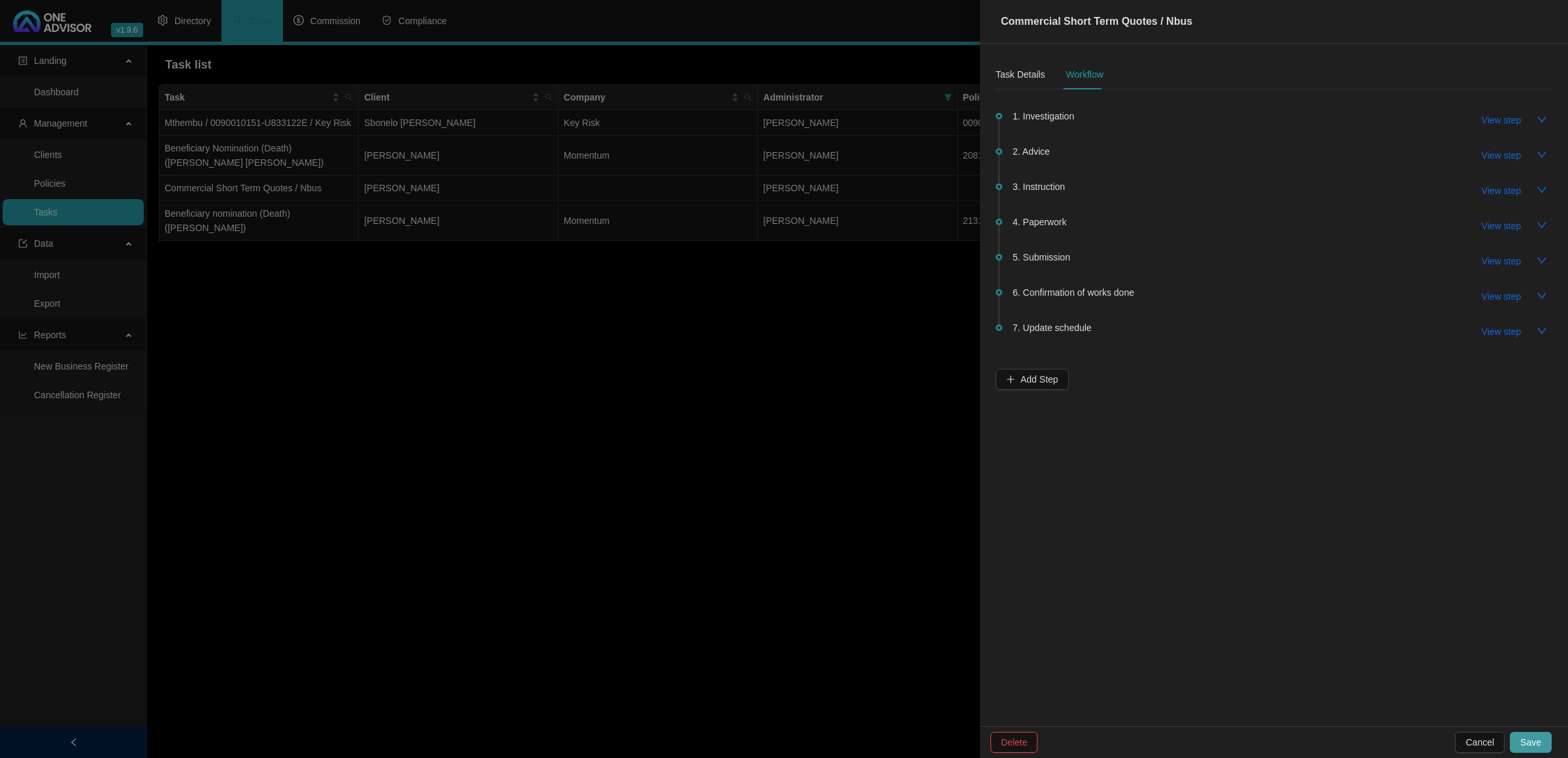
click at [1534, 740] on span "Save" at bounding box center [1530, 743] width 21 height 15
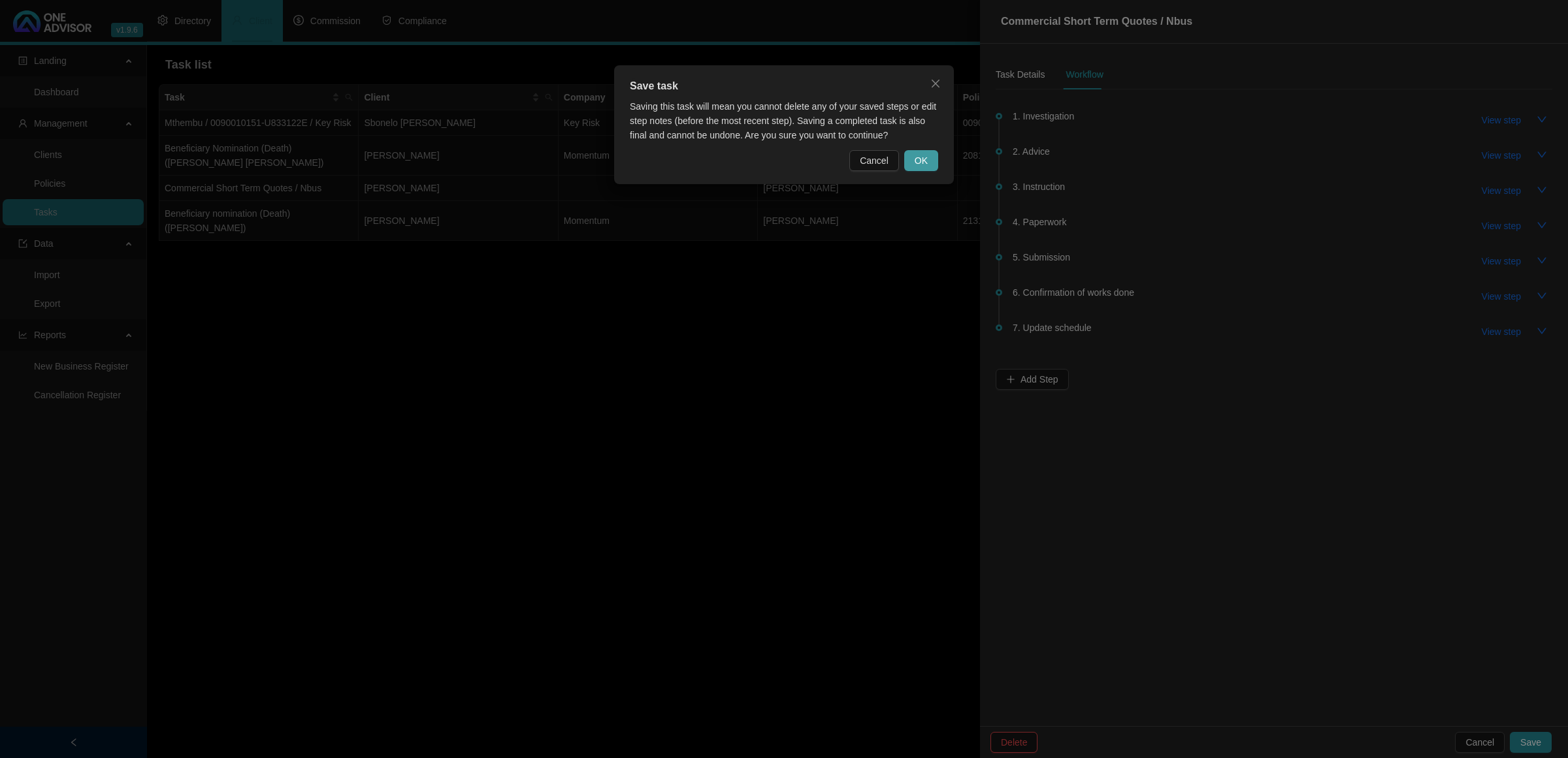
click at [917, 162] on span "OK" at bounding box center [921, 161] width 13 height 15
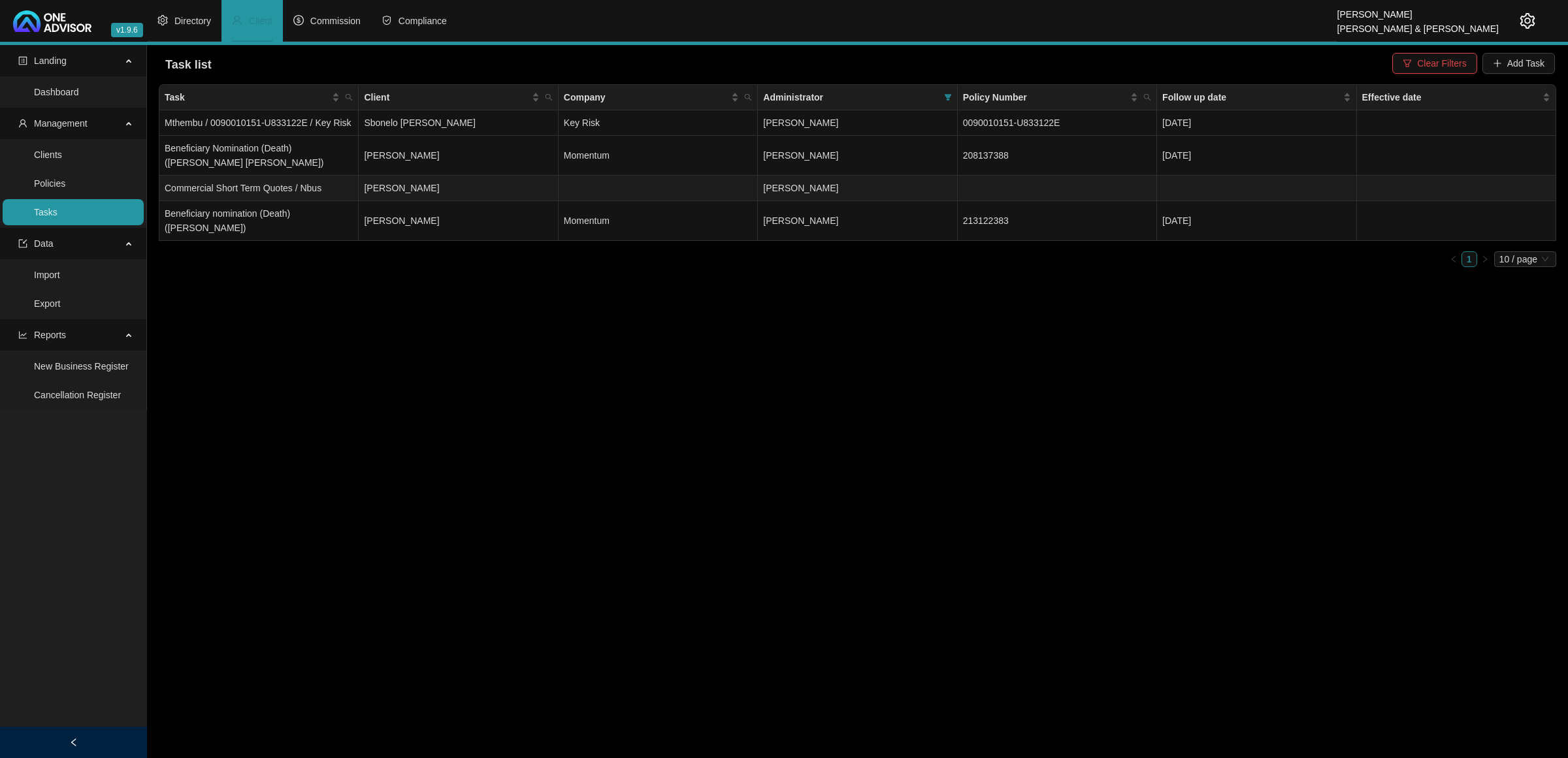
click at [438, 194] on td "[PERSON_NAME]" at bounding box center [458, 188] width 200 height 26
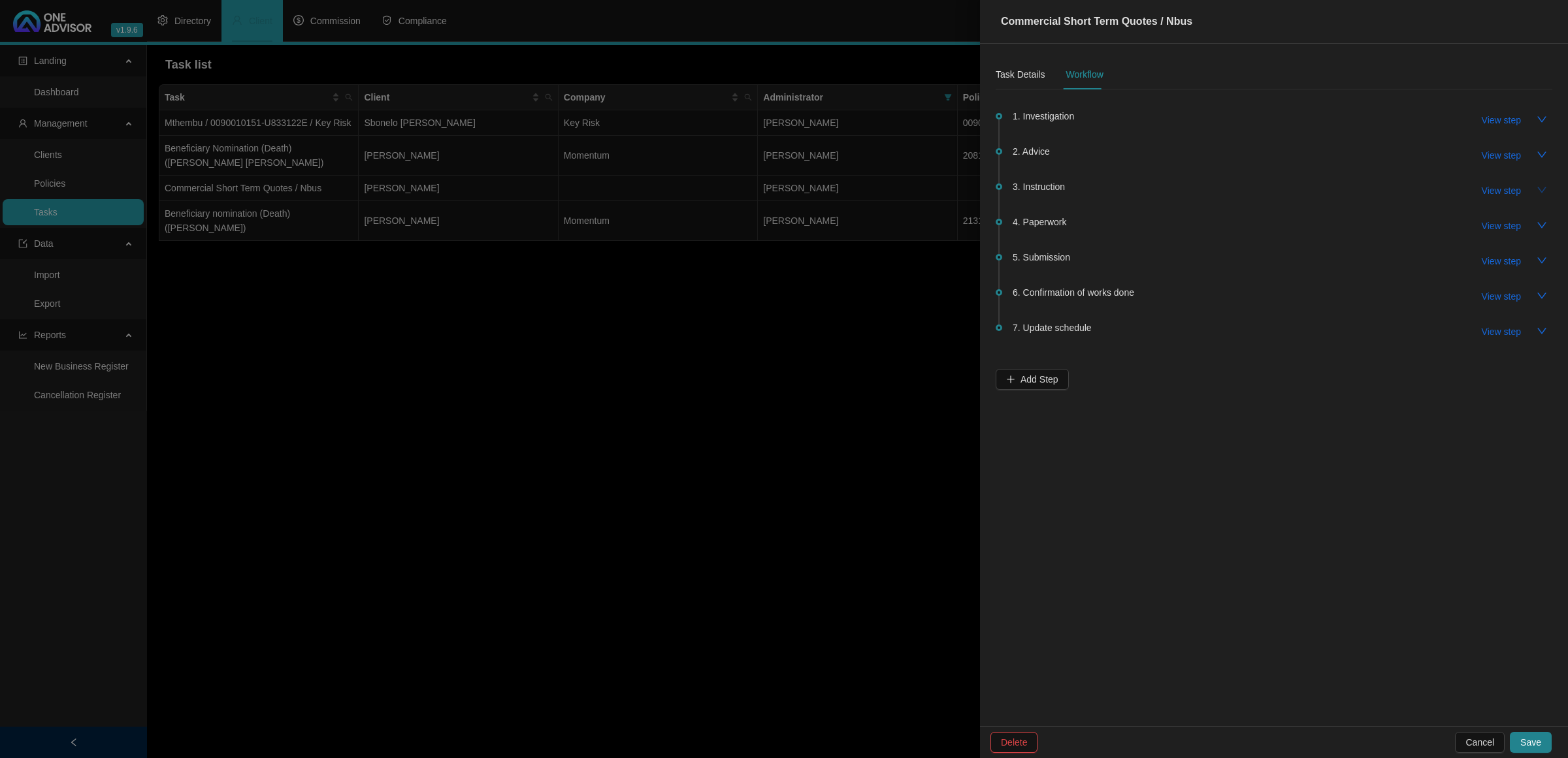
click at [1544, 187] on icon "down" at bounding box center [1542, 190] width 10 height 10
click at [1545, 194] on icon "up" at bounding box center [1542, 190] width 10 height 10
click at [1048, 183] on span "3. Instruction" at bounding box center [1038, 187] width 52 height 15
click at [1035, 189] on span "3. Instruction" at bounding box center [1038, 187] width 52 height 15
click at [1497, 187] on span "View step" at bounding box center [1501, 191] width 39 height 15
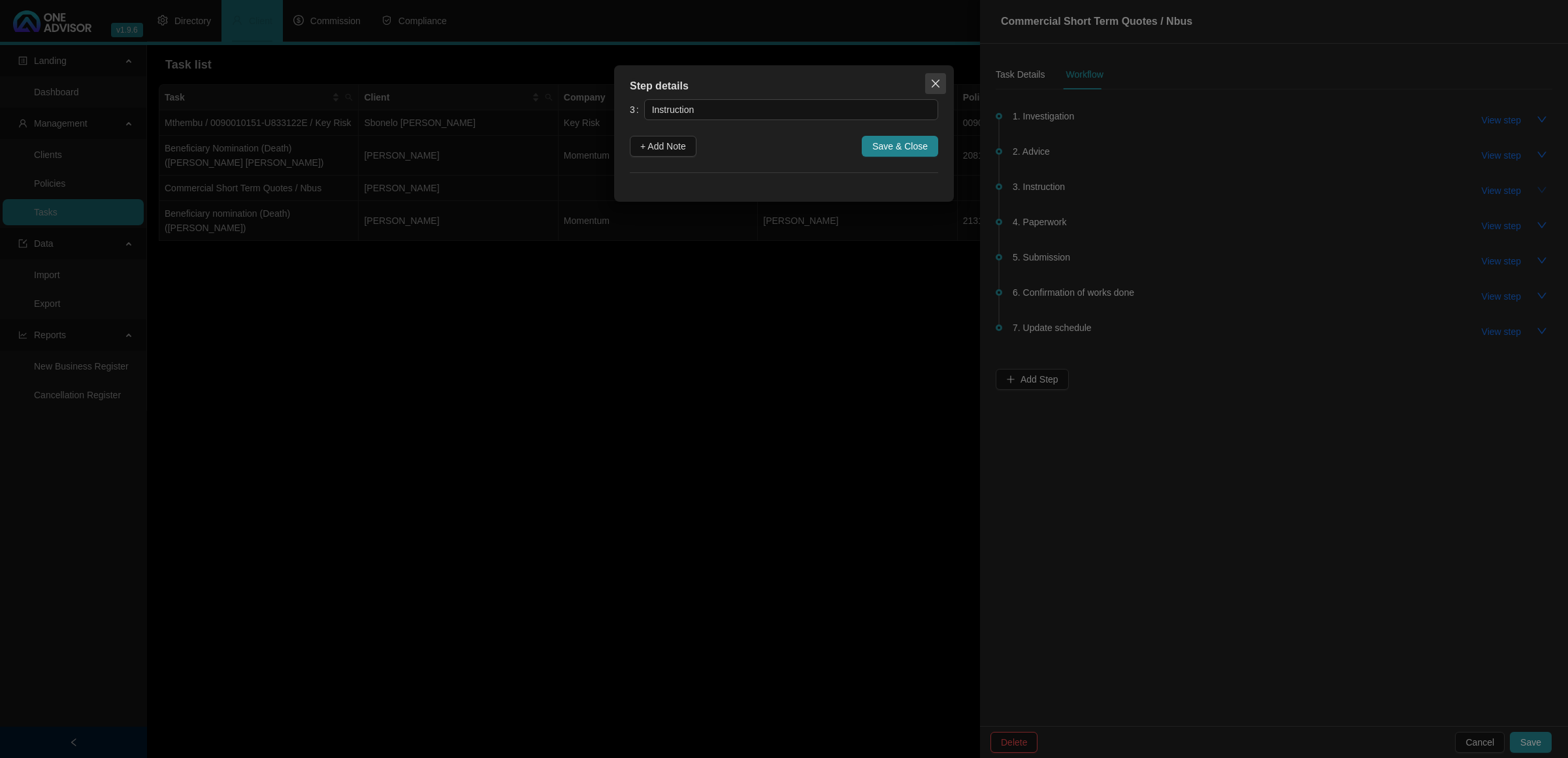
click at [929, 83] on span "Close" at bounding box center [935, 83] width 21 height 10
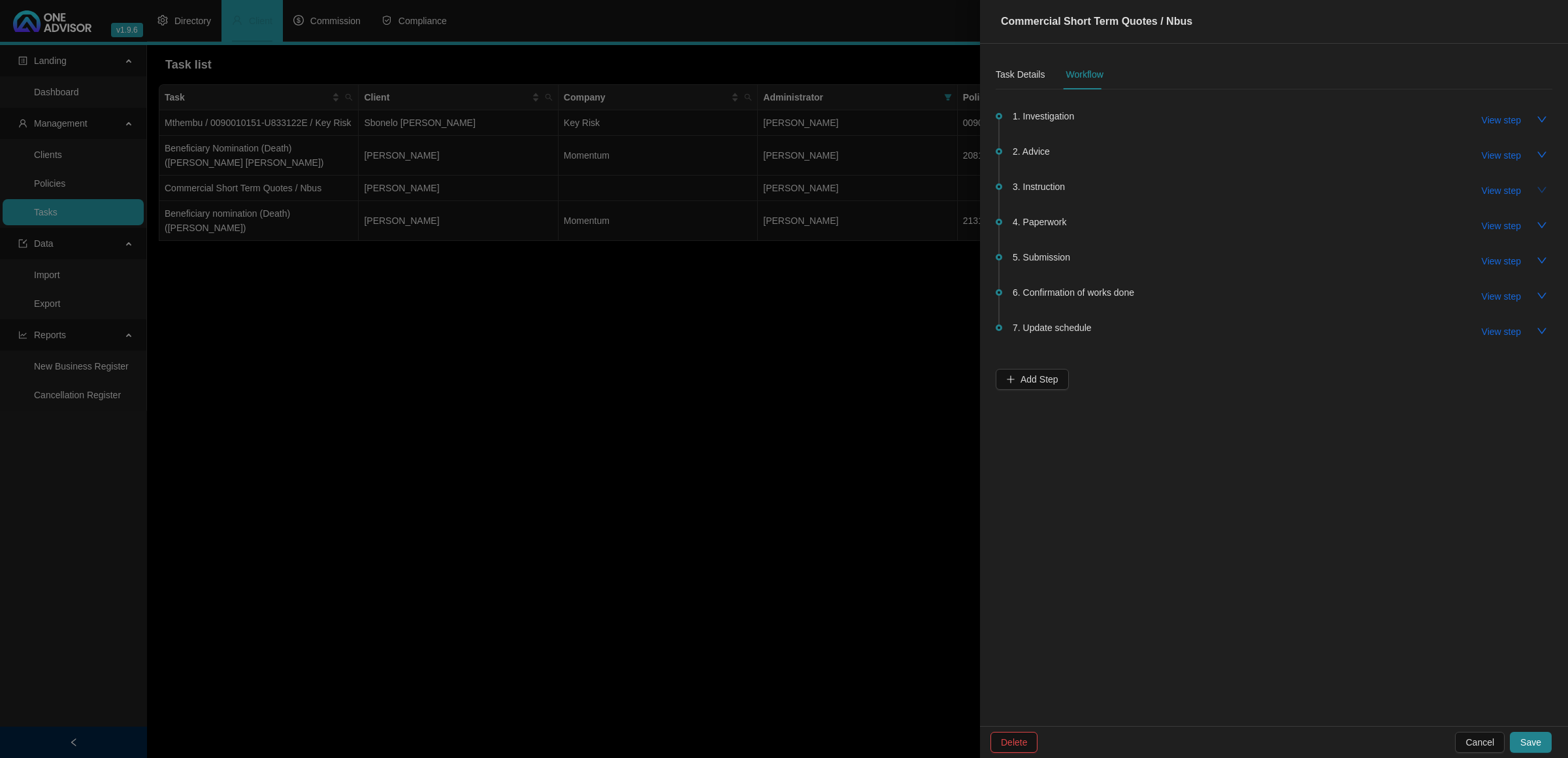
click at [746, 454] on div at bounding box center [784, 379] width 1568 height 758
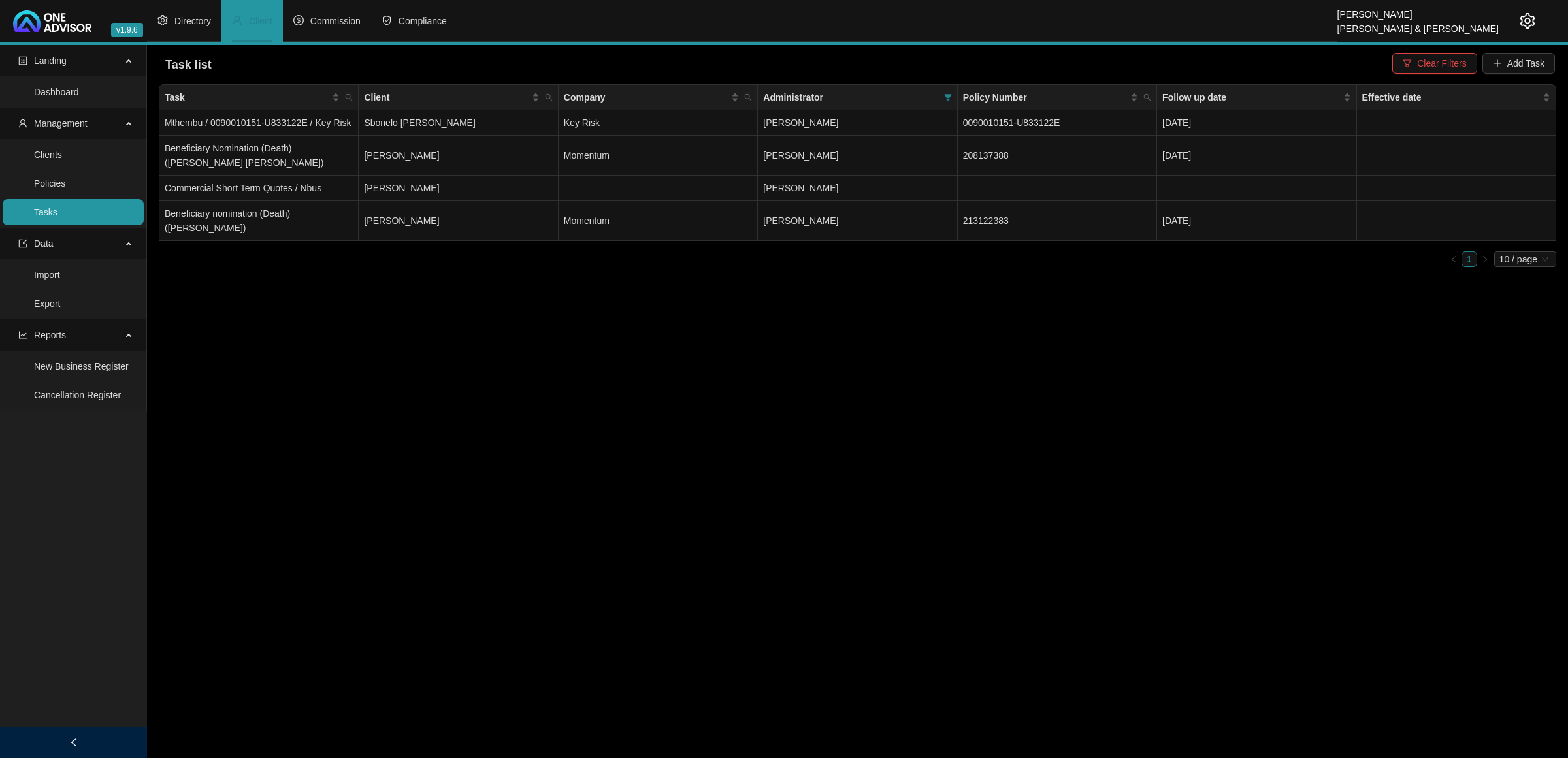
click at [1200, 531] on main "Landing Dashboard Management Clients Policies Tasks Data Import Export Reports …" at bounding box center [784, 402] width 1568 height 713
click at [1400, 62] on button "Clear Filters" at bounding box center [1433, 63] width 84 height 21
